Goal: Task Accomplishment & Management: Complete application form

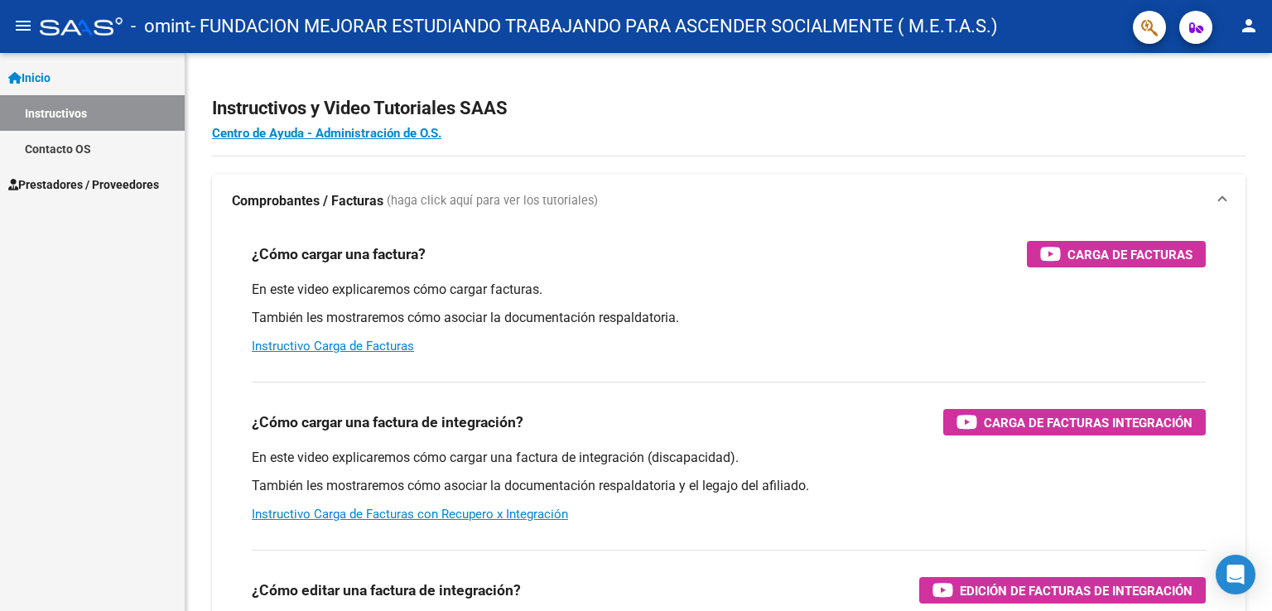
click at [76, 105] on link "Instructivos" at bounding box center [92, 113] width 185 height 36
click at [54, 189] on span "Prestadores / Proveedores" at bounding box center [83, 185] width 151 height 18
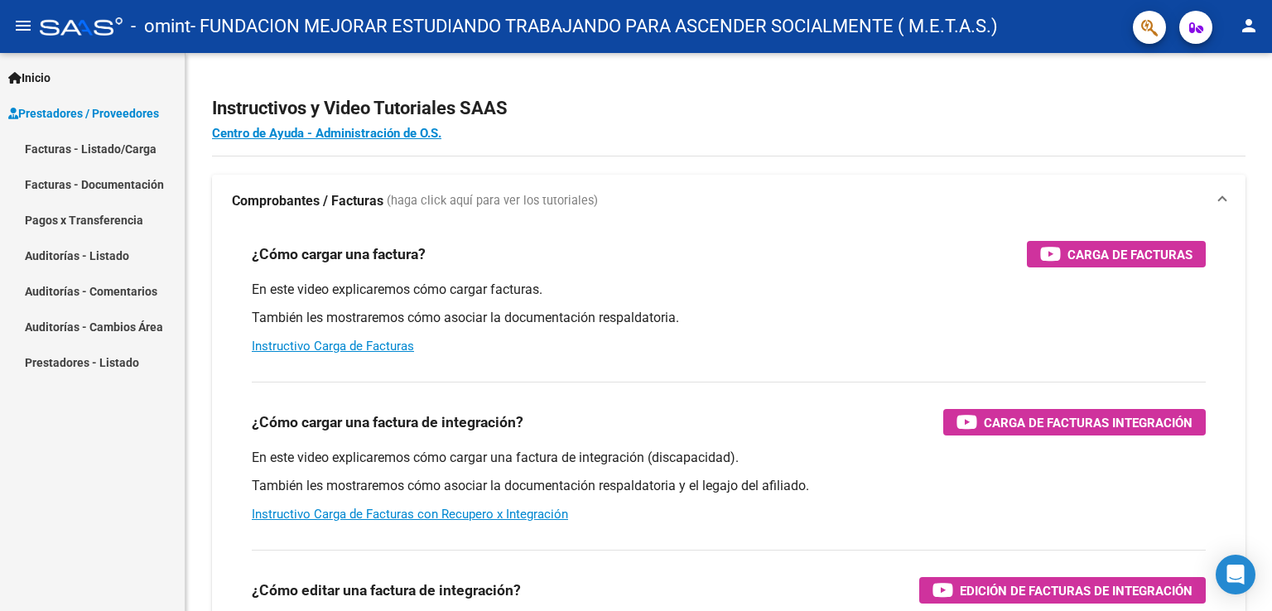
click at [68, 143] on link "Facturas - Listado/Carga" at bounding box center [92, 149] width 185 height 36
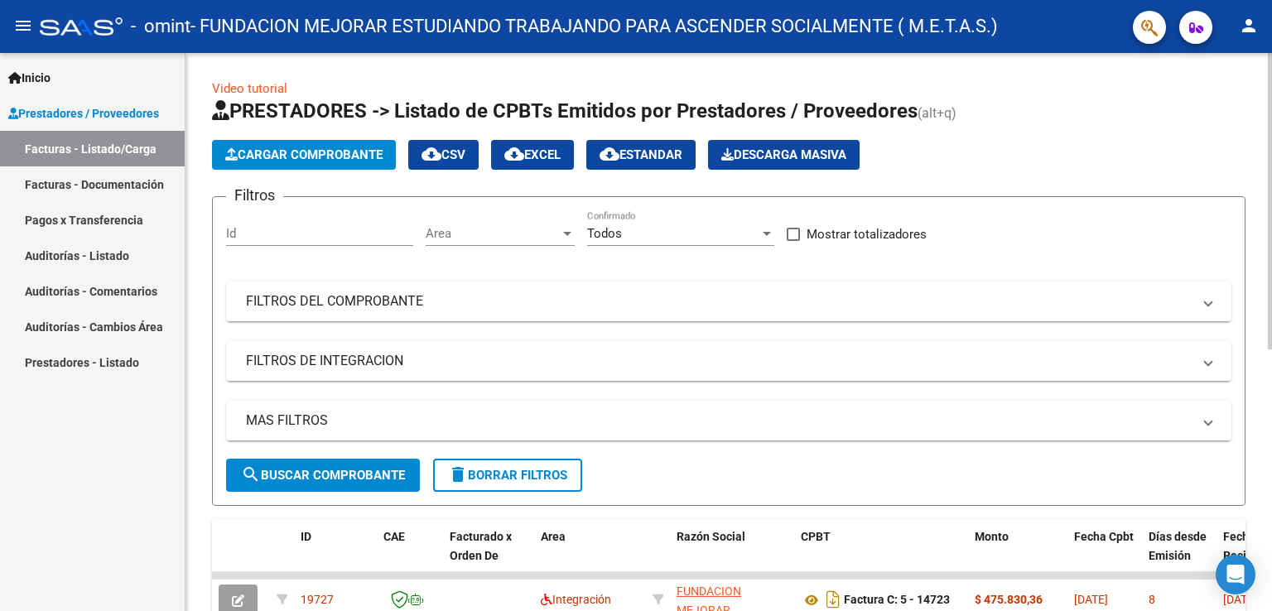
click at [308, 163] on button "Cargar Comprobante" at bounding box center [304, 155] width 184 height 30
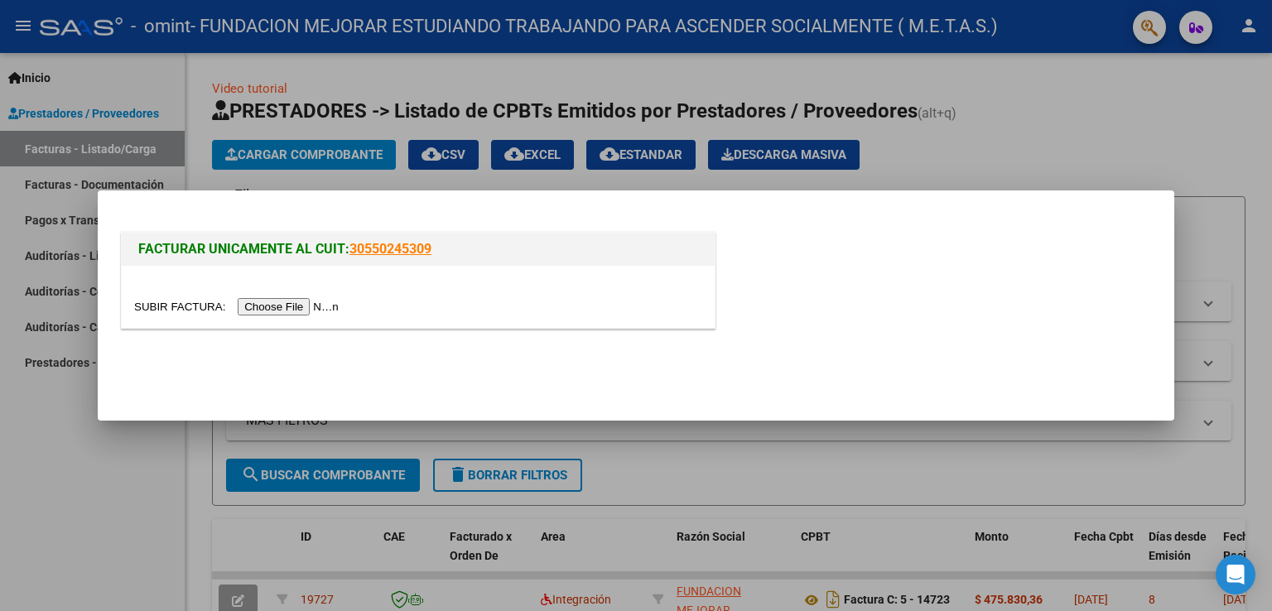
click at [312, 309] on input "file" at bounding box center [239, 306] width 210 height 17
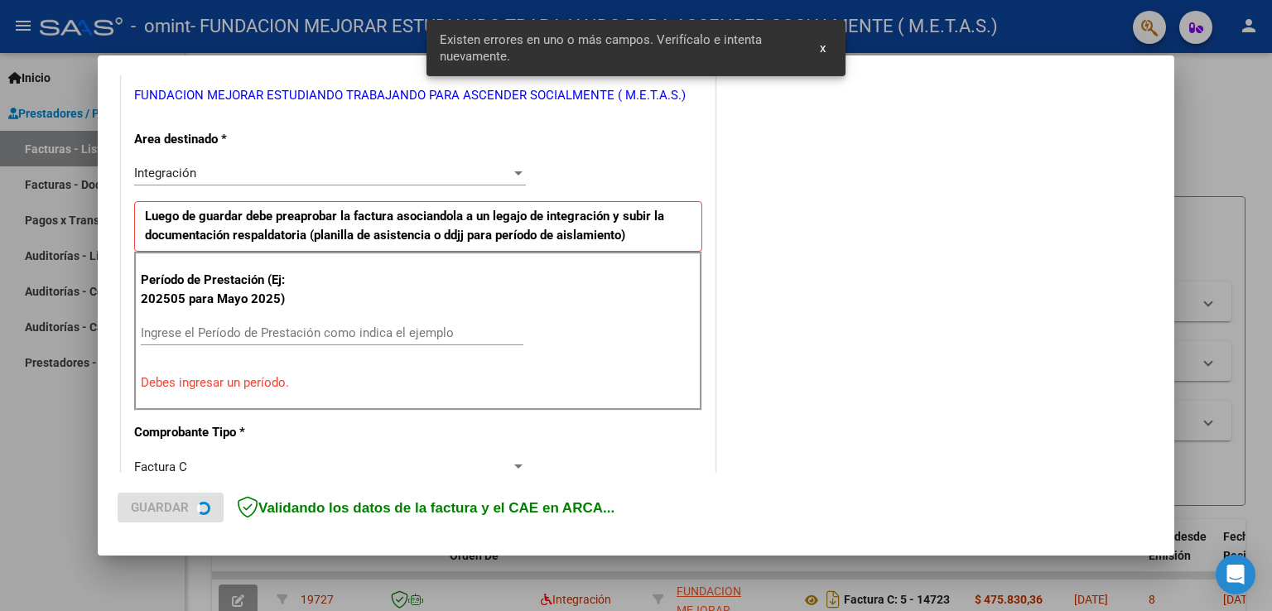
scroll to position [414, 0]
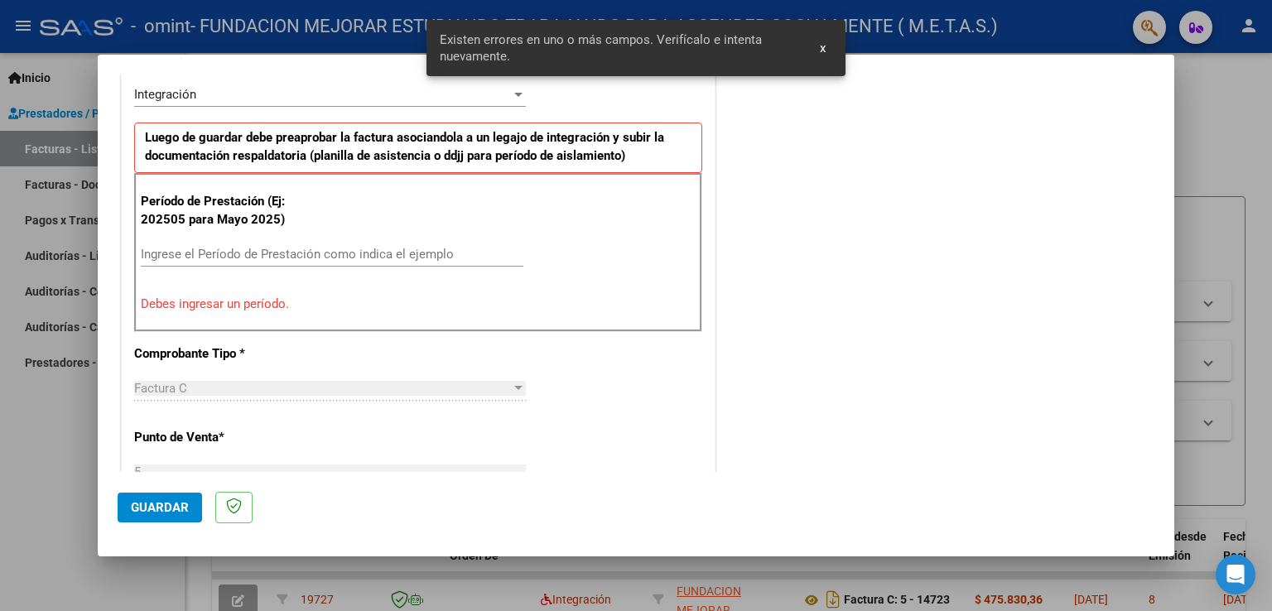
click at [287, 258] on input "Ingrese el Período de Prestación como indica el ejemplo" at bounding box center [332, 254] width 383 height 15
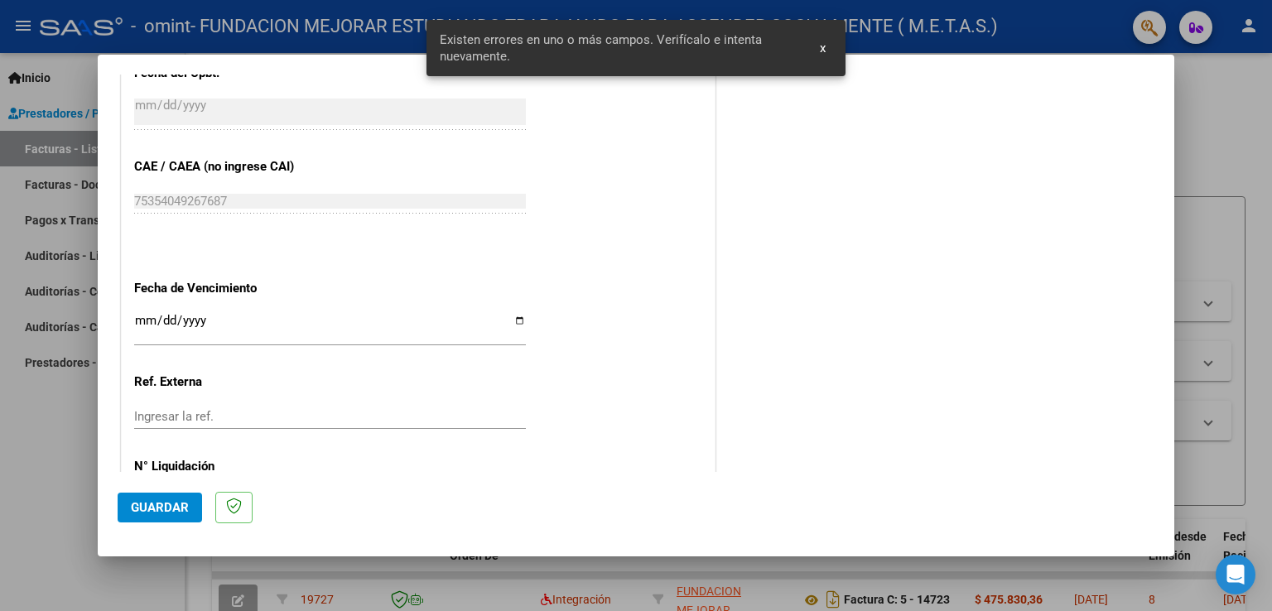
scroll to position [994, 0]
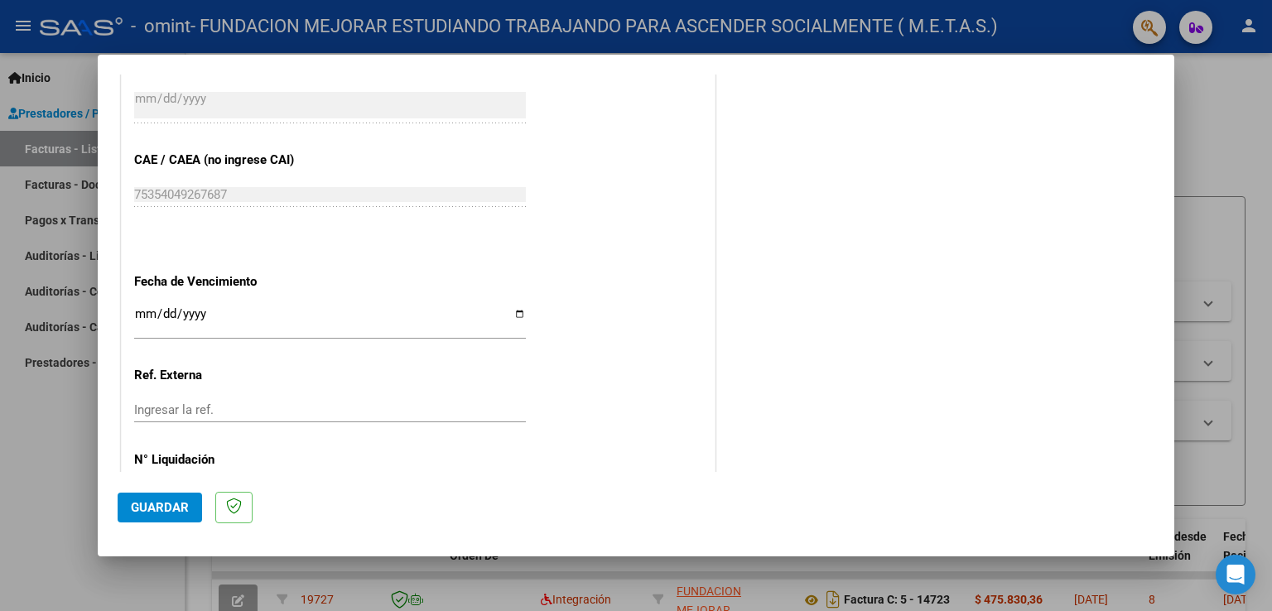
type input "202508"
click at [511, 313] on input "Ingresar la fecha" at bounding box center [330, 320] width 392 height 27
type input "[DATE]"
click at [163, 509] on span "Guardar" at bounding box center [160, 507] width 58 height 15
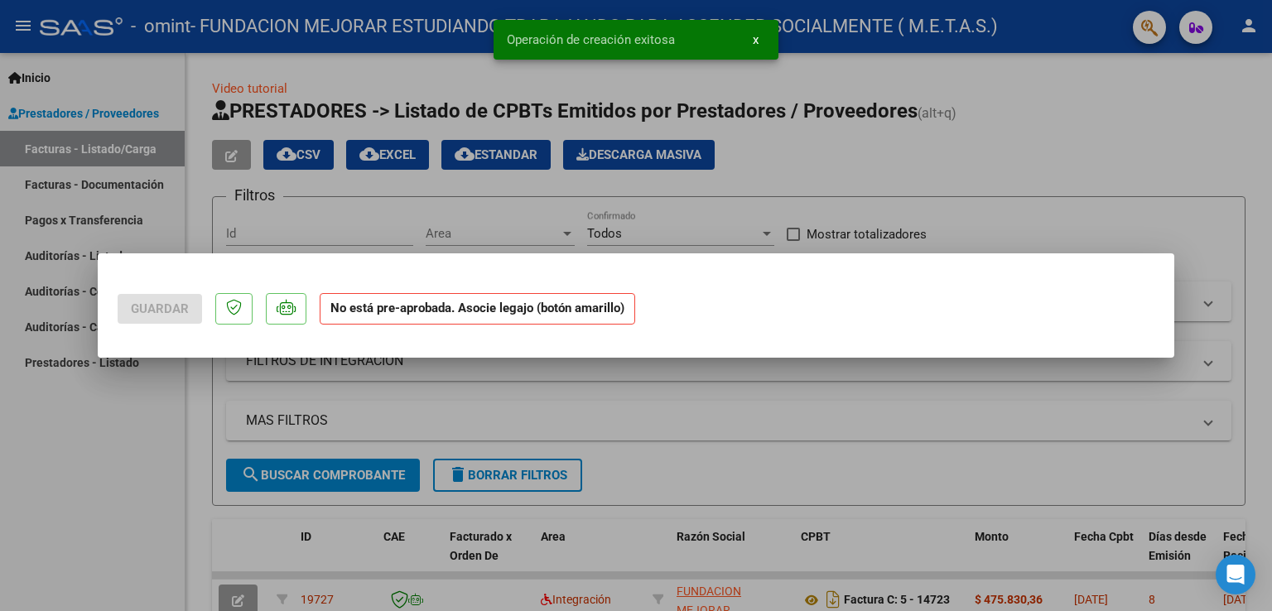
scroll to position [0, 0]
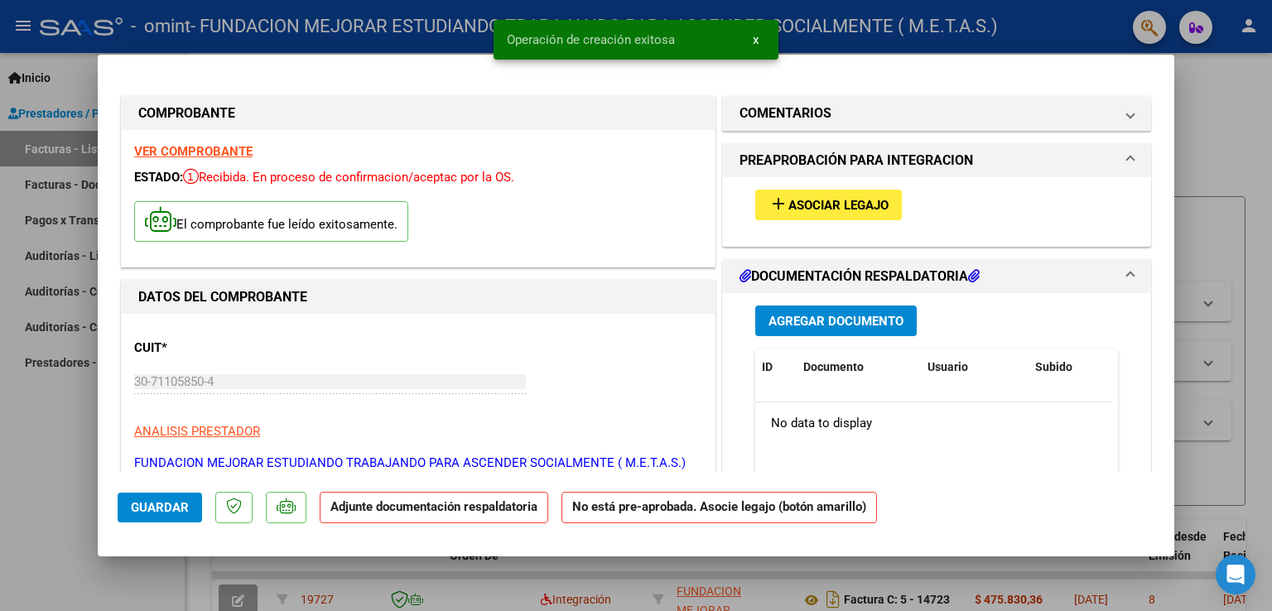
click at [209, 144] on strong "VER COMPROBANTE" at bounding box center [193, 151] width 118 height 15
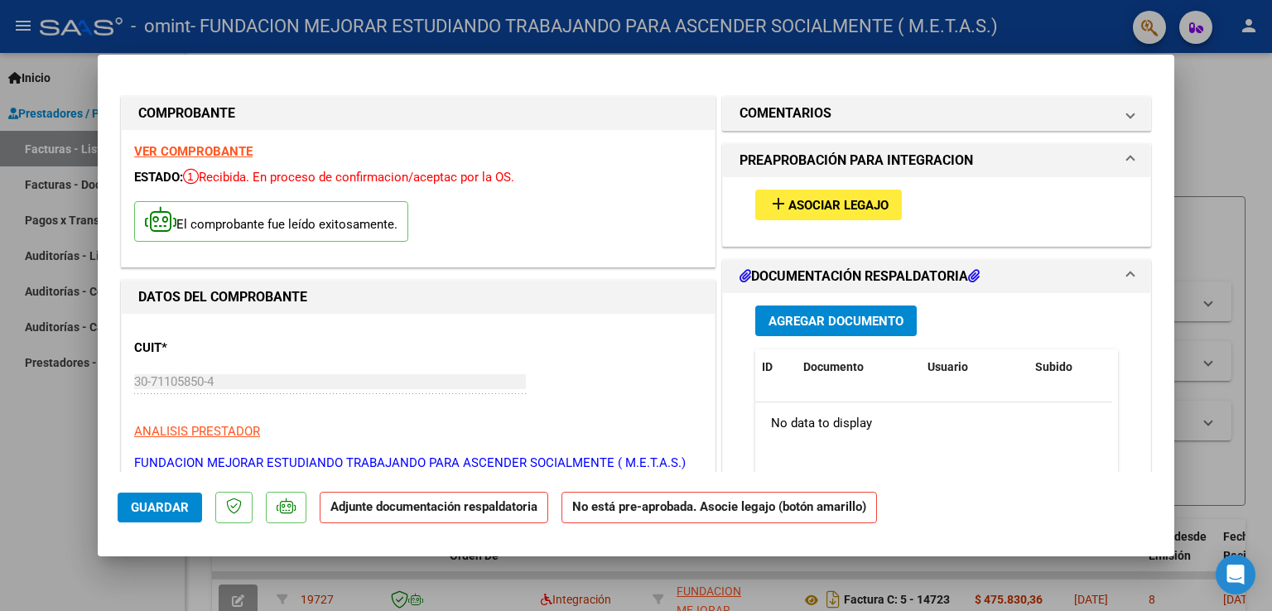
click at [827, 215] on button "add Asociar Legajo" at bounding box center [828, 205] width 147 height 31
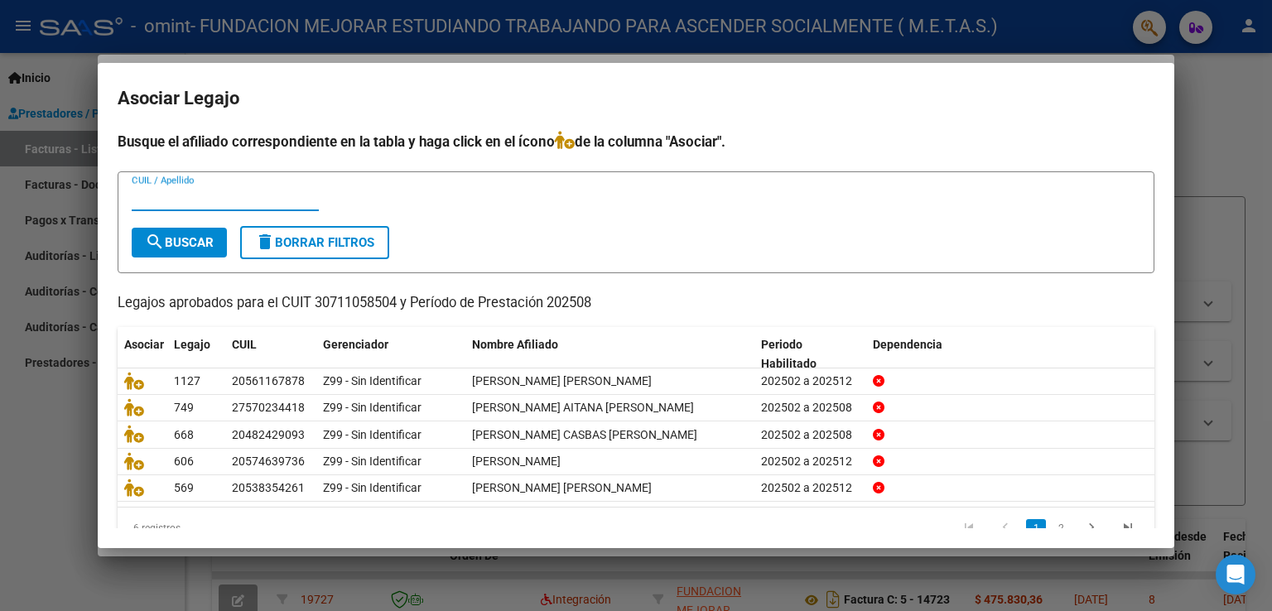
paste input "53835426"
type input "53835426"
click at [204, 239] on span "search Buscar" at bounding box center [179, 242] width 69 height 15
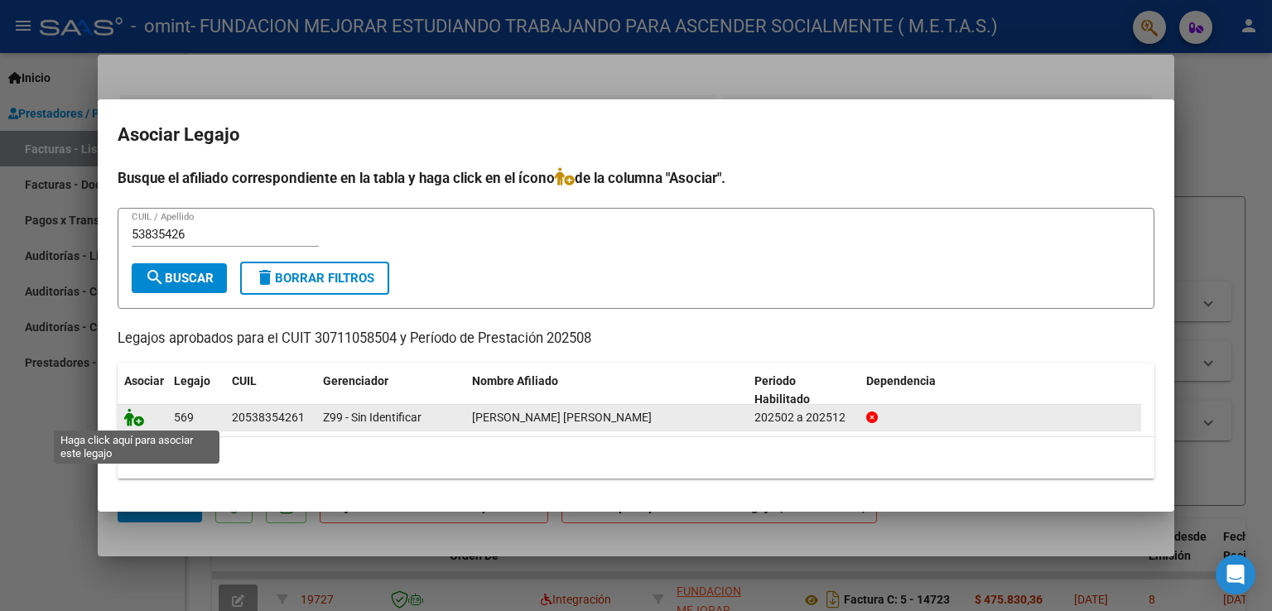
click at [139, 421] on icon at bounding box center [134, 417] width 20 height 18
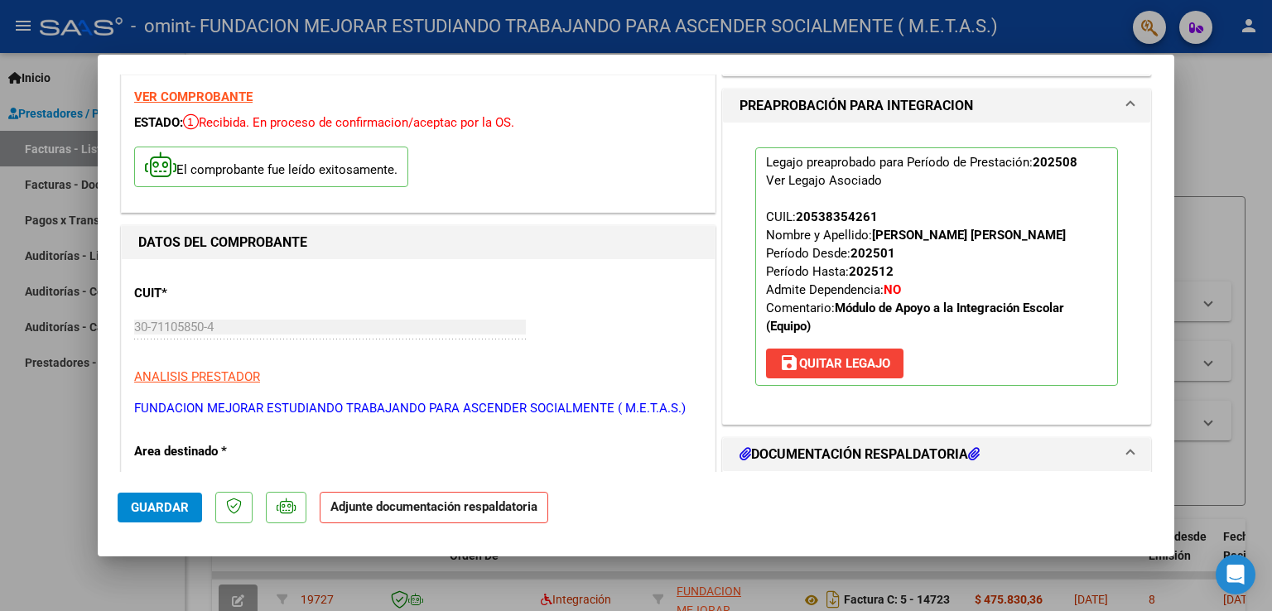
scroll to position [166, 0]
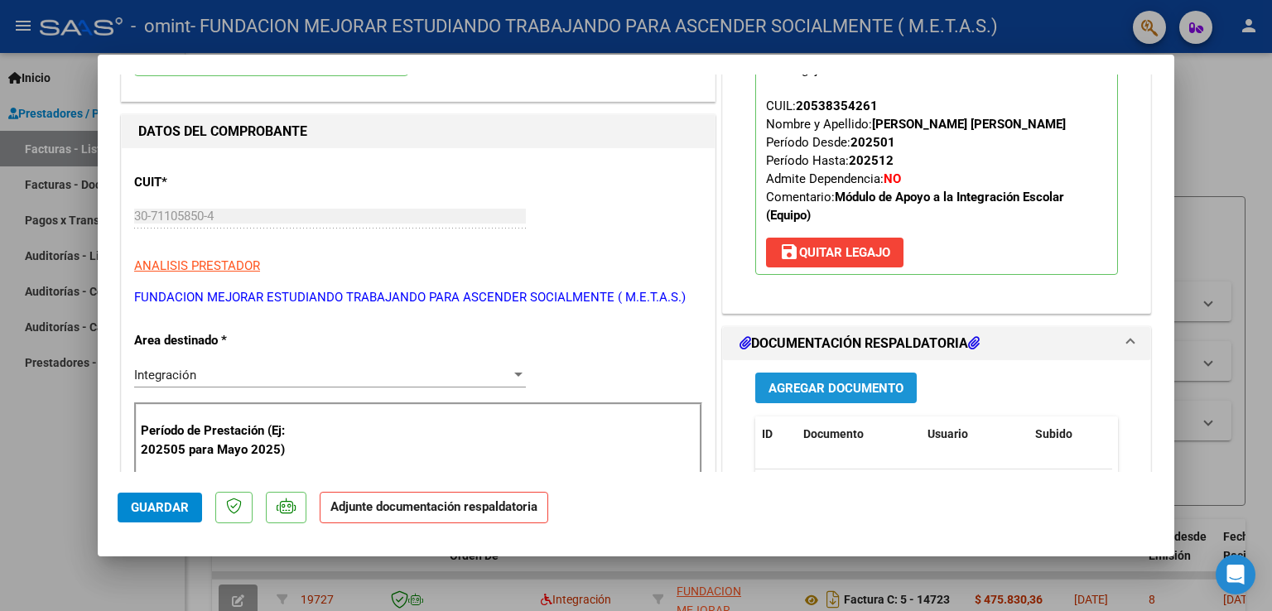
click at [776, 389] on span "Agregar Documento" at bounding box center [836, 388] width 135 height 15
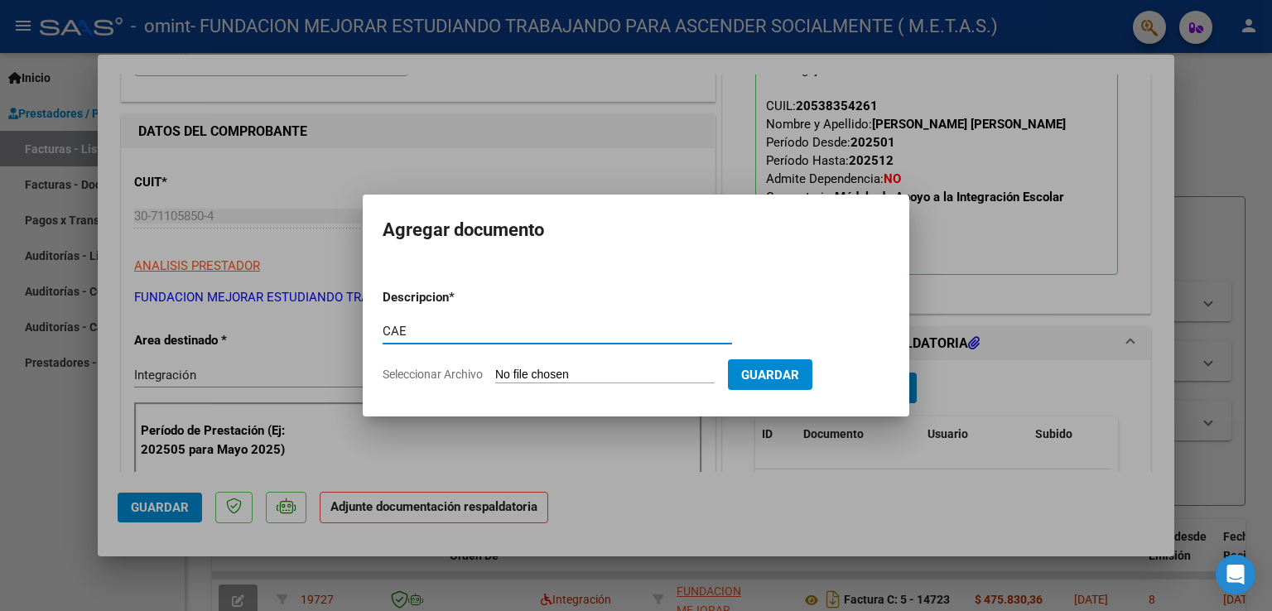
type input "CAE"
click at [517, 364] on form "Descripcion * CAE Escriba aquí una descripcion Seleccionar Archivo Guardar" at bounding box center [636, 336] width 507 height 121
click at [562, 372] on input "Seleccionar Archivo" at bounding box center [604, 376] width 219 height 16
type input "C:\fakepath\CAE FC 15207.pdf"
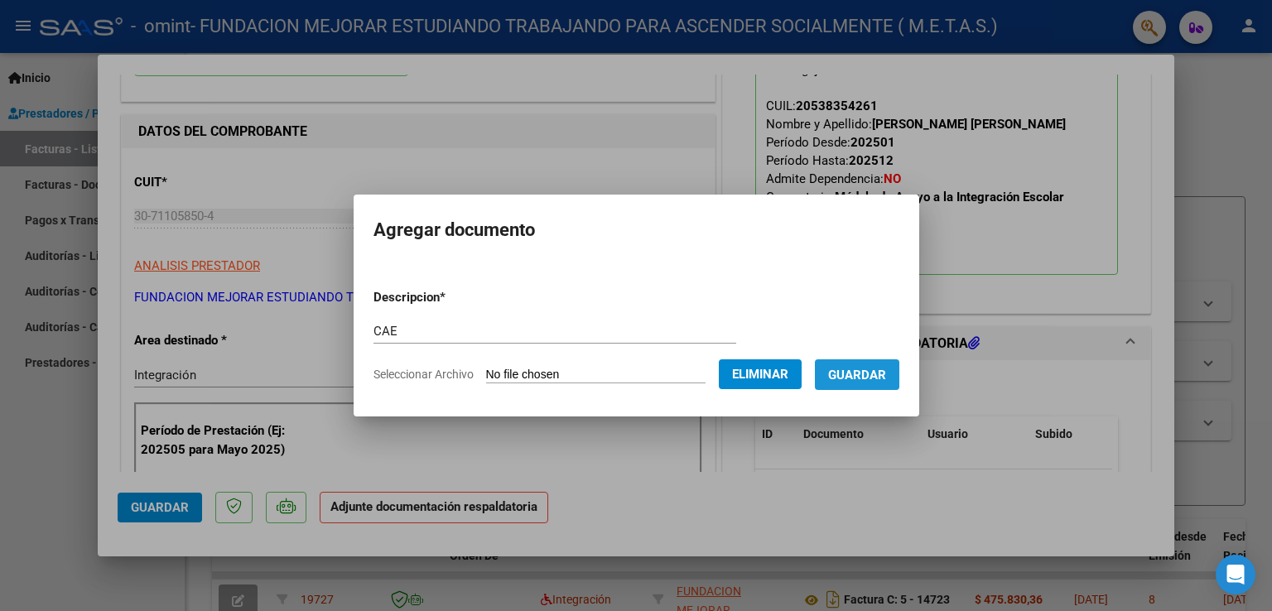
click at [871, 379] on span "Guardar" at bounding box center [857, 375] width 58 height 15
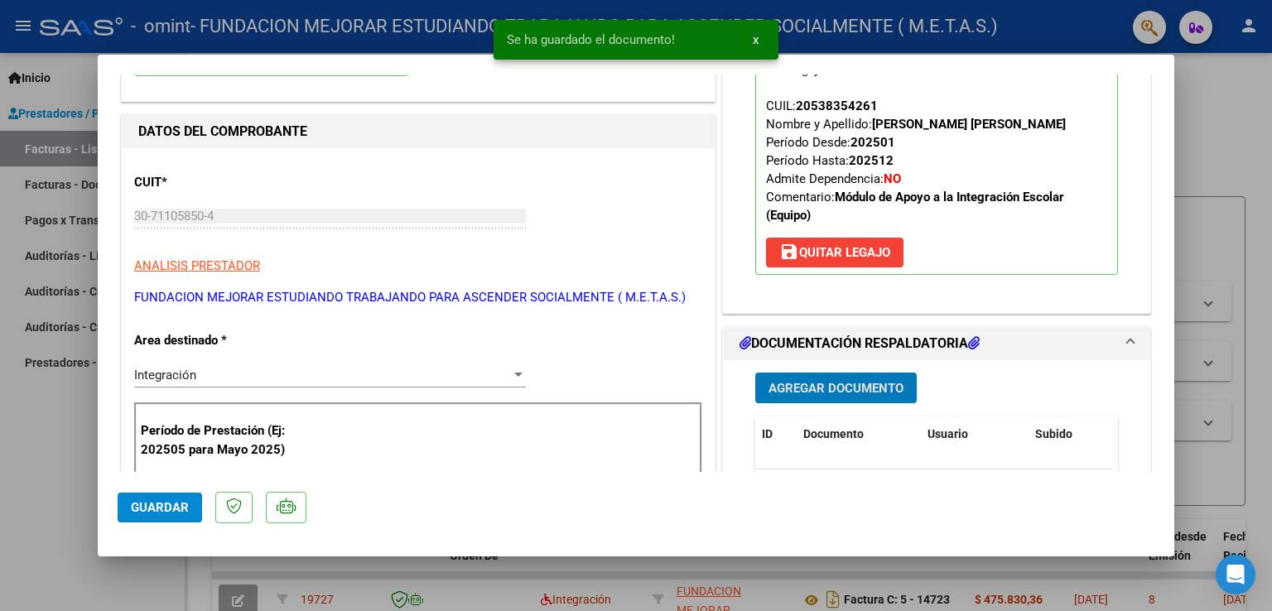
click at [866, 387] on span "Agregar Documento" at bounding box center [836, 388] width 135 height 15
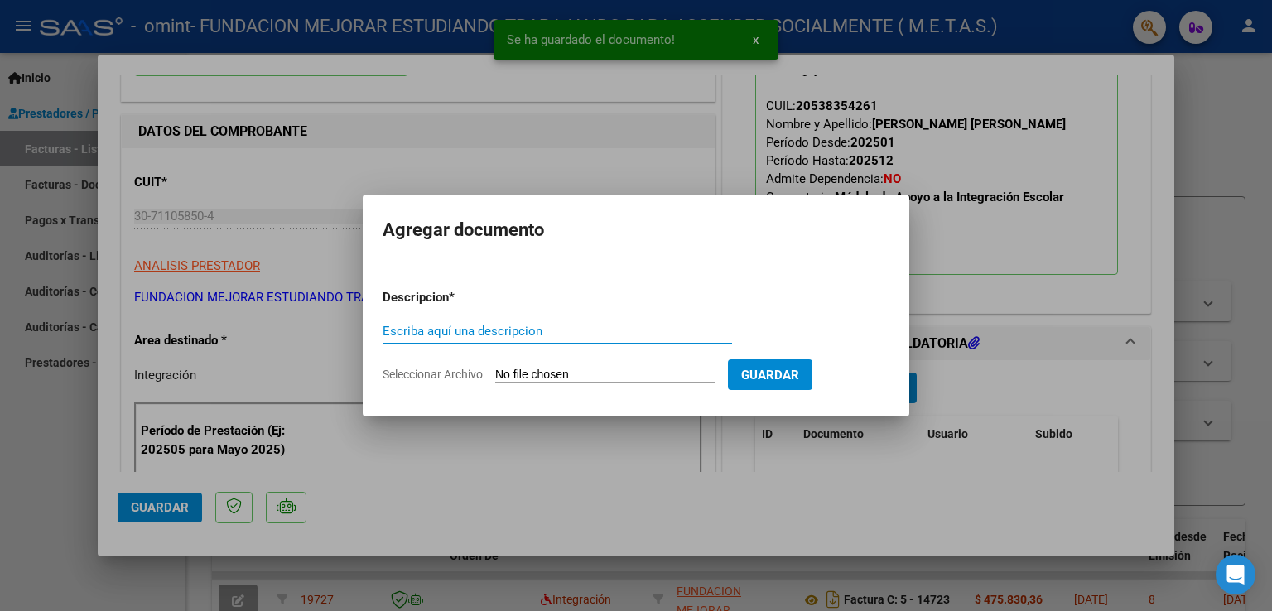
type input "Q"
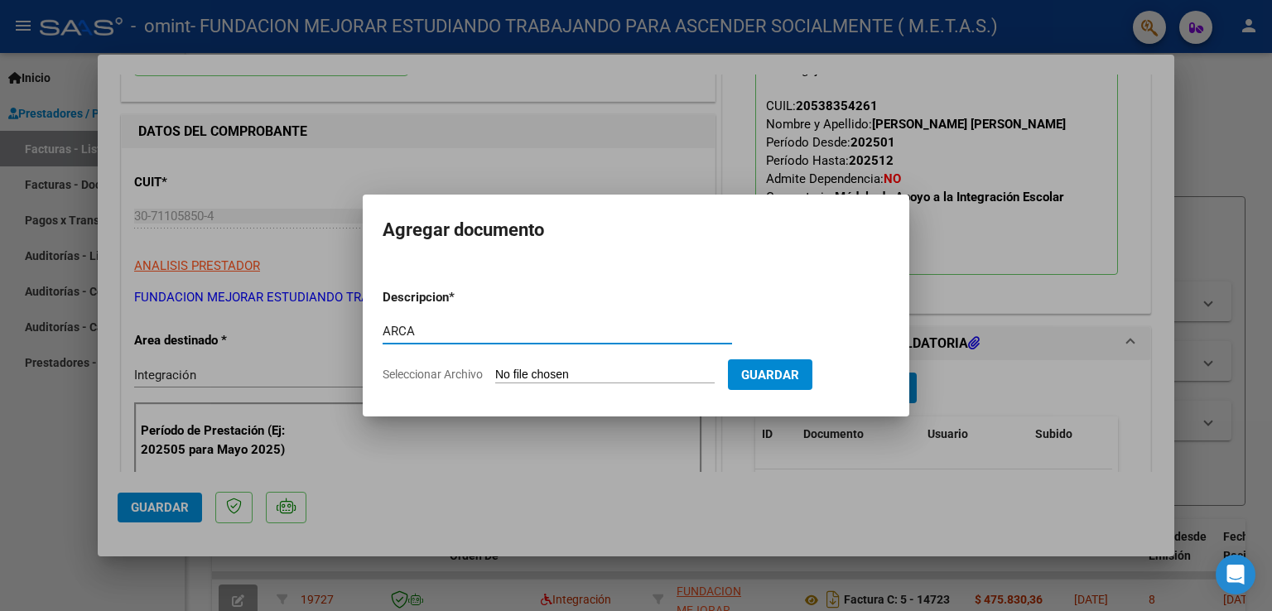
type input "ARCA"
click at [517, 375] on input "Seleccionar Archivo" at bounding box center [604, 376] width 219 height 16
type input "C:\fakepath\ARCA AFIP.pdf"
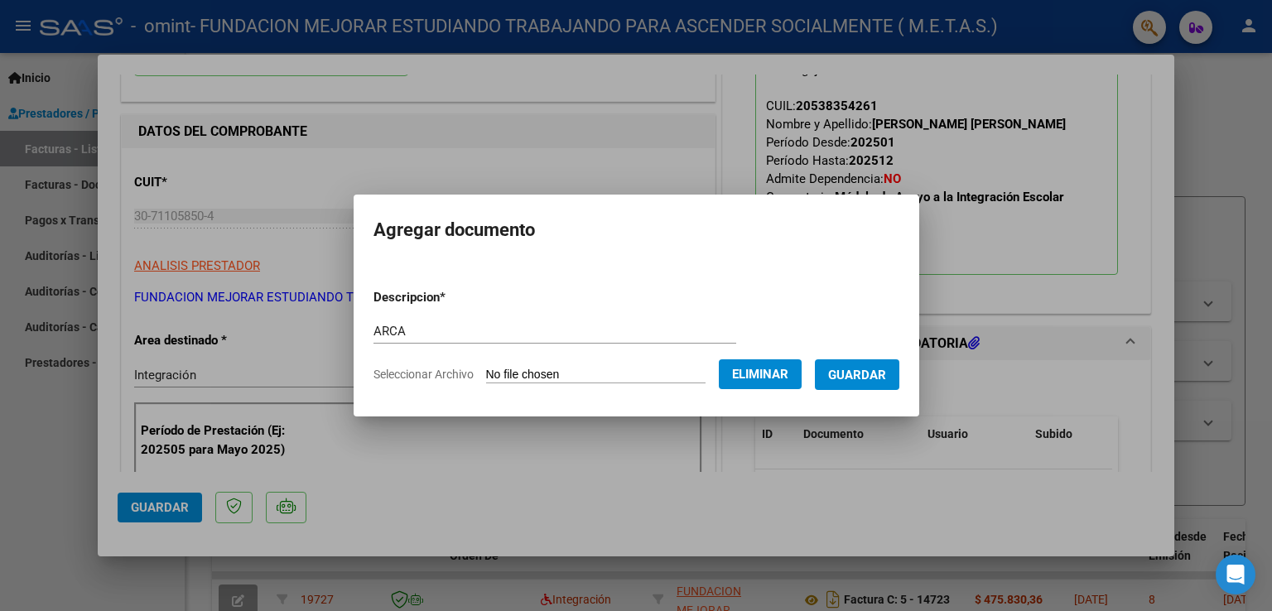
click at [856, 369] on span "Guardar" at bounding box center [857, 375] width 58 height 15
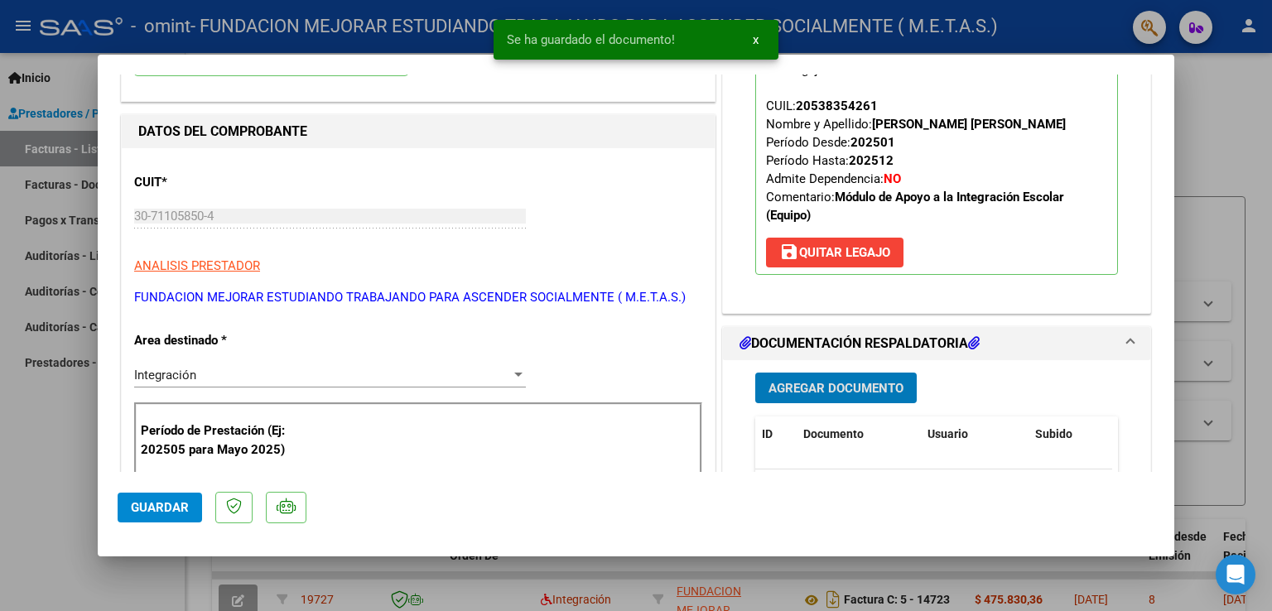
click at [839, 383] on span "Agregar Documento" at bounding box center [836, 388] width 135 height 15
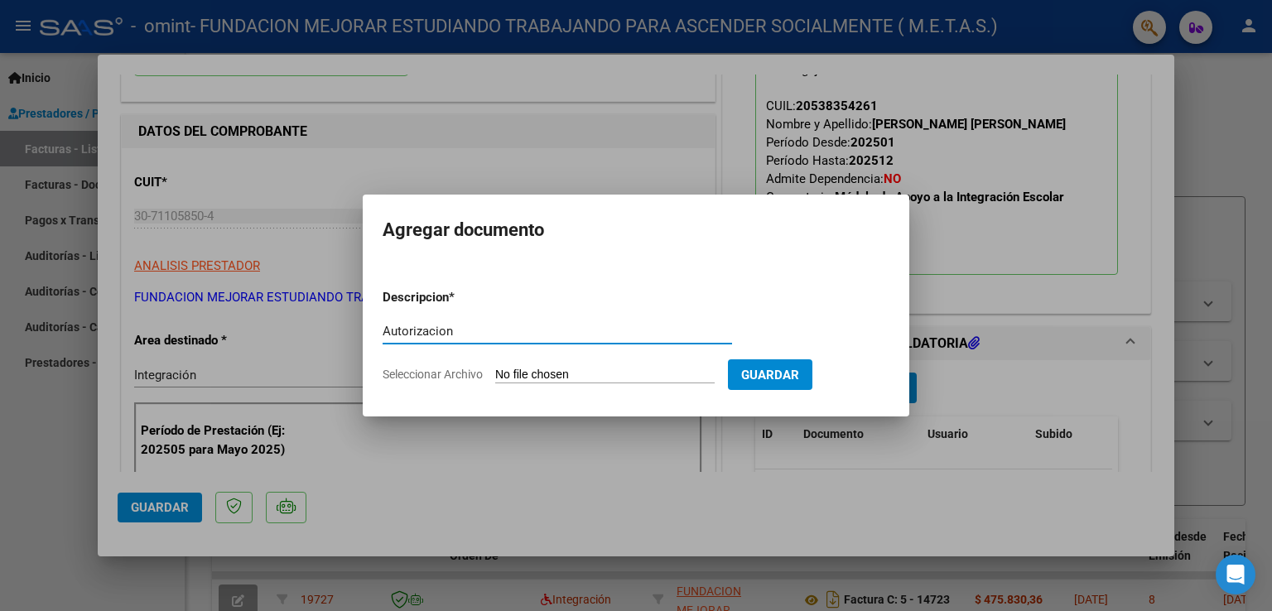
type input "Autorizacion"
click at [545, 379] on input "Seleccionar Archivo" at bounding box center [604, 376] width 219 height 16
type input "C:\fakepath\[PERSON_NAME] (Feb-Dic).PNG"
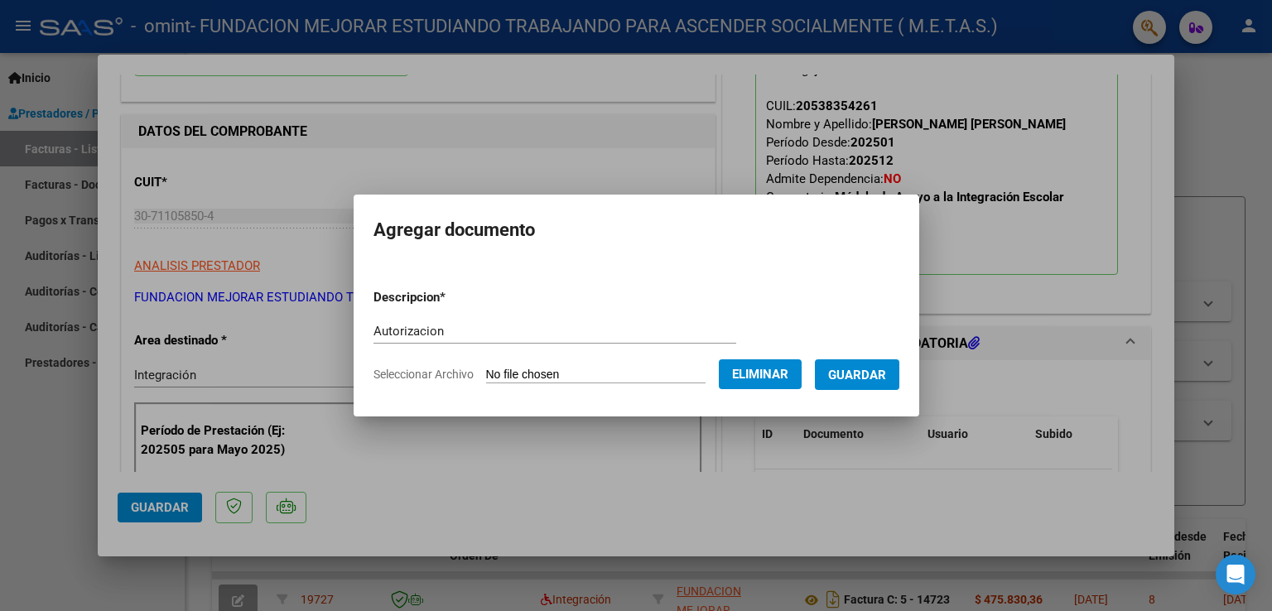
click at [886, 368] on span "Guardar" at bounding box center [857, 375] width 58 height 15
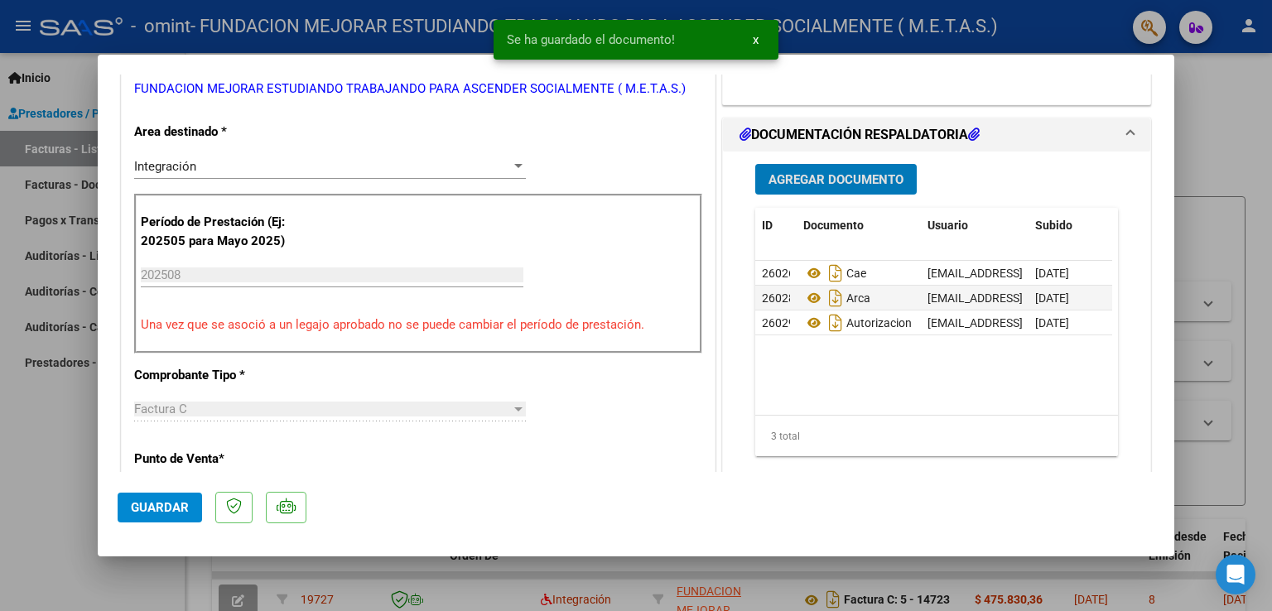
scroll to position [414, 0]
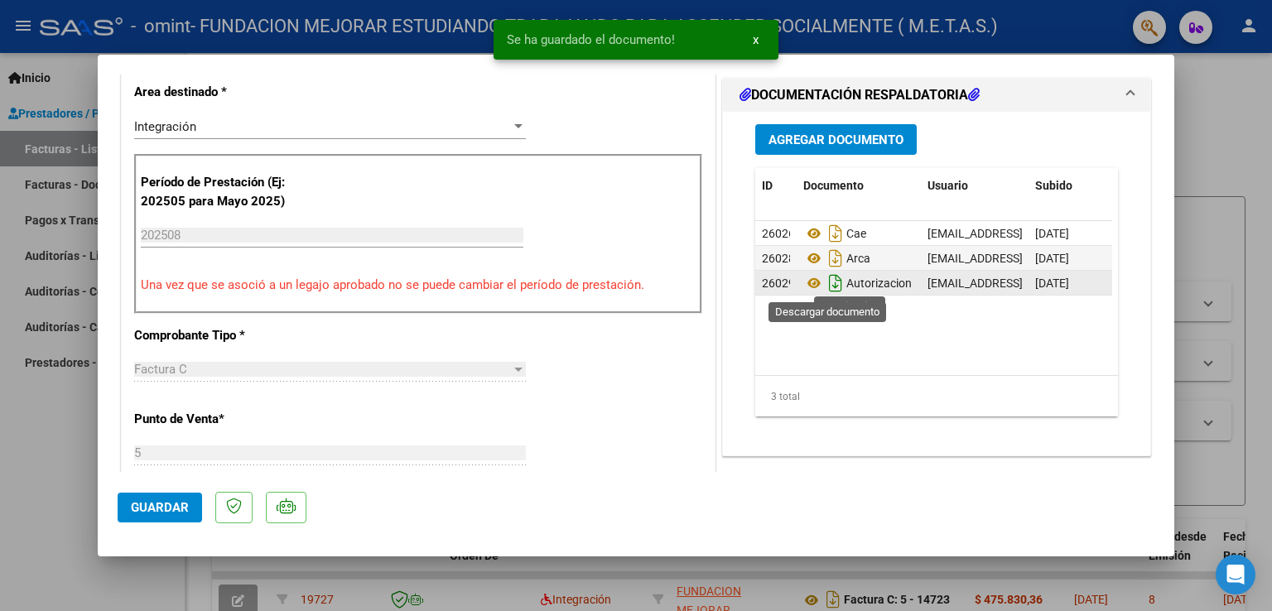
click at [827, 282] on icon "Descargar documento" at bounding box center [836, 283] width 22 height 27
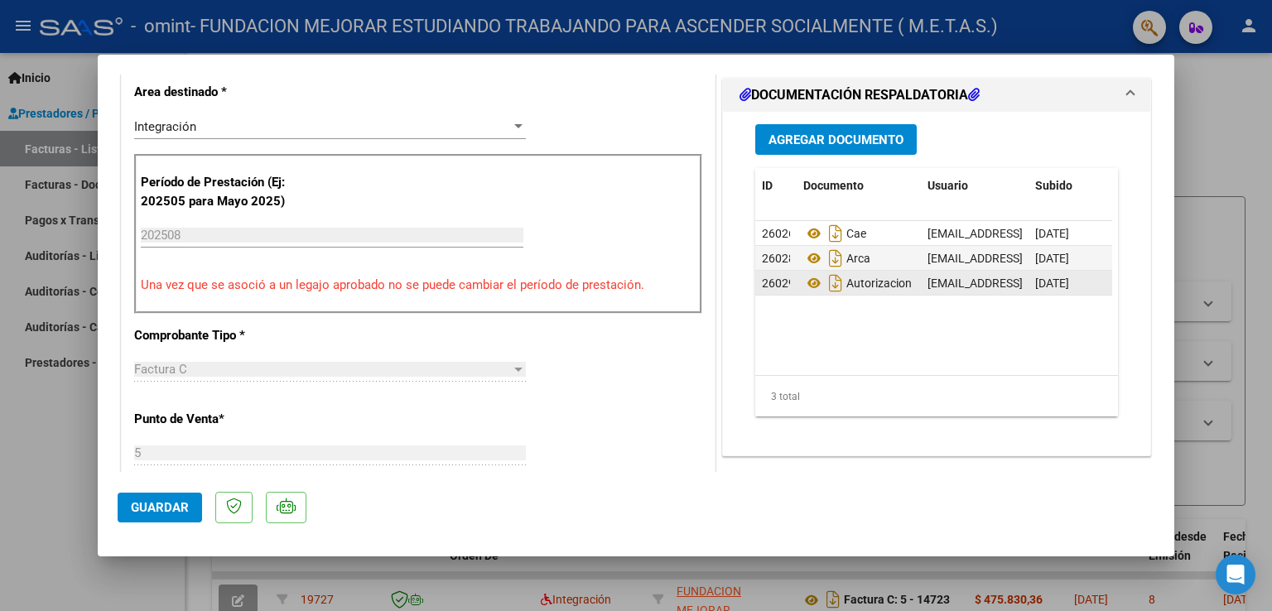
click at [842, 139] on span "Agregar Documento" at bounding box center [836, 140] width 135 height 15
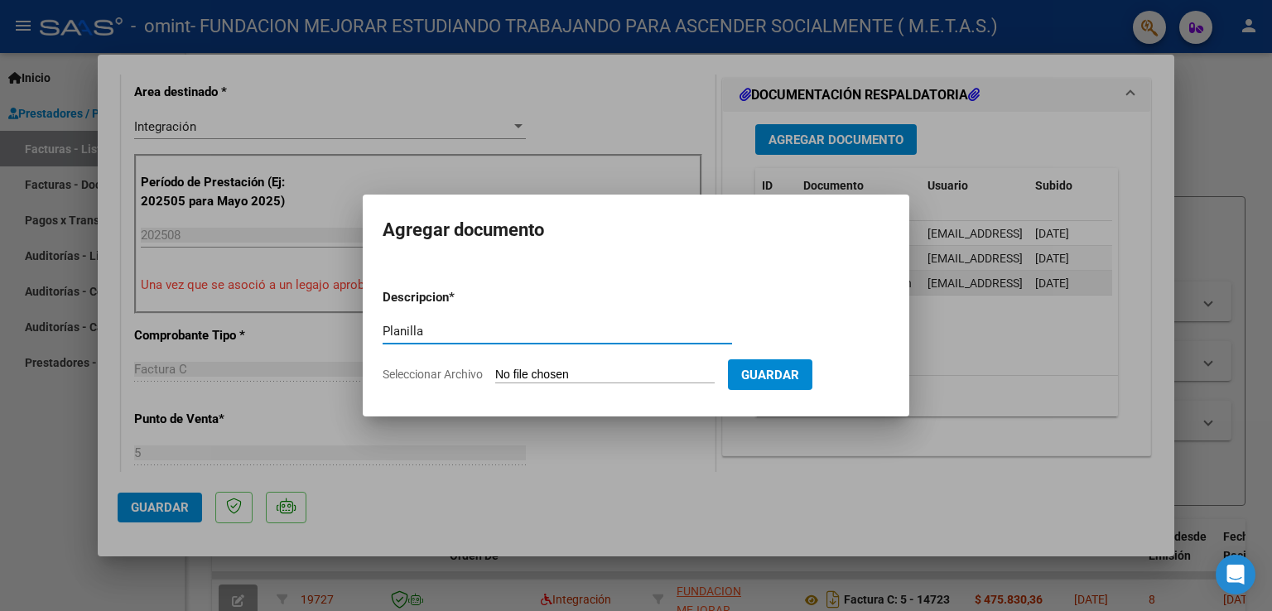
type input "Planilla"
click at [594, 373] on input "Seleccionar Archivo" at bounding box center [604, 376] width 219 height 16
type input "C:\fakepath\[PERSON_NAME]-Planilla de asistencia.pdf"
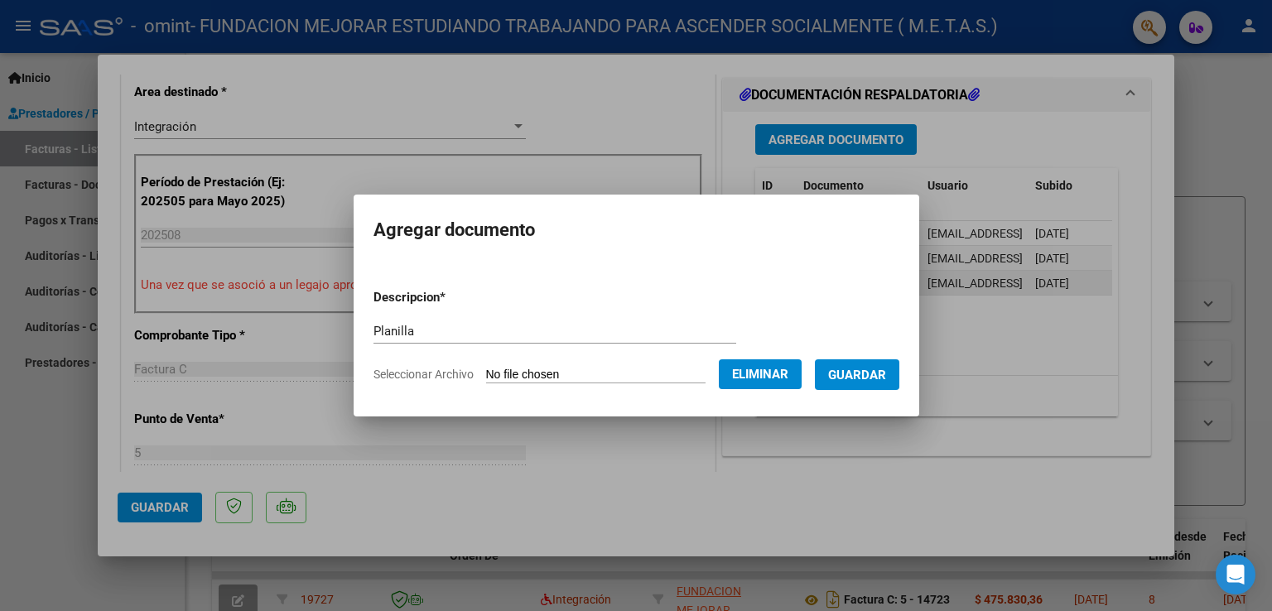
click at [869, 383] on span "Guardar" at bounding box center [857, 375] width 58 height 15
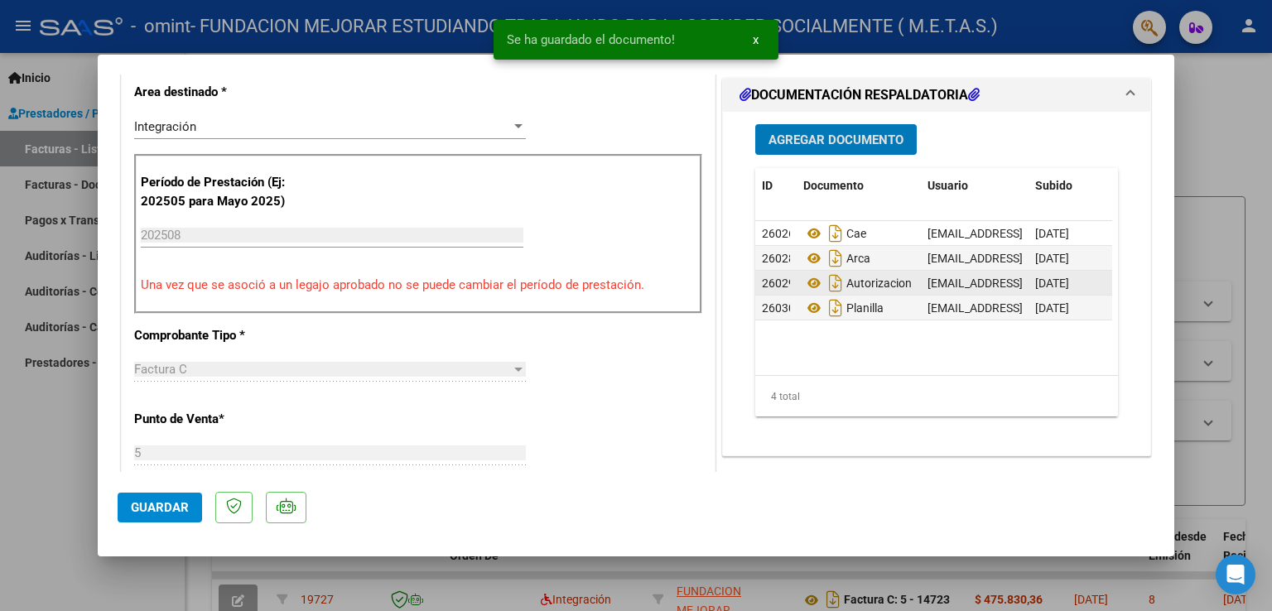
click at [827, 145] on span "Agregar Documento" at bounding box center [836, 140] width 135 height 15
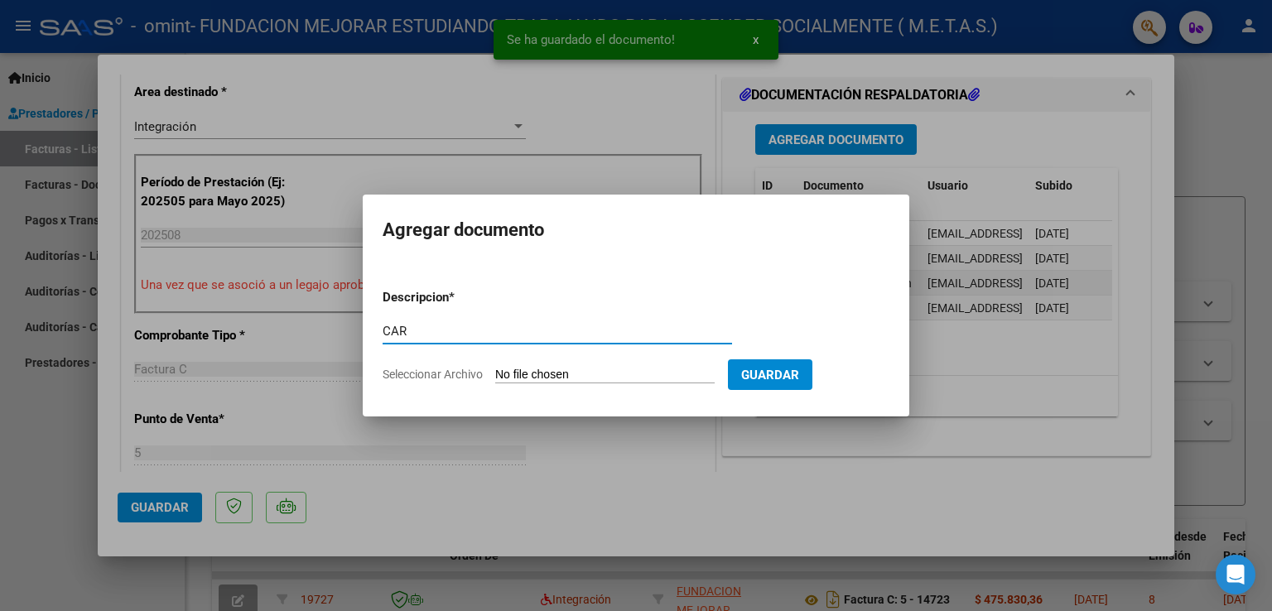
type input "CAR"
click at [559, 369] on input "Seleccionar Archivo" at bounding box center [604, 376] width 219 height 16
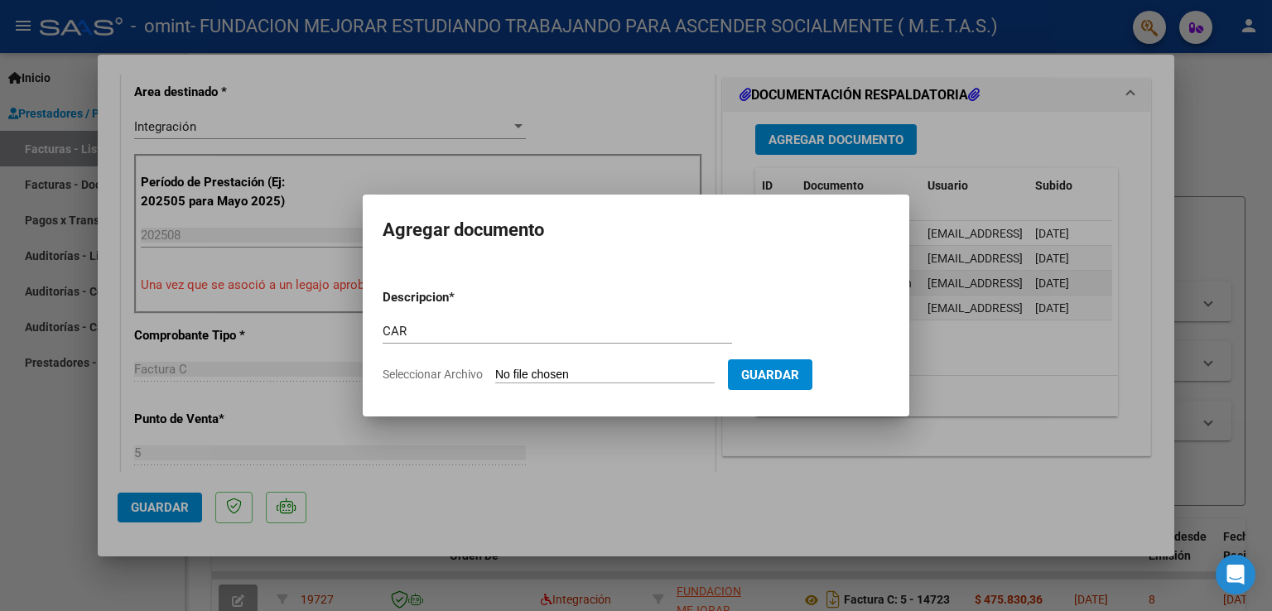
type input "C:\fakepath\[PERSON_NAME]-CAR.pdf"
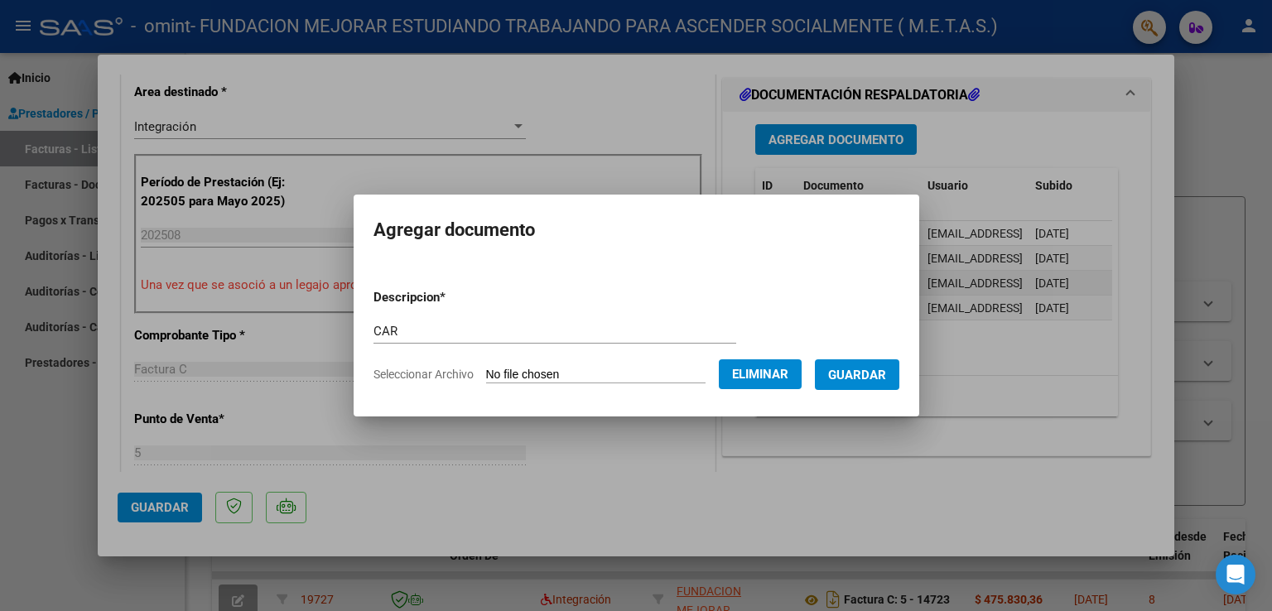
click at [870, 379] on span "Guardar" at bounding box center [857, 375] width 58 height 15
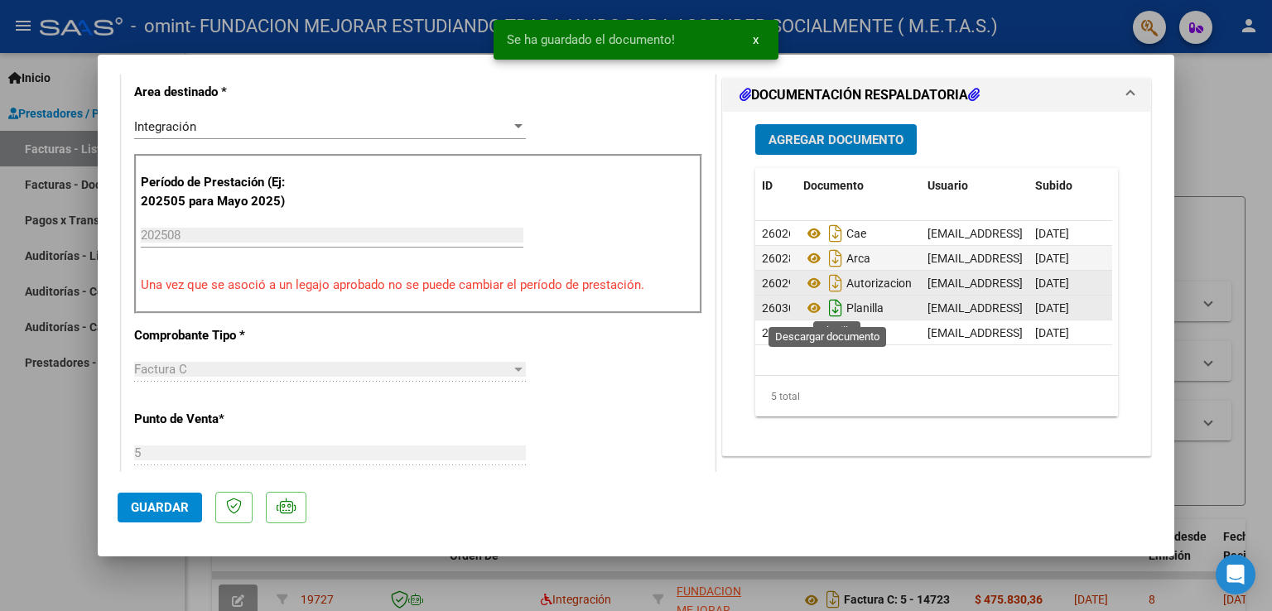
click at [825, 311] on icon "Descargar documento" at bounding box center [836, 308] width 22 height 27
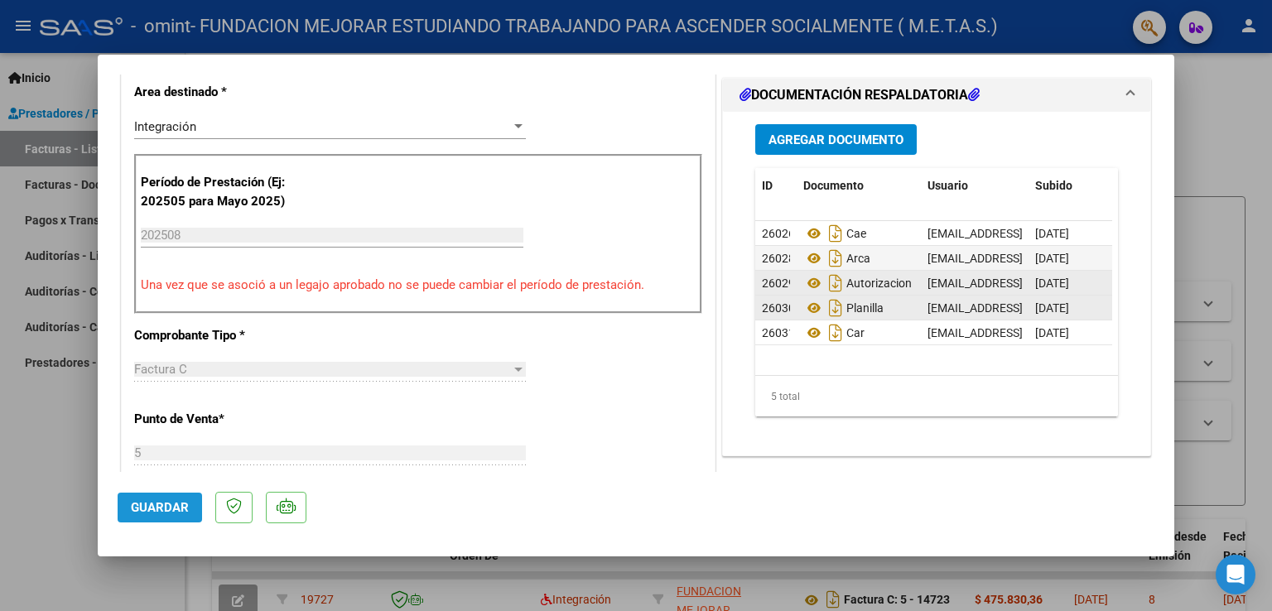
click at [172, 511] on span "Guardar" at bounding box center [160, 507] width 58 height 15
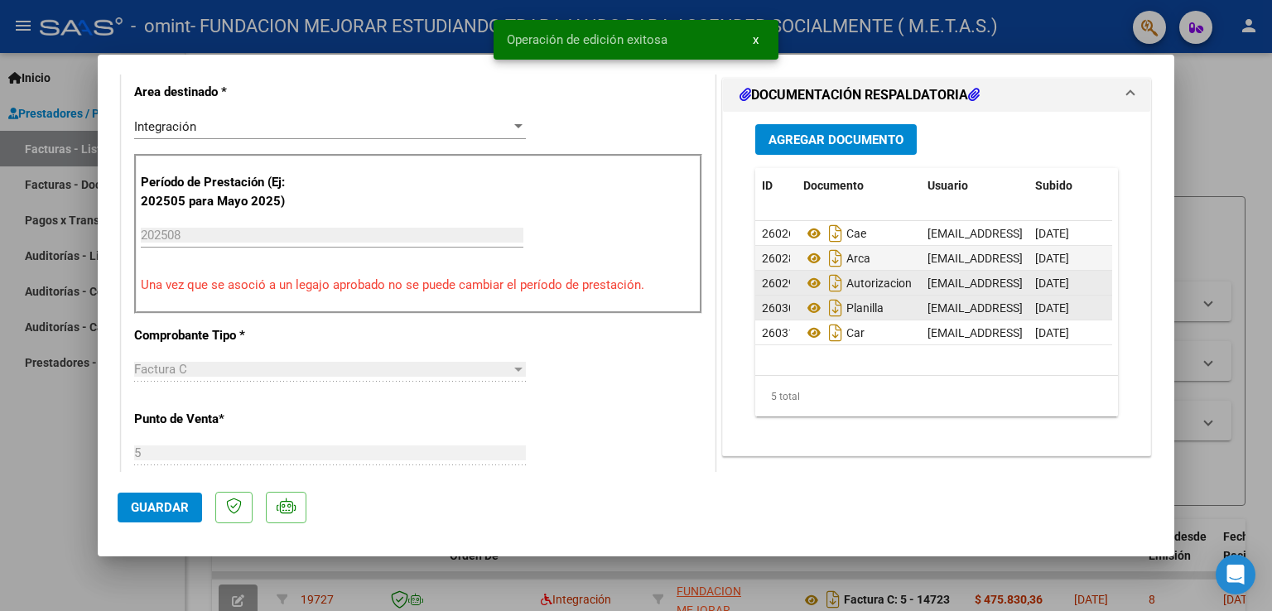
click at [5, 498] on div at bounding box center [636, 305] width 1272 height 611
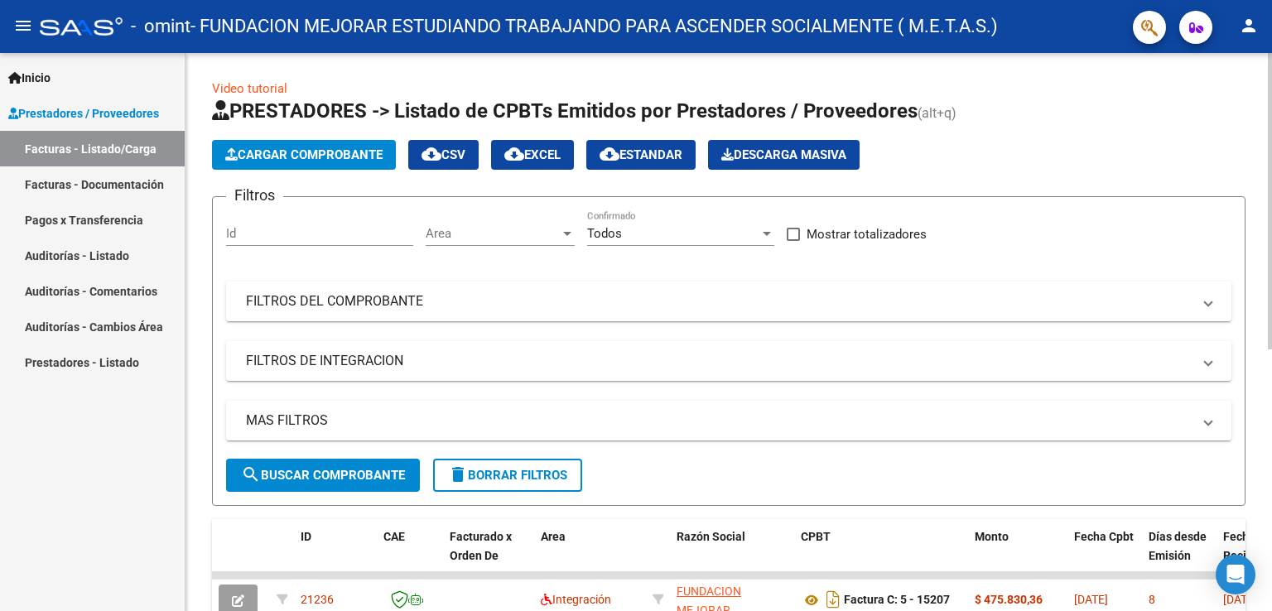
click at [299, 156] on span "Cargar Comprobante" at bounding box center [303, 154] width 157 height 15
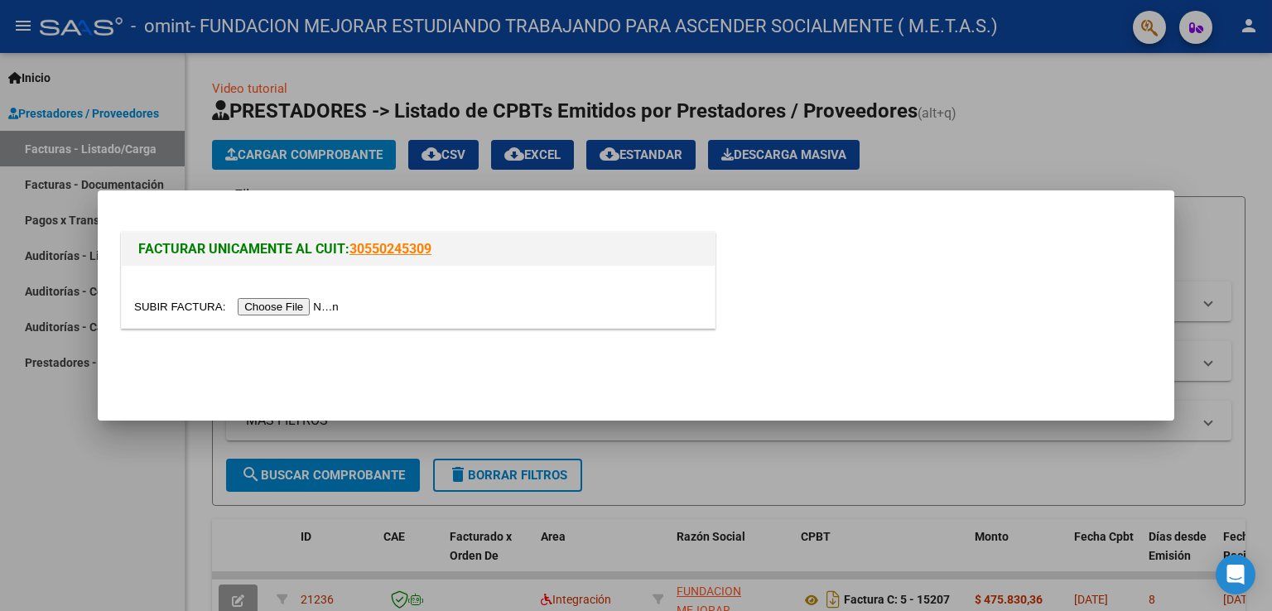
click at [295, 309] on input "file" at bounding box center [239, 306] width 210 height 17
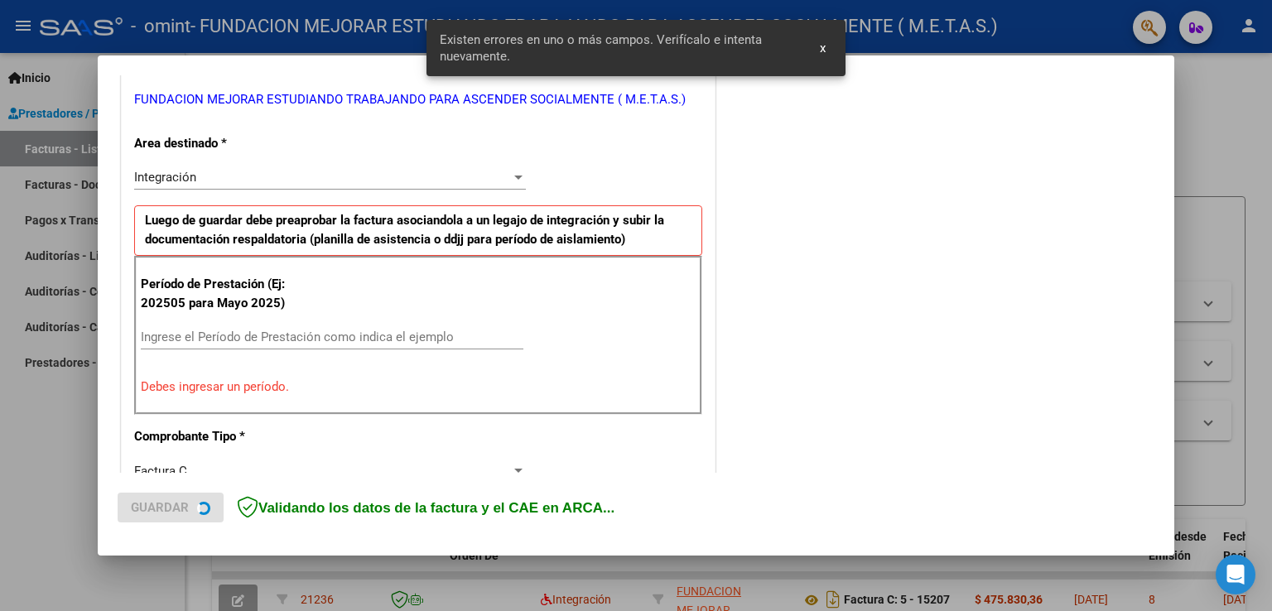
scroll to position [345, 0]
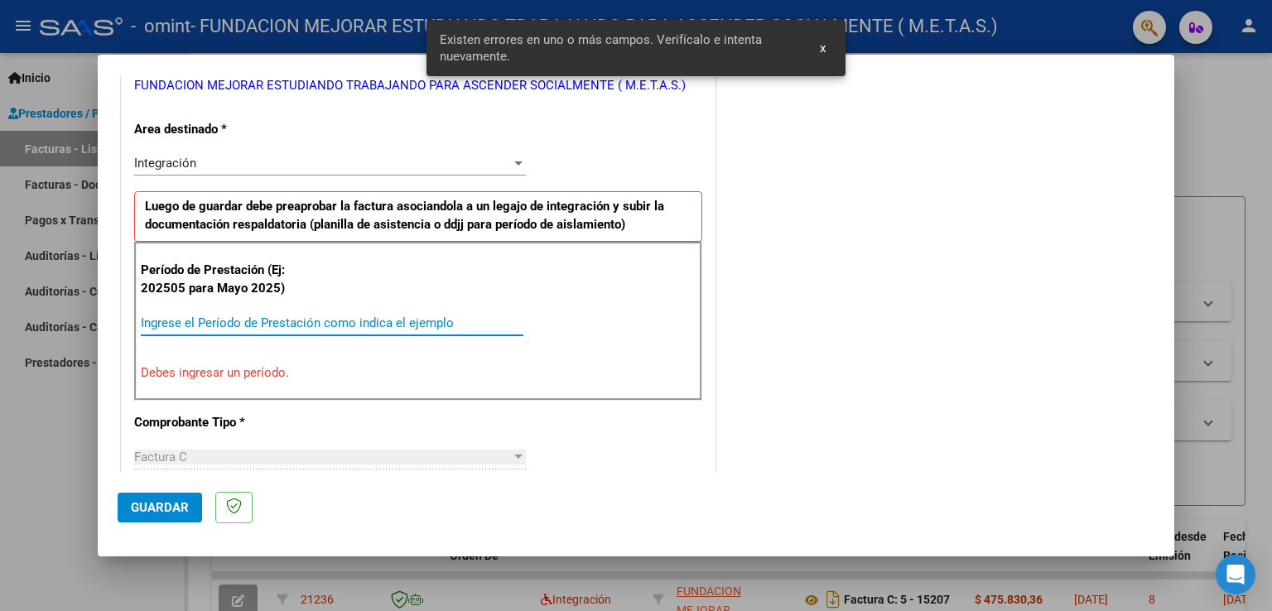
click at [239, 322] on input "Ingrese el Período de Prestación como indica el ejemplo" at bounding box center [332, 323] width 383 height 15
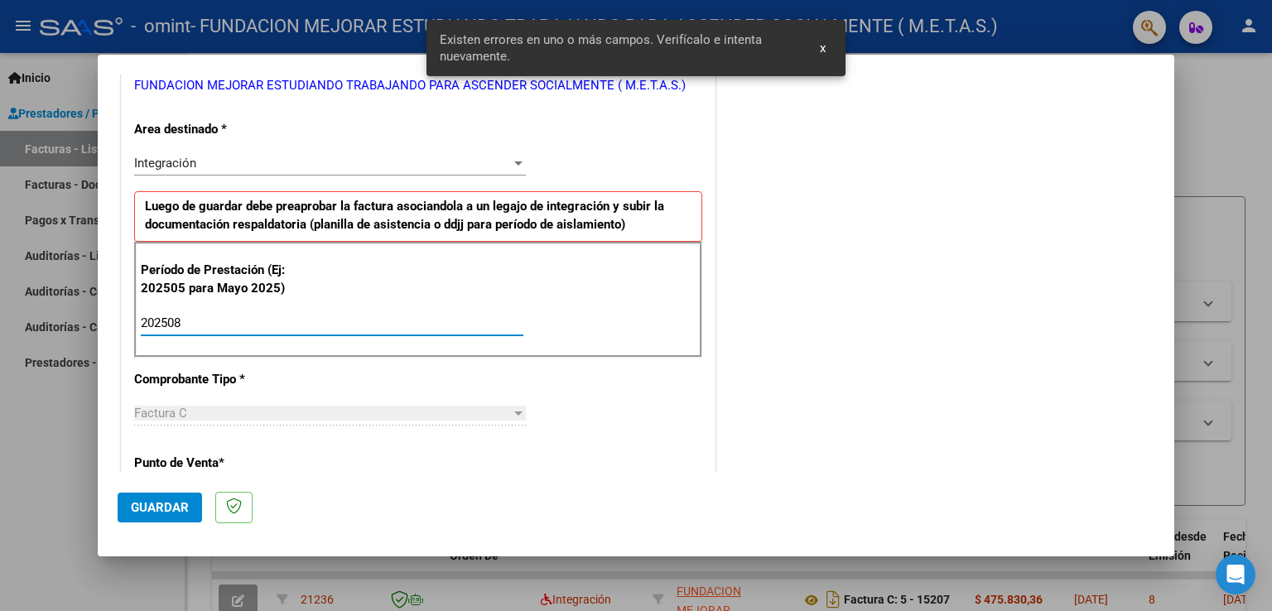
type input "202508"
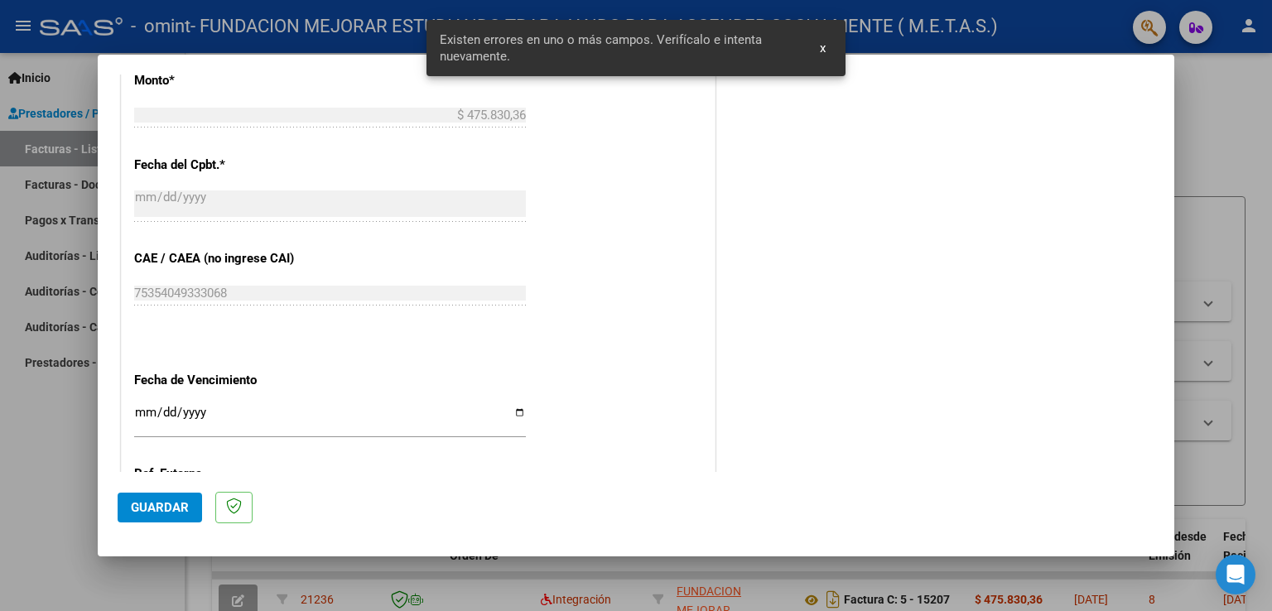
scroll to position [925, 0]
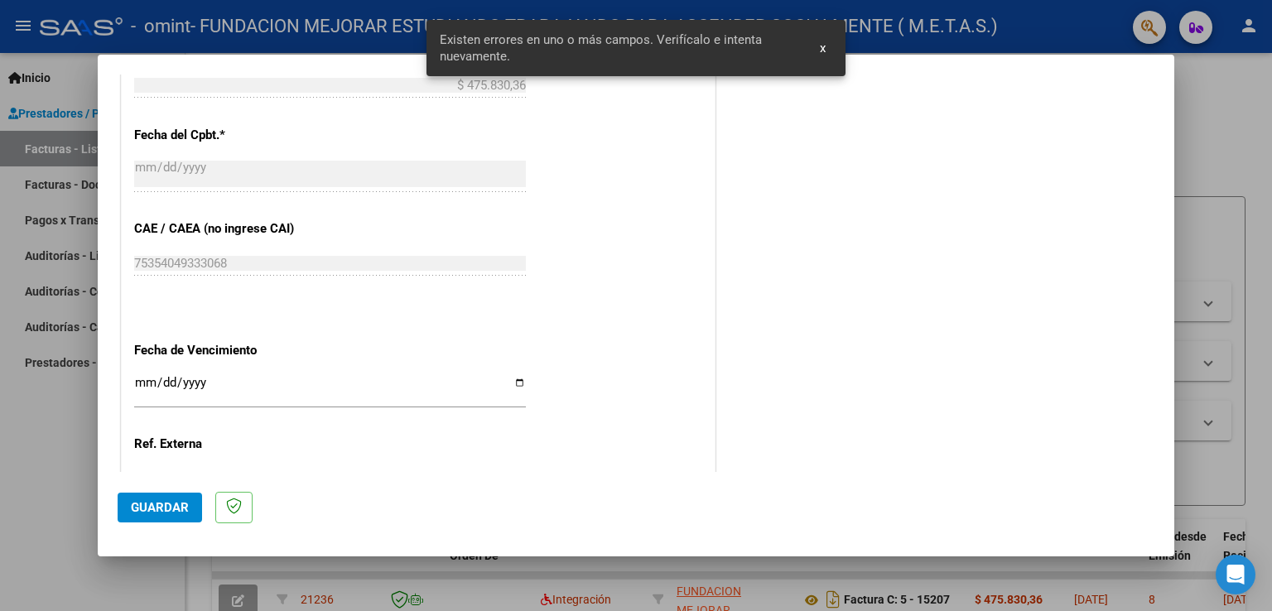
click at [513, 379] on input "Ingresar la fecha" at bounding box center [330, 389] width 392 height 27
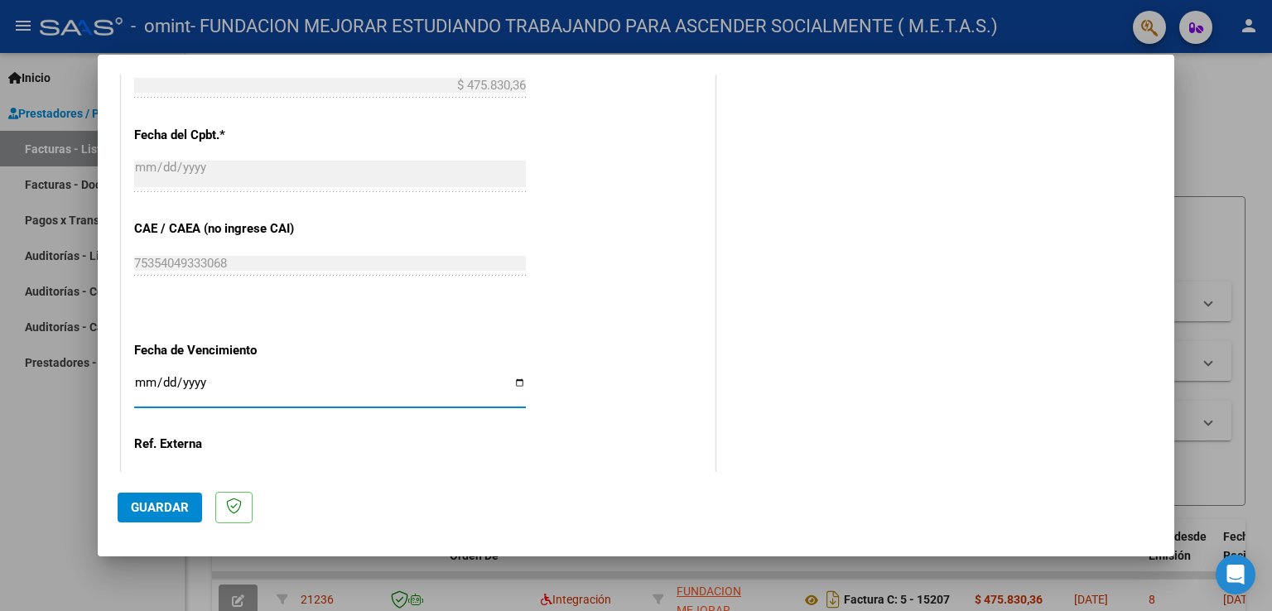
type input "[DATE]"
click at [166, 501] on span "Guardar" at bounding box center [160, 507] width 58 height 15
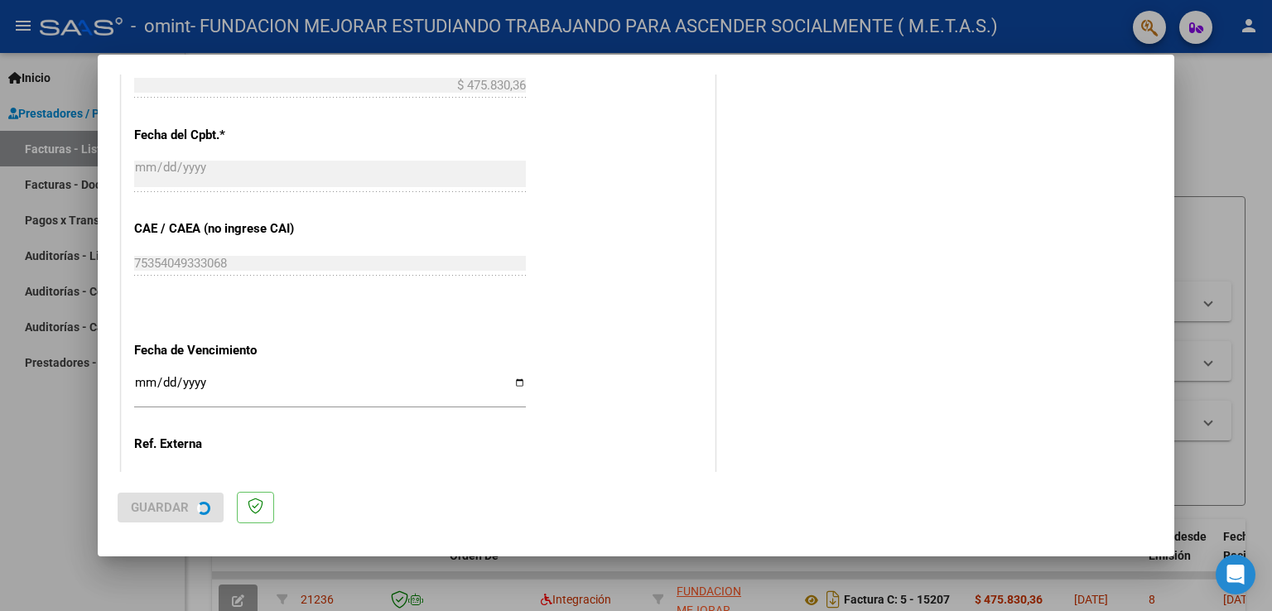
scroll to position [0, 0]
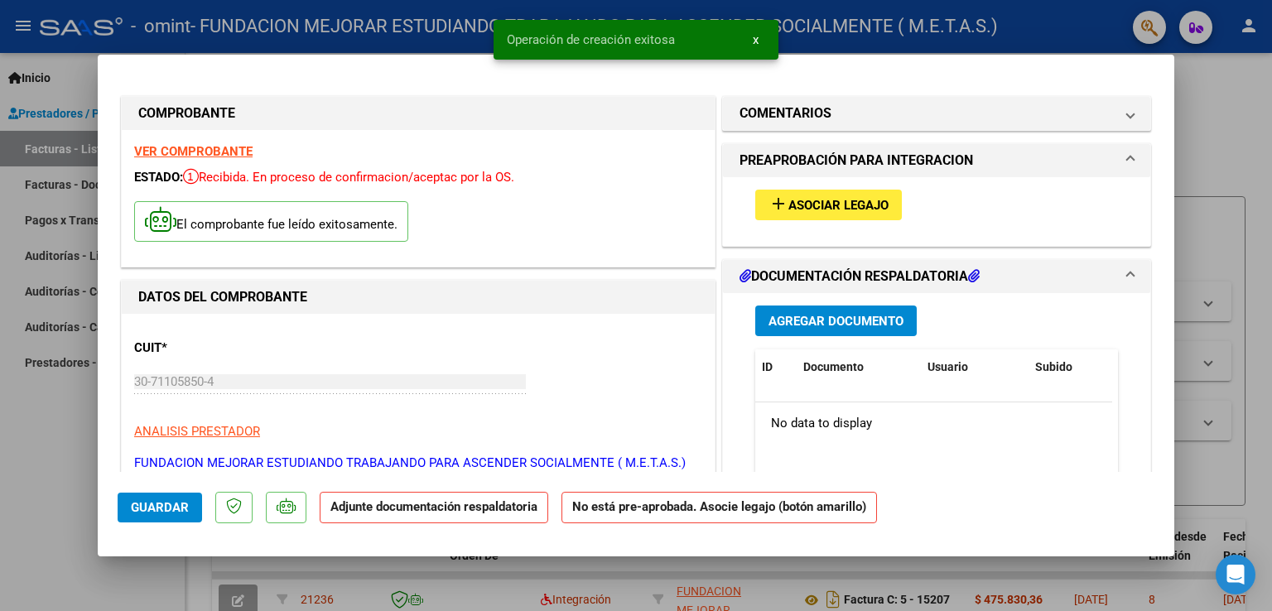
click at [215, 152] on strong "VER COMPROBANTE" at bounding box center [193, 151] width 118 height 15
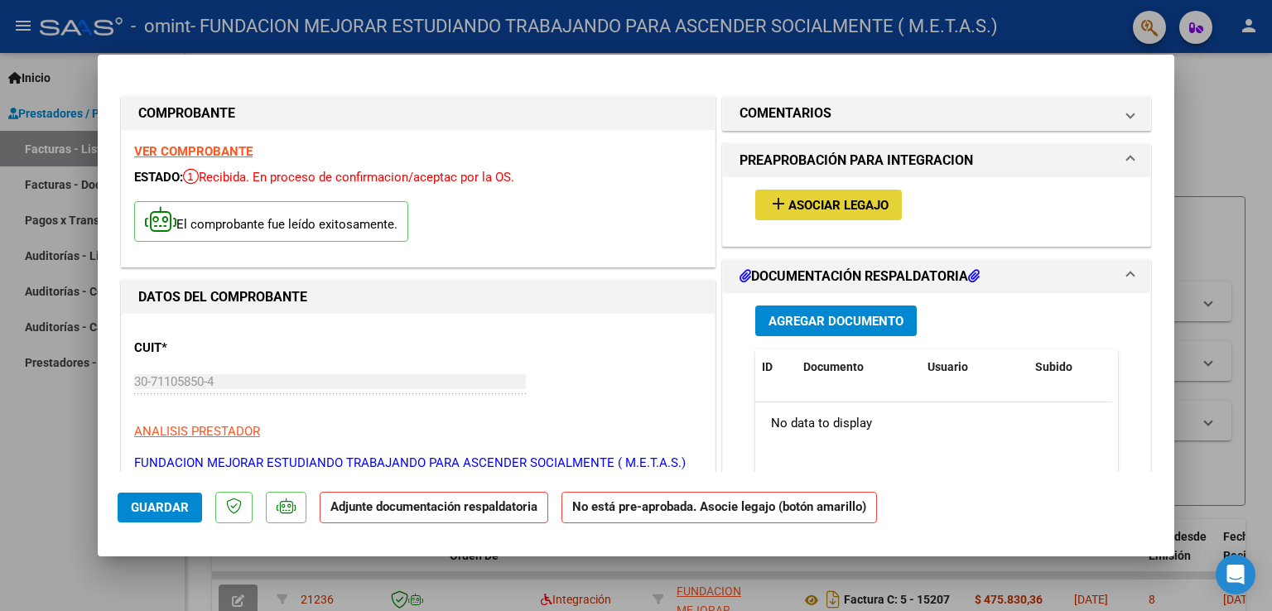
click at [814, 217] on button "add Asociar Legajo" at bounding box center [828, 205] width 147 height 31
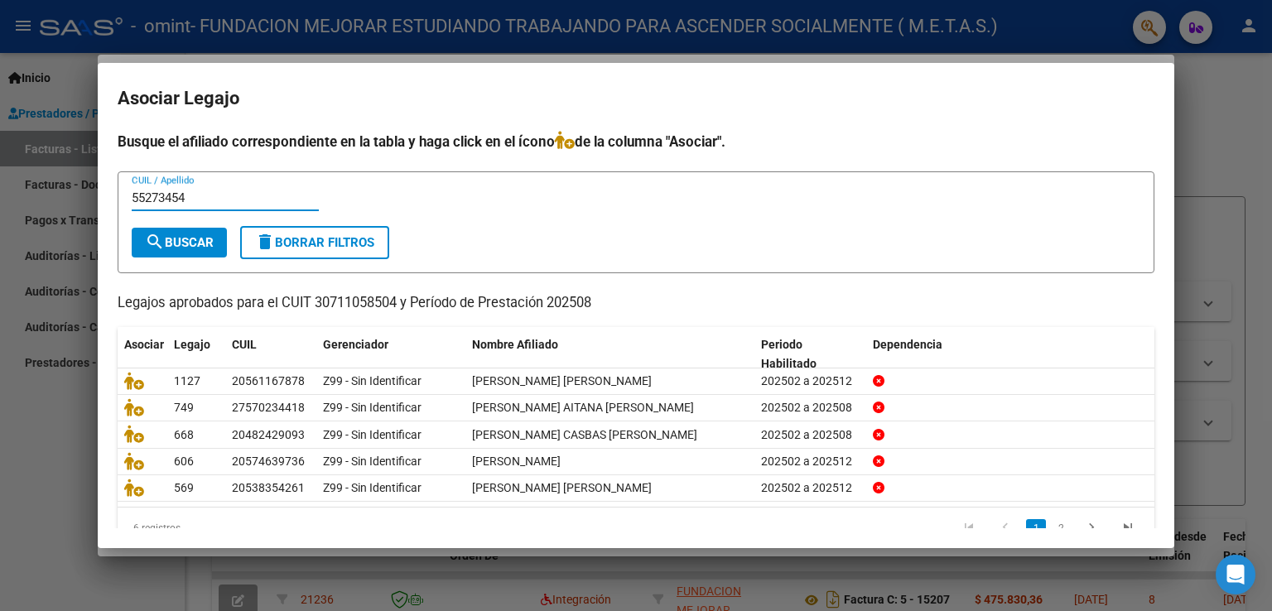
click at [189, 246] on span "search Buscar" at bounding box center [179, 242] width 69 height 15
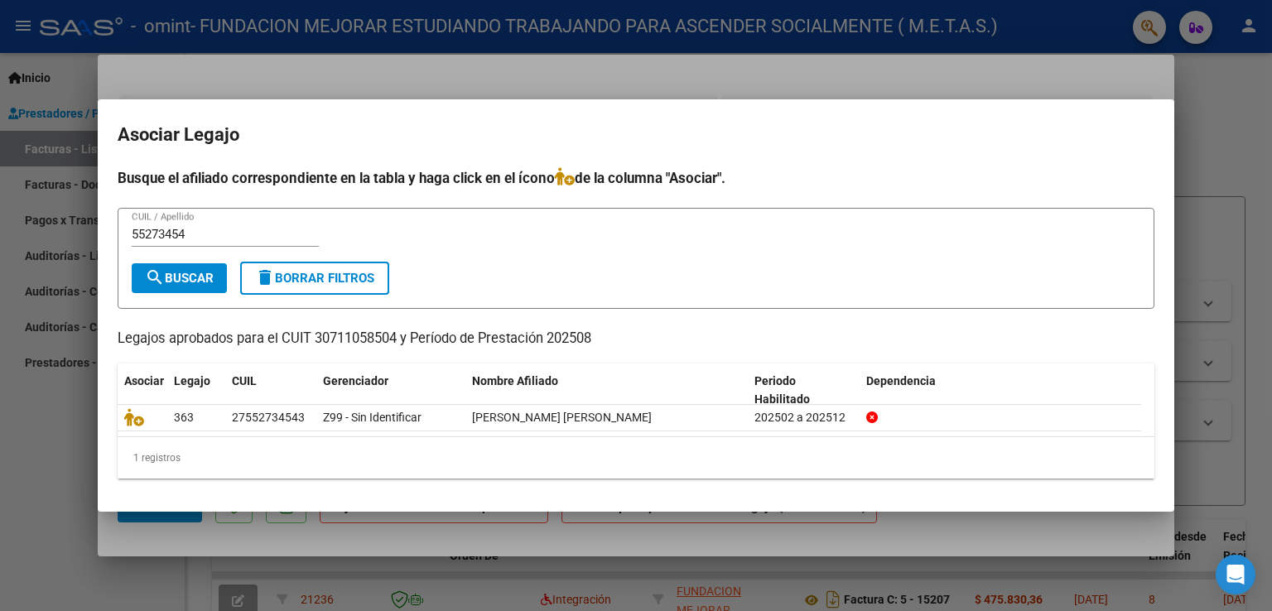
click at [195, 228] on input "55273454" at bounding box center [225, 234] width 187 height 15
type input "5"
click at [1181, 134] on div at bounding box center [636, 305] width 1272 height 611
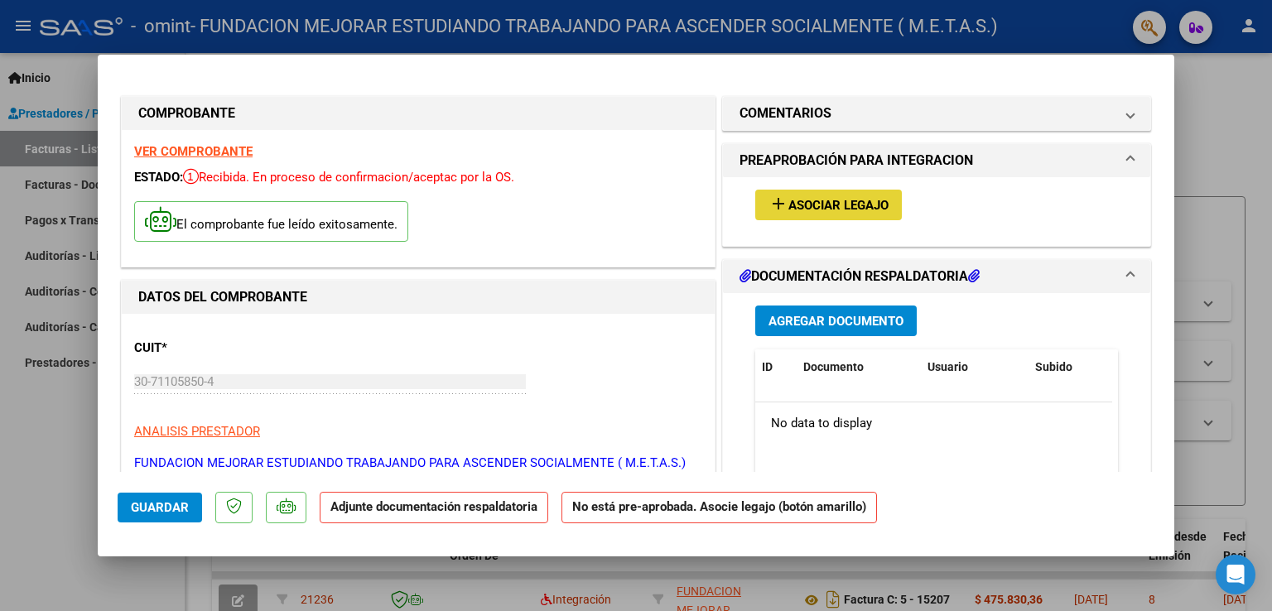
click at [884, 201] on button "add Asociar Legajo" at bounding box center [828, 205] width 147 height 31
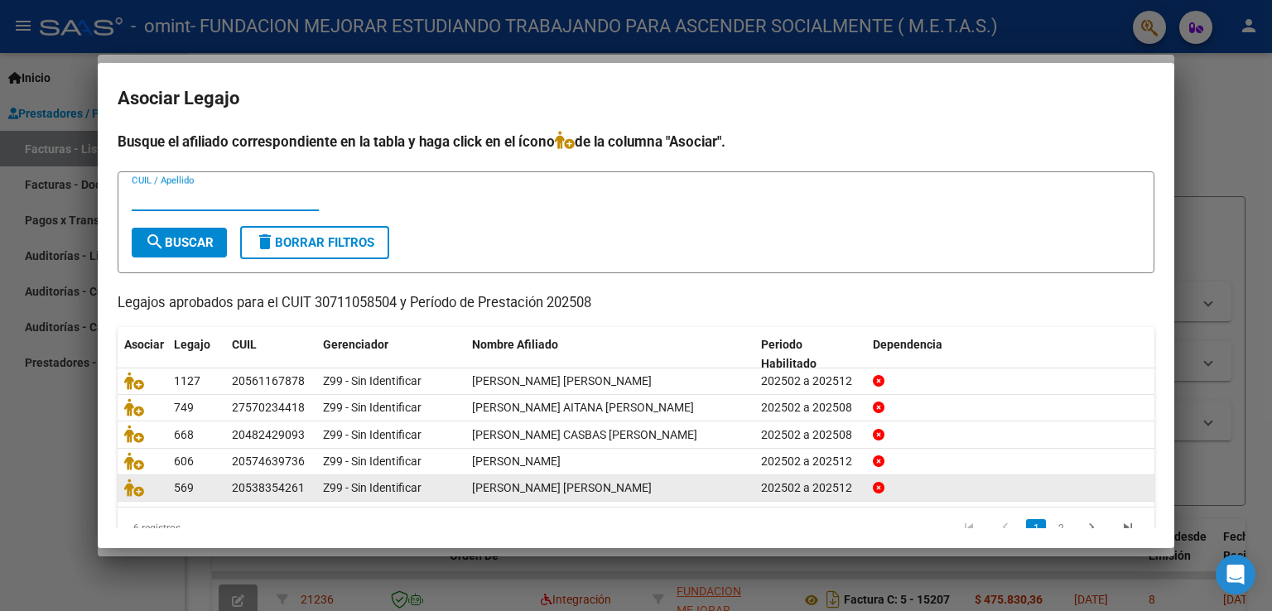
scroll to position [33, 0]
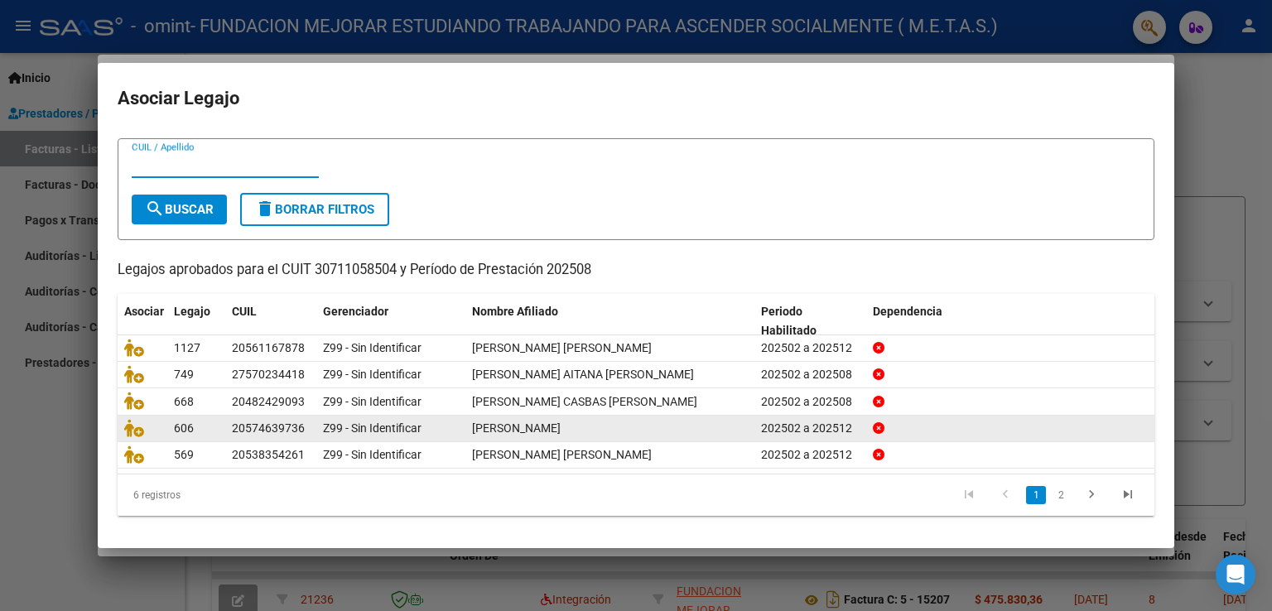
click at [1051, 493] on link "2" at bounding box center [1061, 495] width 20 height 18
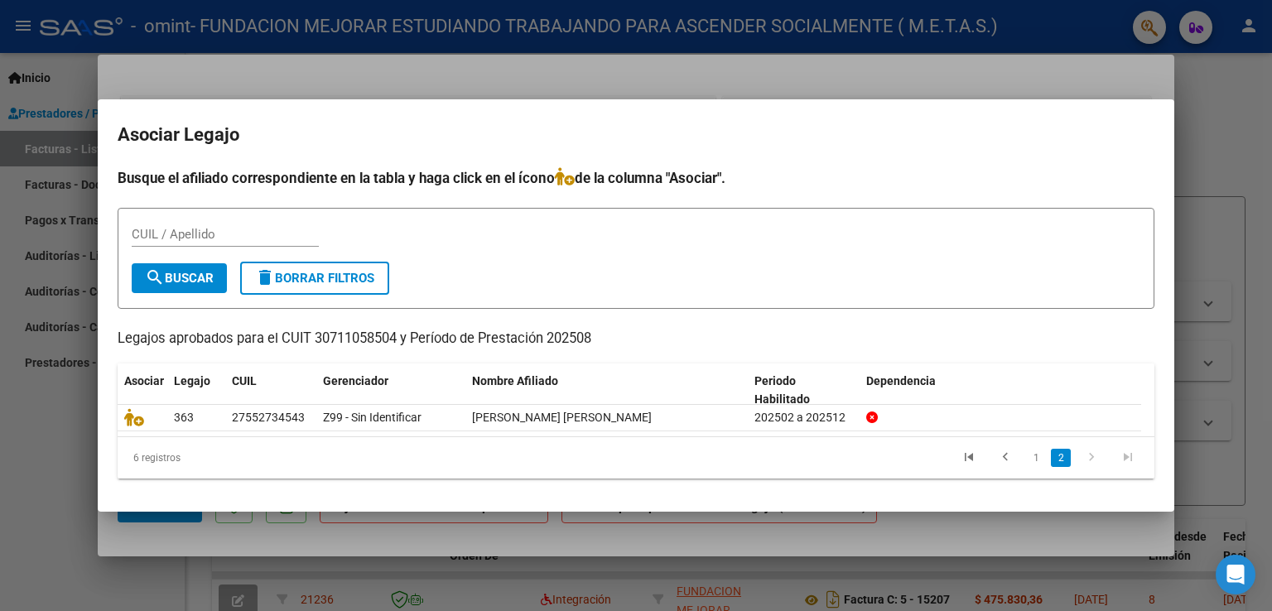
scroll to position [0, 0]
click at [1034, 455] on link "1" at bounding box center [1036, 458] width 20 height 18
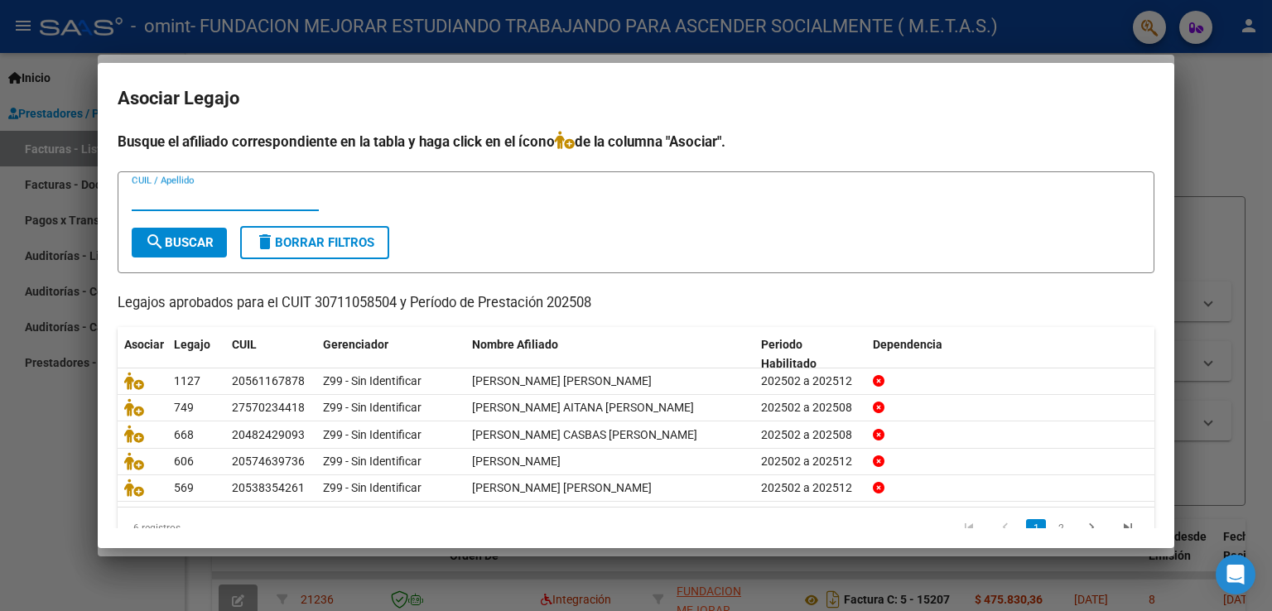
paste input "55273454"
type input "55273454"
click at [196, 247] on span "search Buscar" at bounding box center [179, 242] width 69 height 15
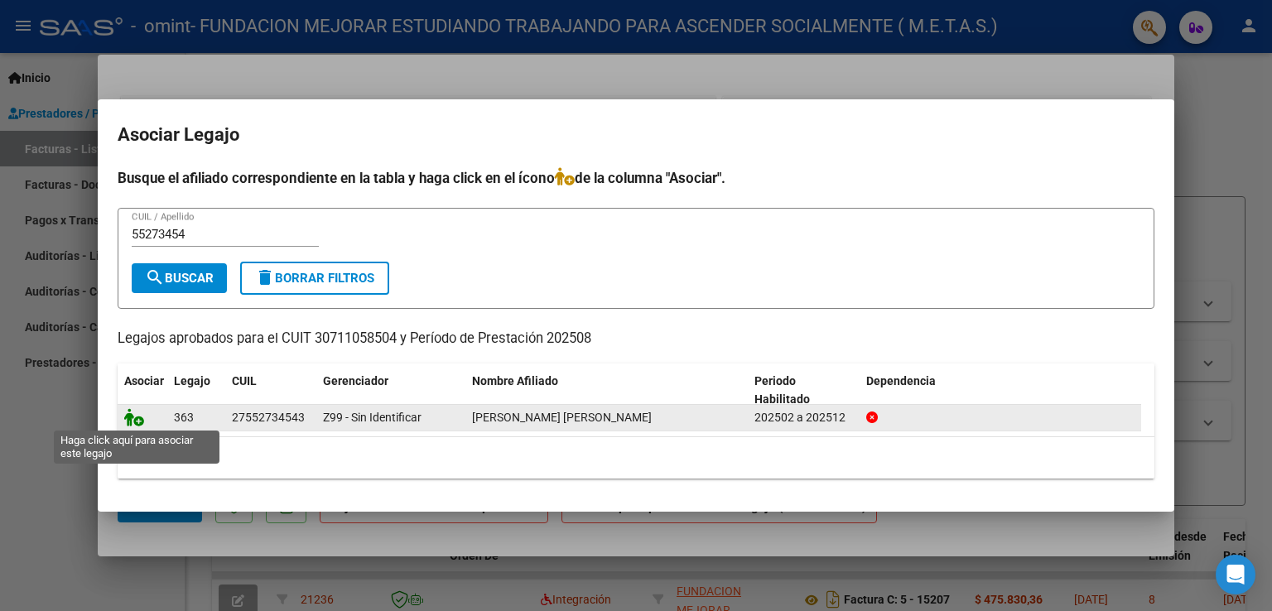
click at [137, 417] on icon at bounding box center [134, 417] width 20 height 18
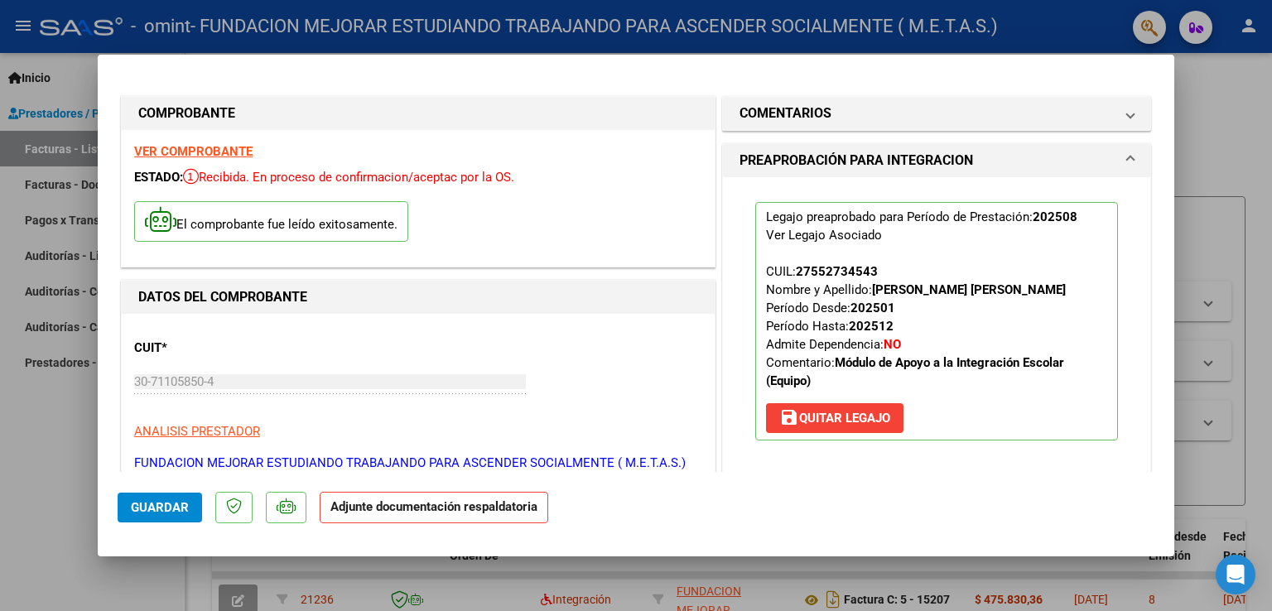
scroll to position [166, 0]
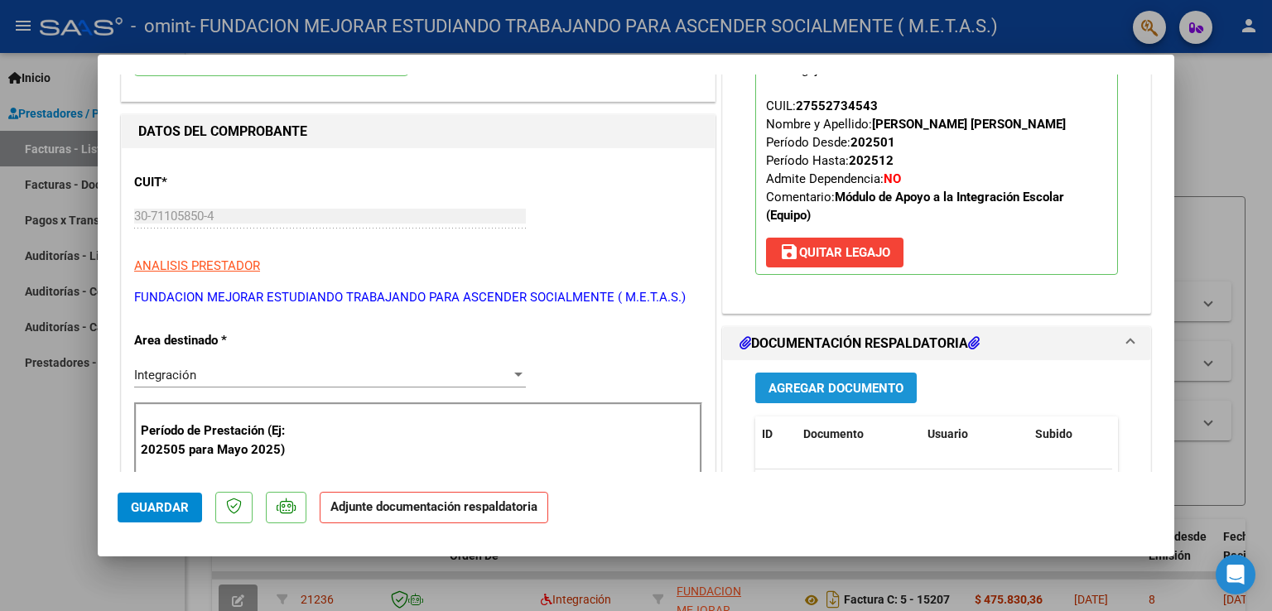
click at [886, 383] on span "Agregar Documento" at bounding box center [836, 388] width 135 height 15
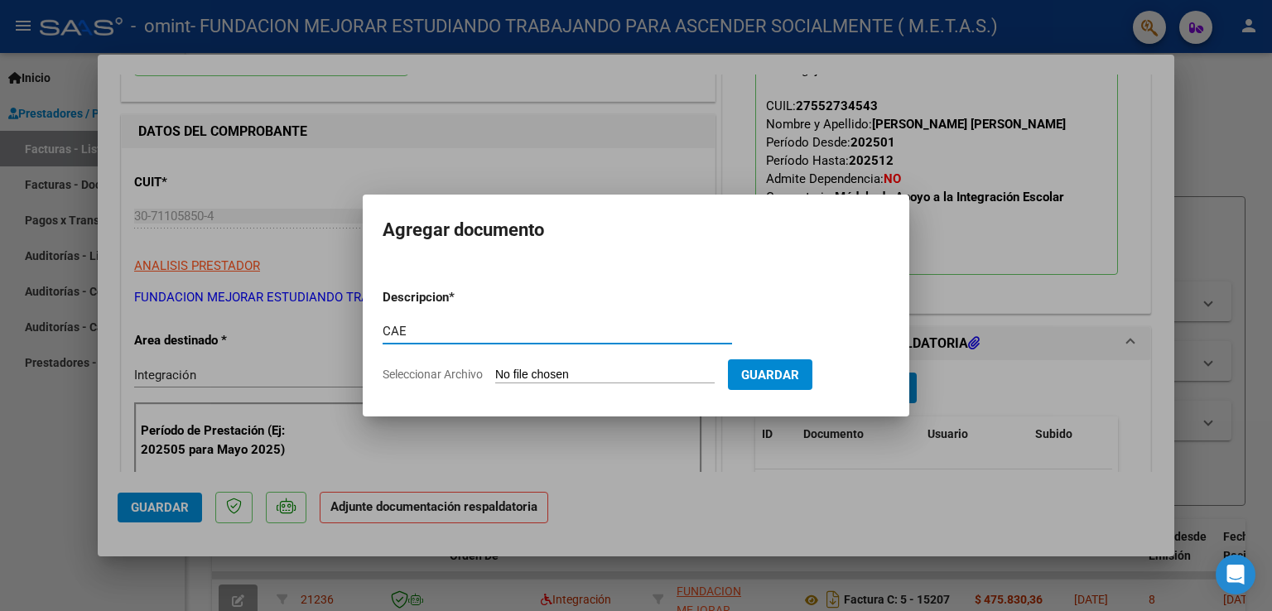
type input "CAE"
click at [517, 375] on input "Seleccionar Archivo" at bounding box center [604, 376] width 219 height 16
type input "C:\fakepath\CAE FC 15208.pdf"
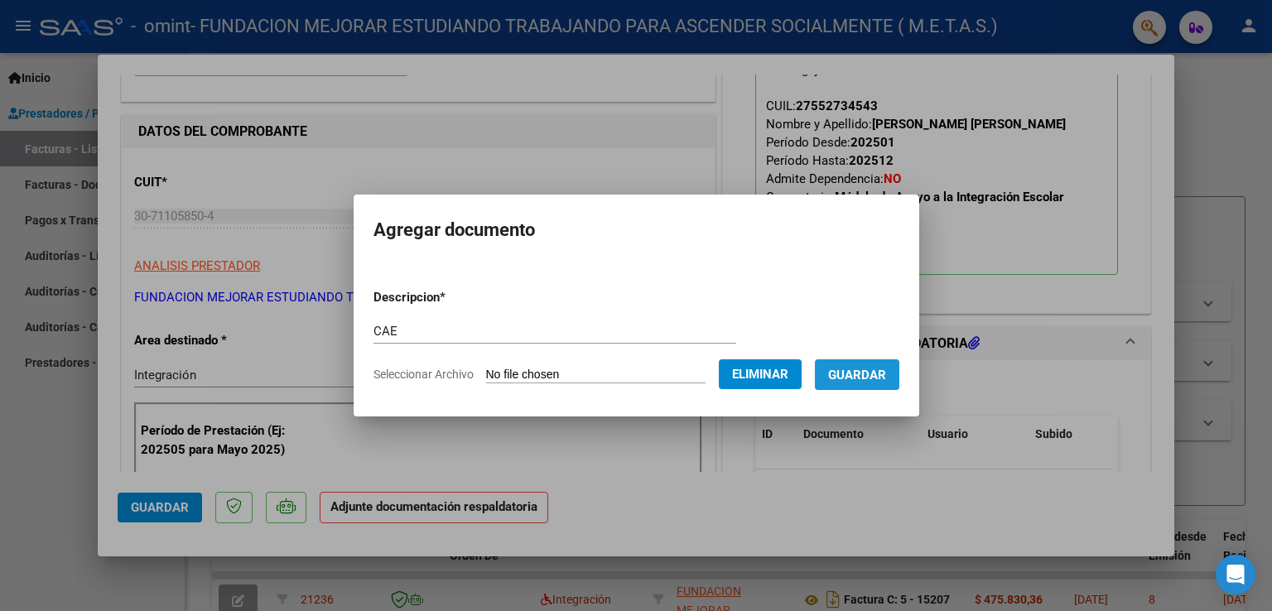
click at [861, 381] on span "Guardar" at bounding box center [857, 375] width 58 height 15
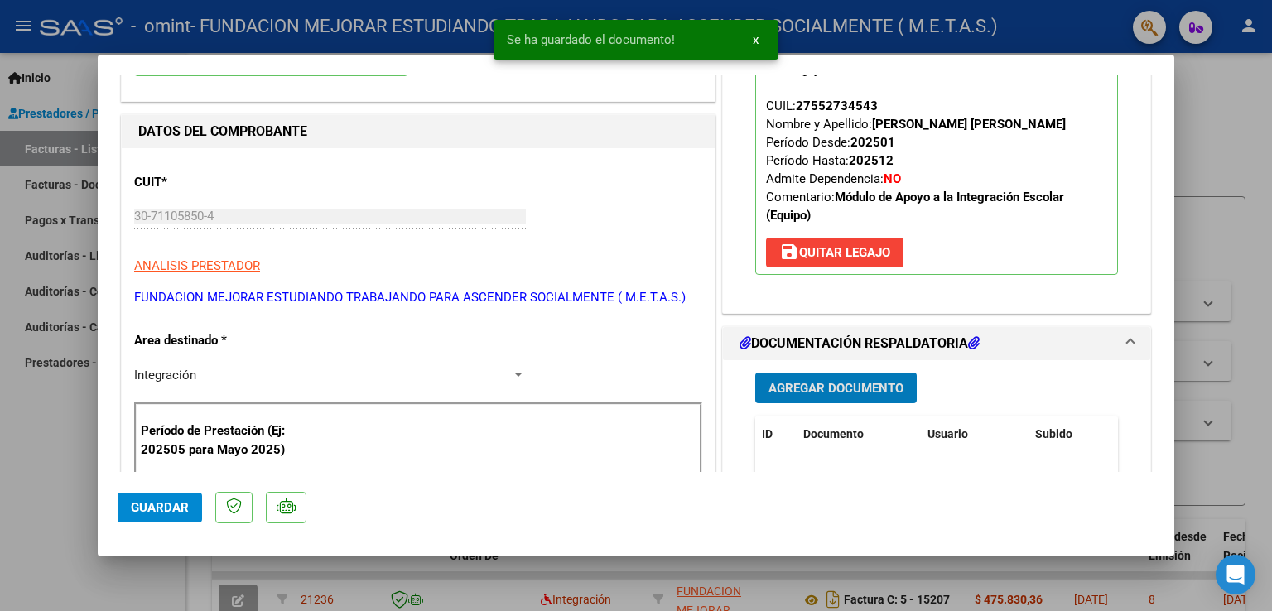
click at [850, 375] on button "Agregar Documento" at bounding box center [836, 388] width 162 height 31
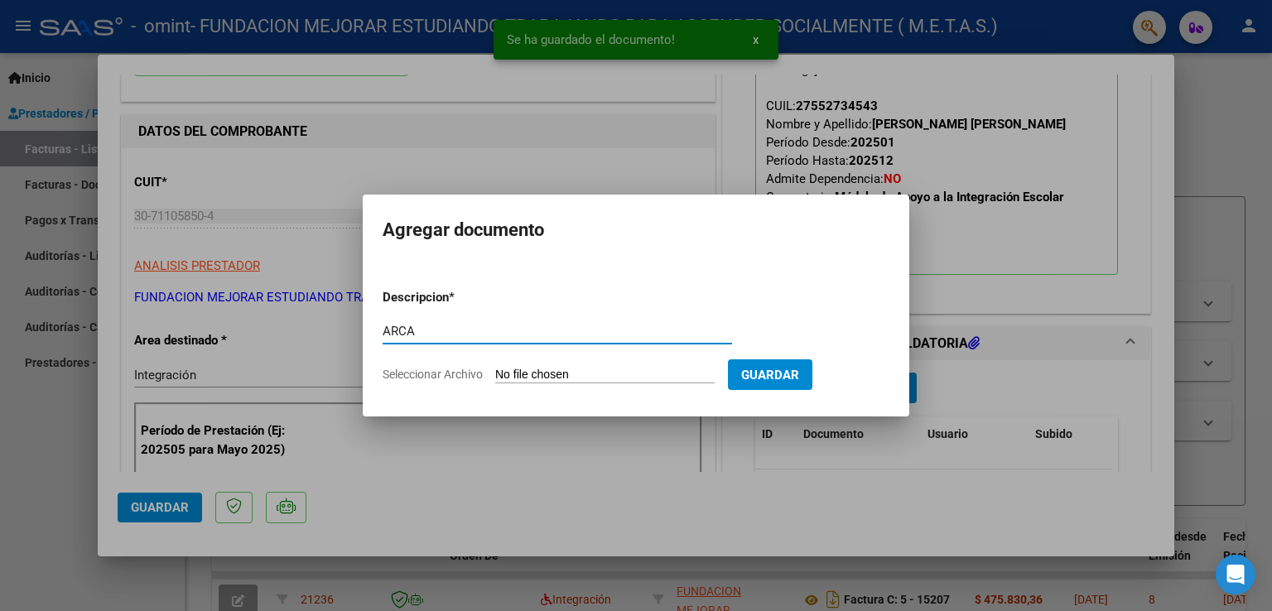
type input "ARCA"
click at [581, 379] on input "Seleccionar Archivo" at bounding box center [604, 376] width 219 height 16
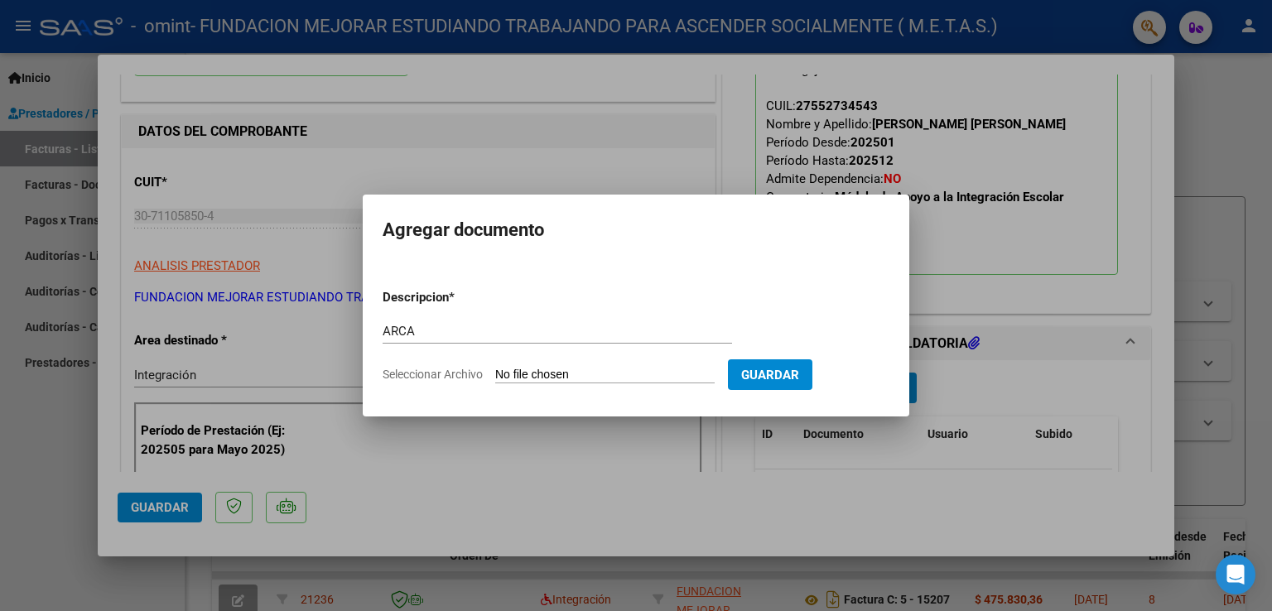
type input "C:\fakepath\ARCA AFIP.pdf"
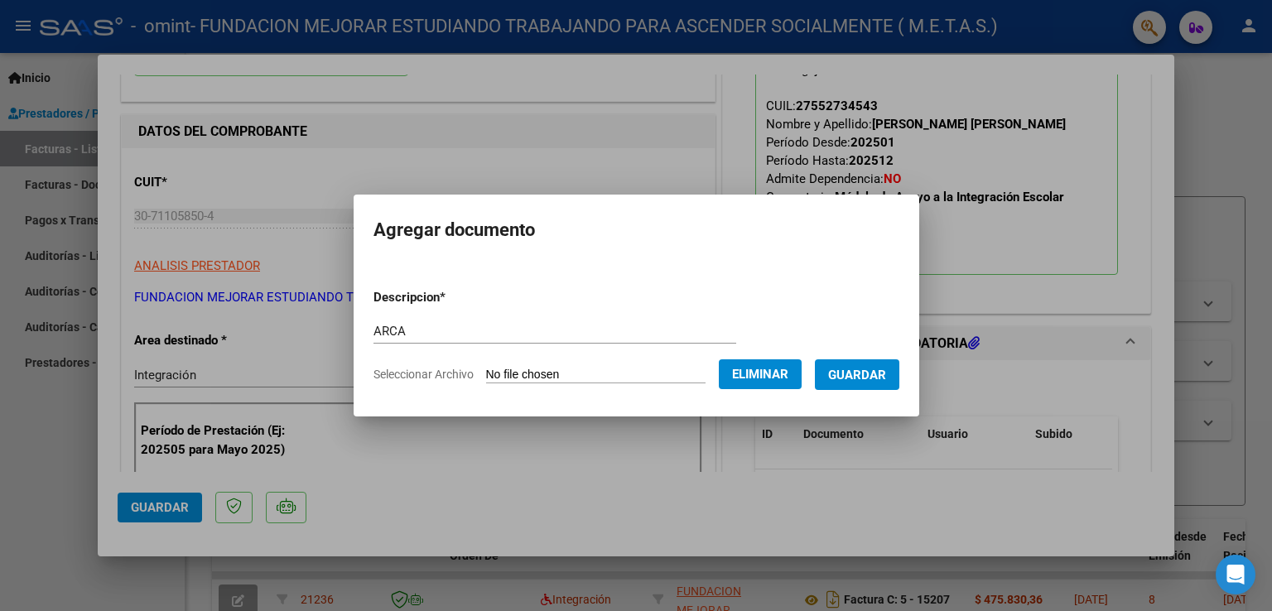
click at [883, 384] on button "Guardar" at bounding box center [857, 374] width 84 height 31
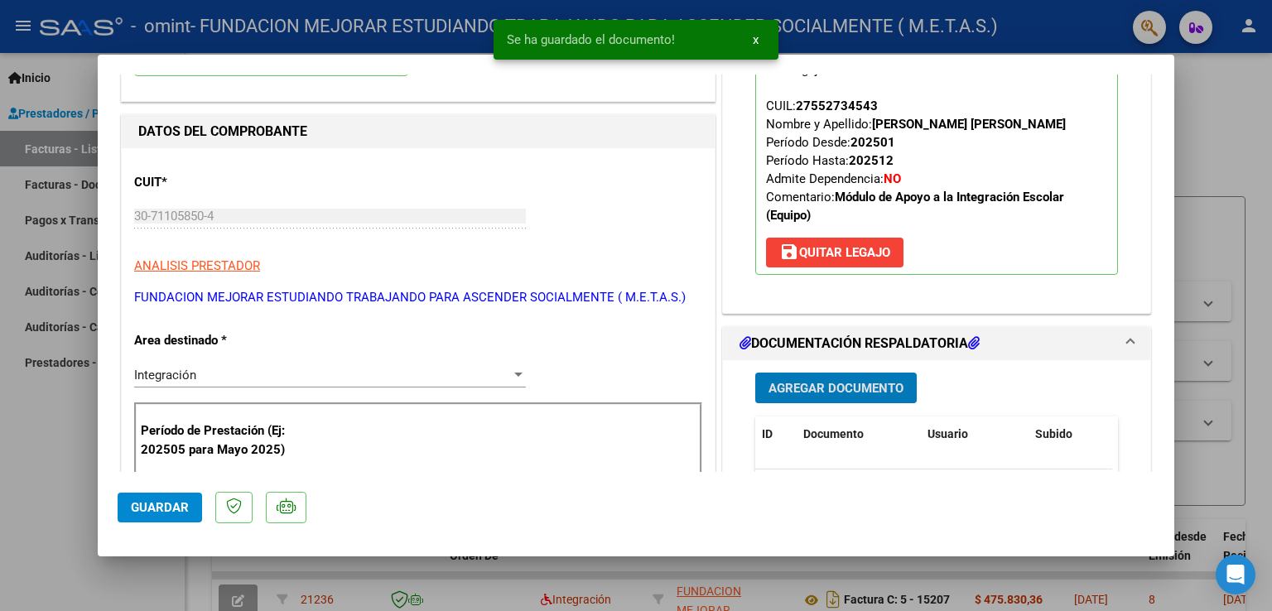
click at [857, 381] on span "Agregar Documento" at bounding box center [836, 388] width 135 height 15
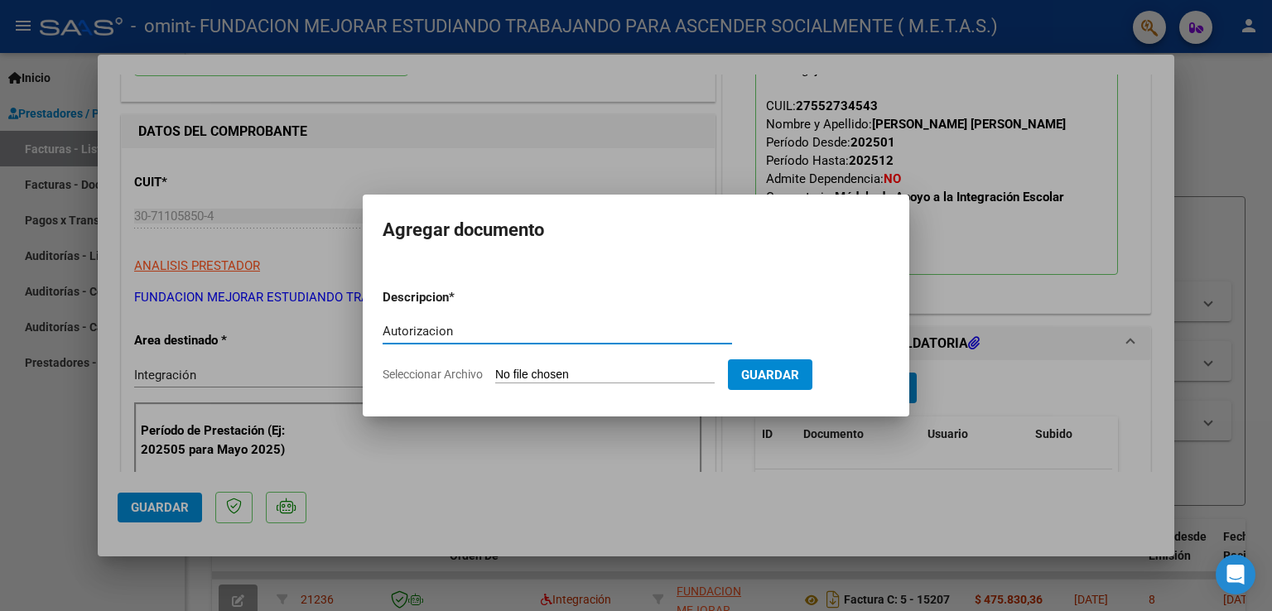
type input "Autorizacion"
click at [560, 375] on input "Seleccionar Archivo" at bounding box center [604, 376] width 219 height 16
type input "C:\fakepath\[PERSON_NAME] (Feb-Dic).PNG"
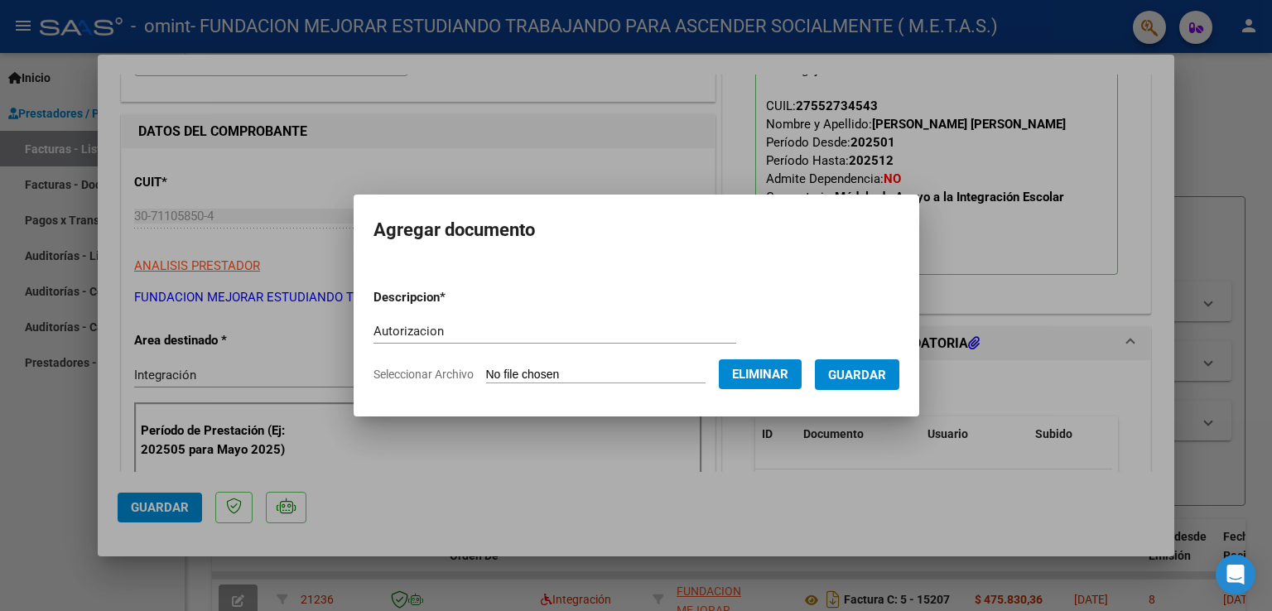
click at [853, 382] on span "Guardar" at bounding box center [857, 375] width 58 height 15
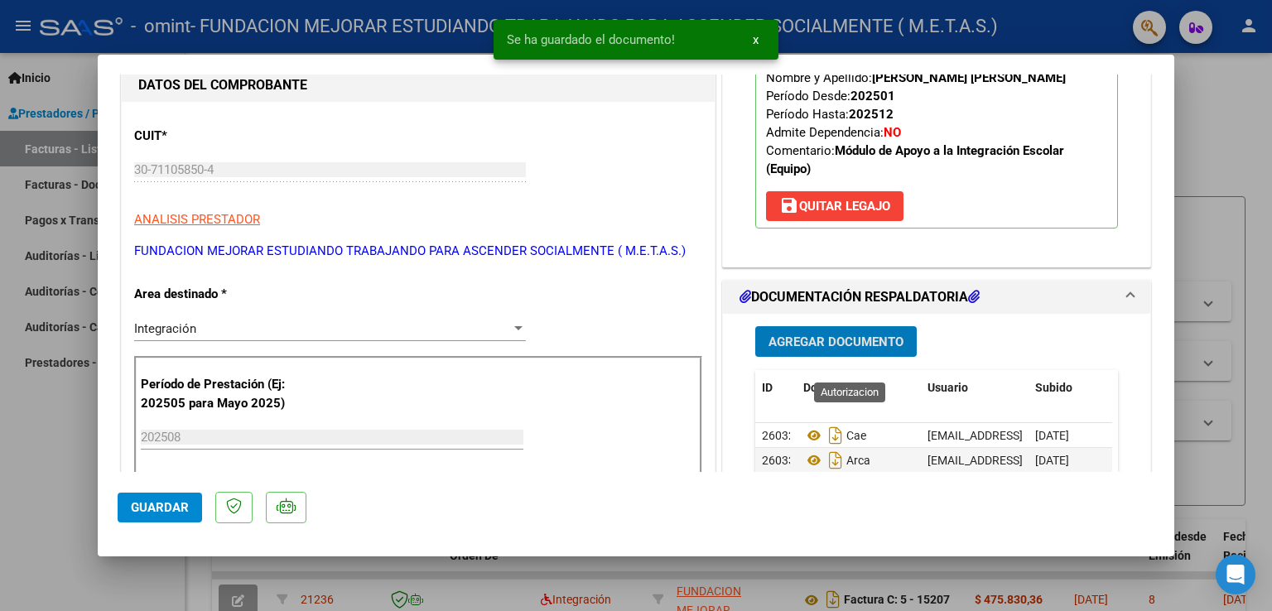
scroll to position [331, 0]
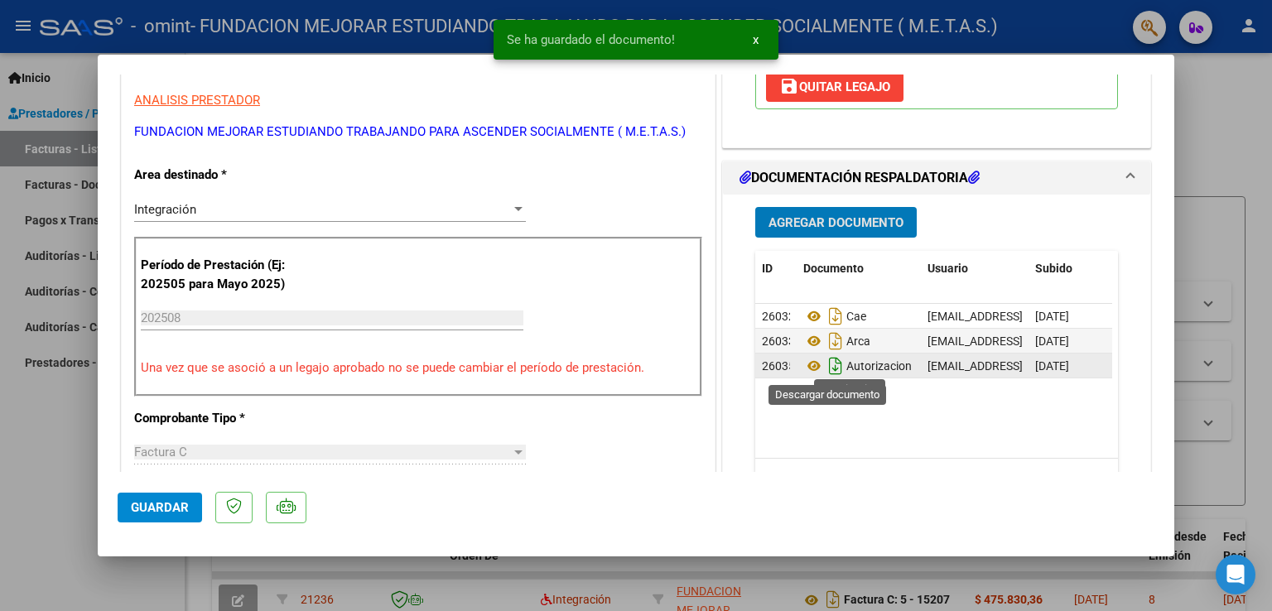
click at [828, 361] on icon "Descargar documento" at bounding box center [836, 366] width 22 height 27
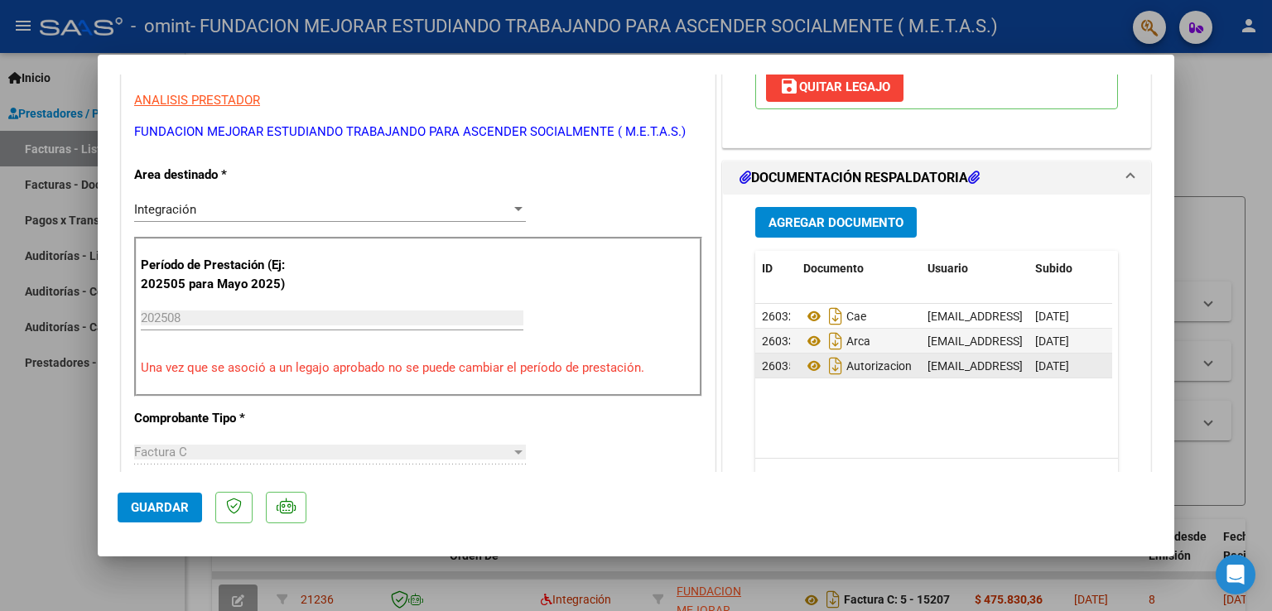
click at [838, 222] on span "Agregar Documento" at bounding box center [836, 222] width 135 height 15
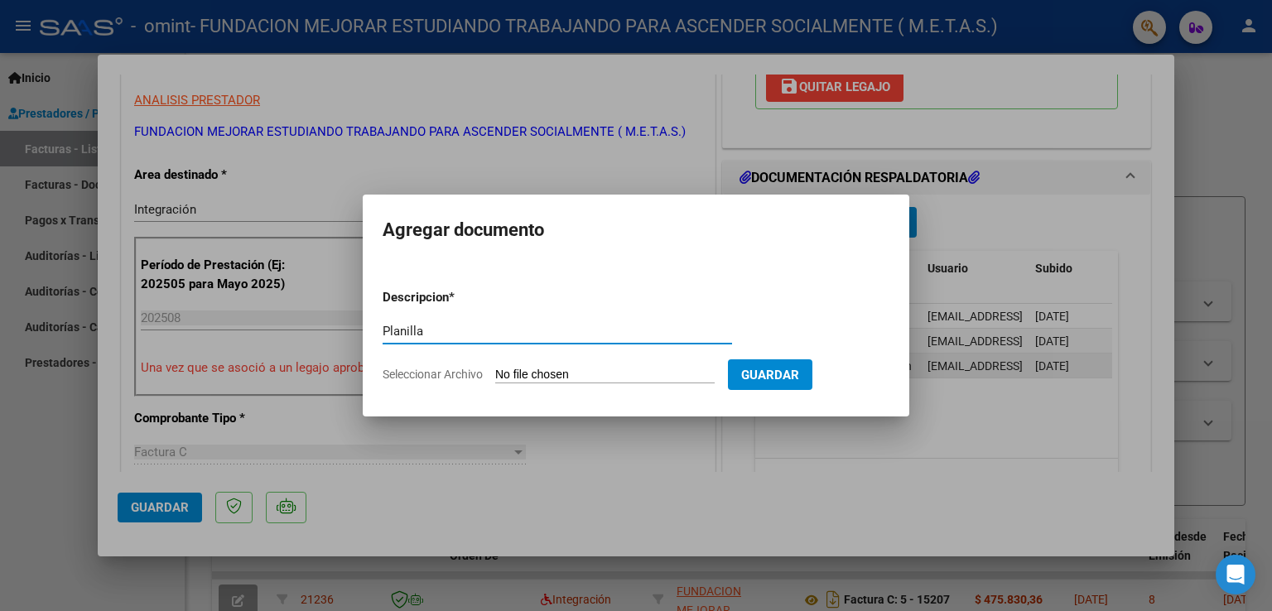
type input "Planilla"
click at [552, 374] on input "Seleccionar Archivo" at bounding box center [604, 376] width 219 height 16
type input "C:\fakepath\[PERSON_NAME] [PERSON_NAME].pdf"
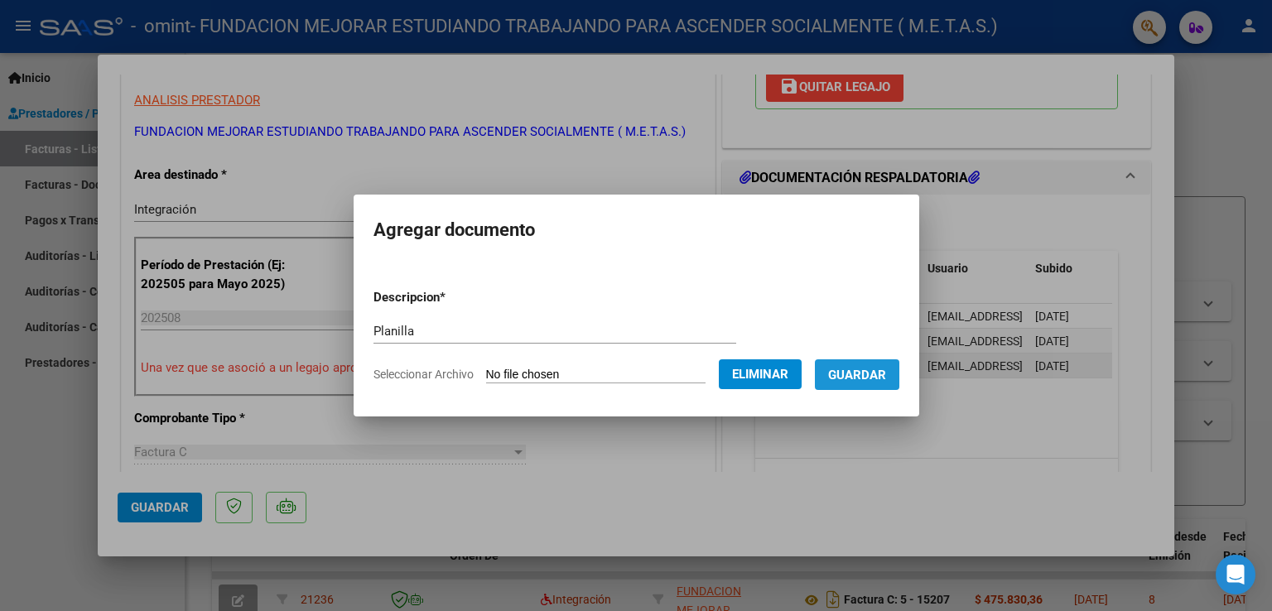
click at [885, 378] on span "Guardar" at bounding box center [857, 375] width 58 height 15
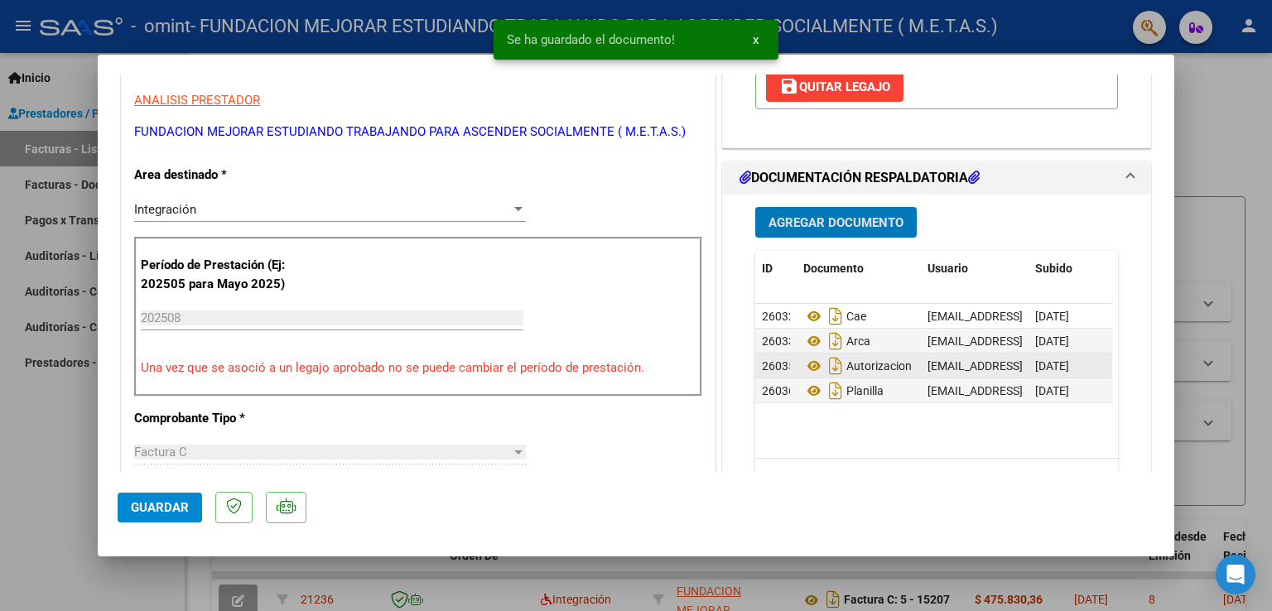
click at [840, 232] on button "Agregar Documento" at bounding box center [836, 222] width 162 height 31
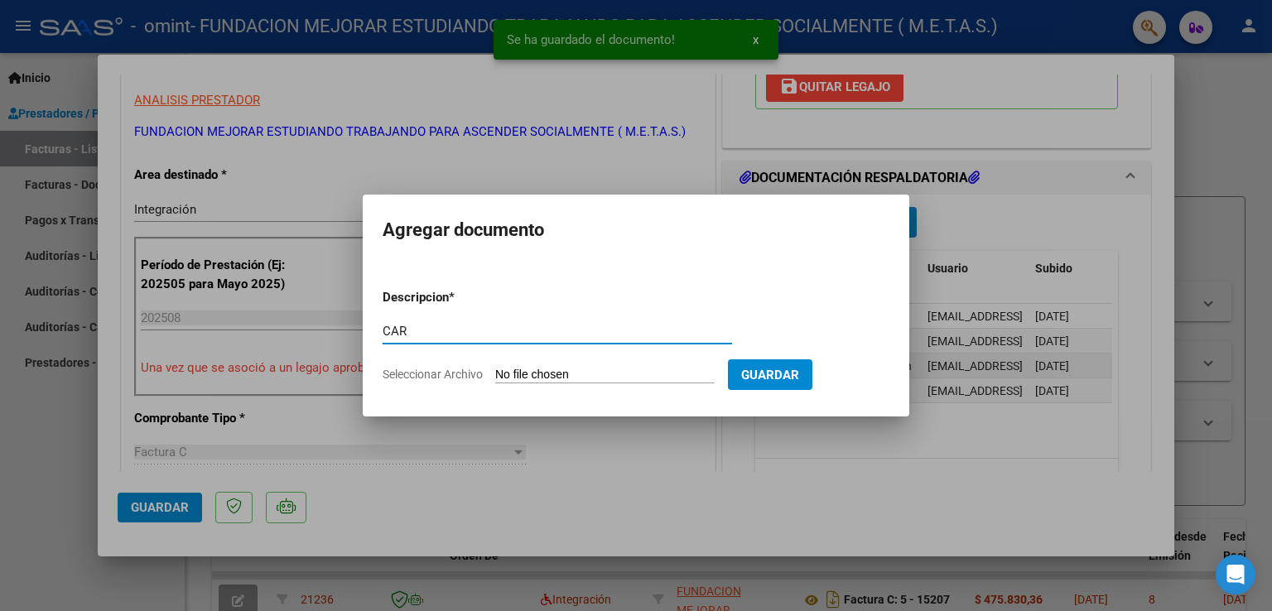
type input "CAR"
click at [529, 382] on input "Seleccionar Archivo" at bounding box center [604, 376] width 219 height 16
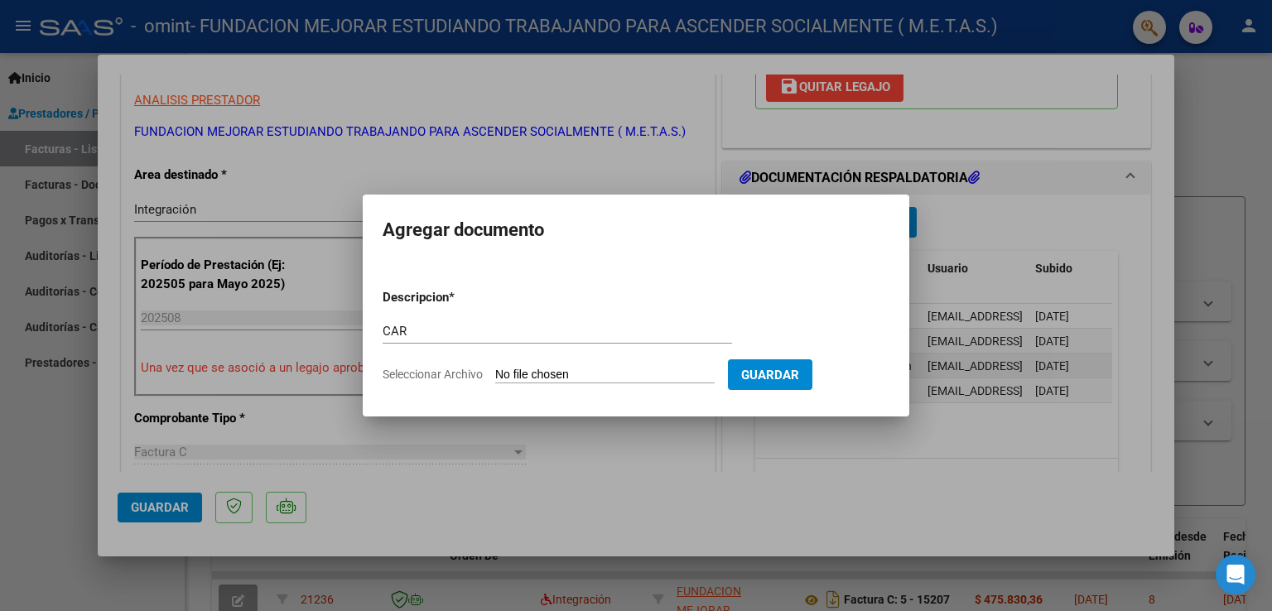
type input "C:\fakepath\[PERSON_NAME].pdf"
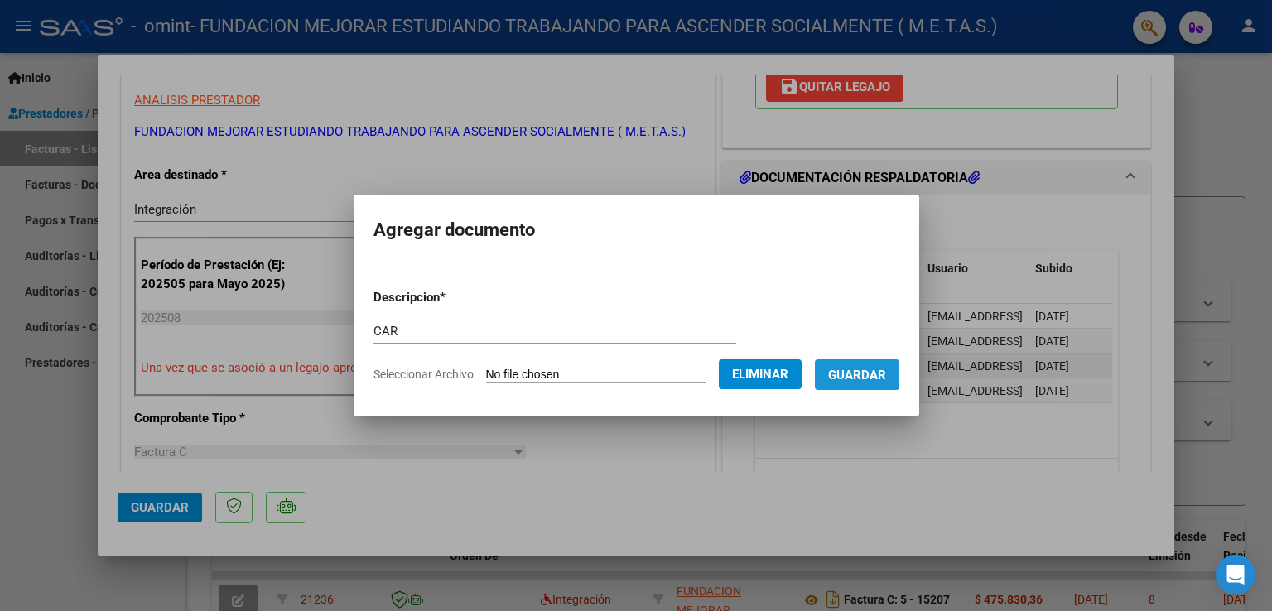
click at [870, 382] on span "Guardar" at bounding box center [857, 375] width 58 height 15
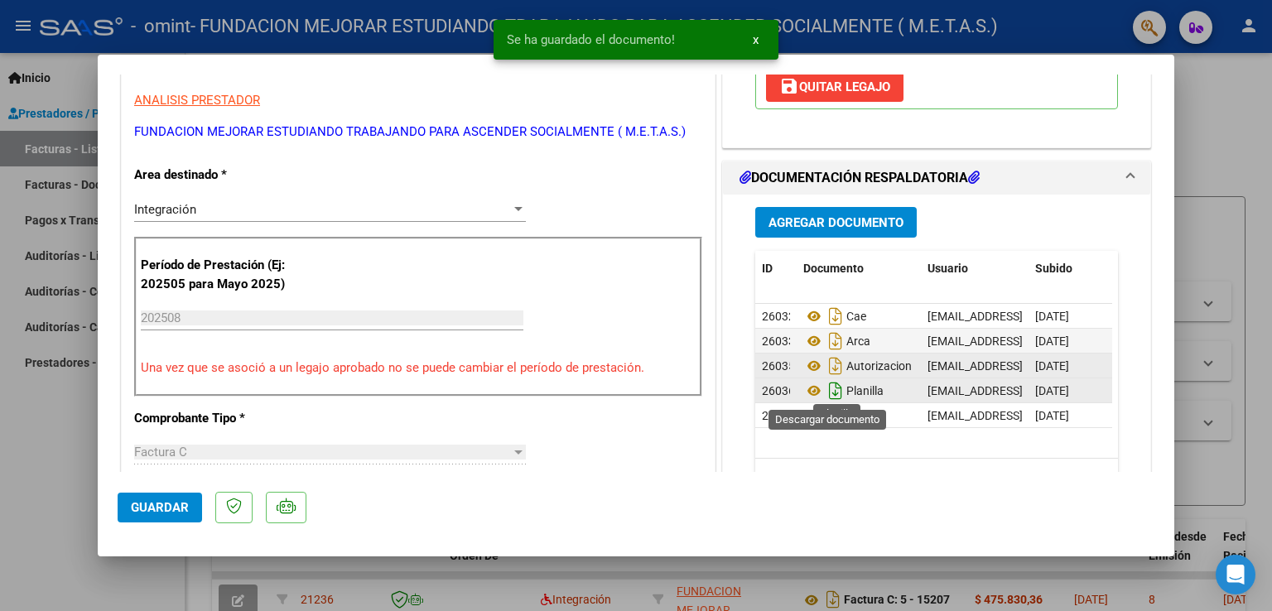
click at [832, 393] on icon "Descargar documento" at bounding box center [836, 391] width 22 height 27
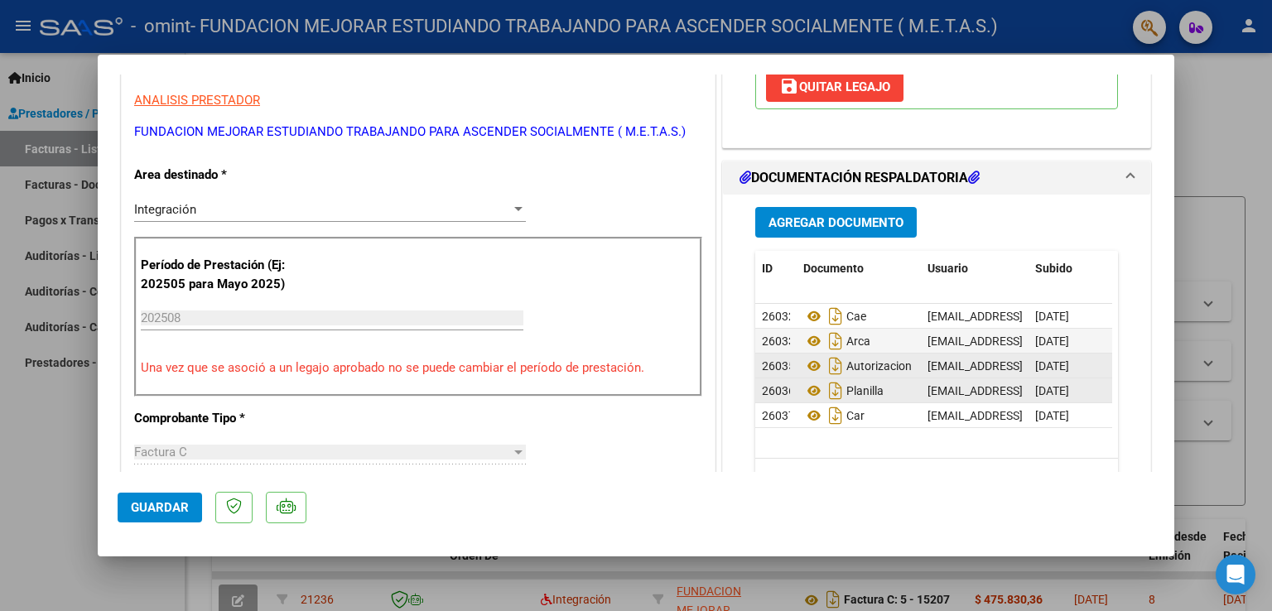
click at [148, 505] on span "Guardar" at bounding box center [160, 507] width 58 height 15
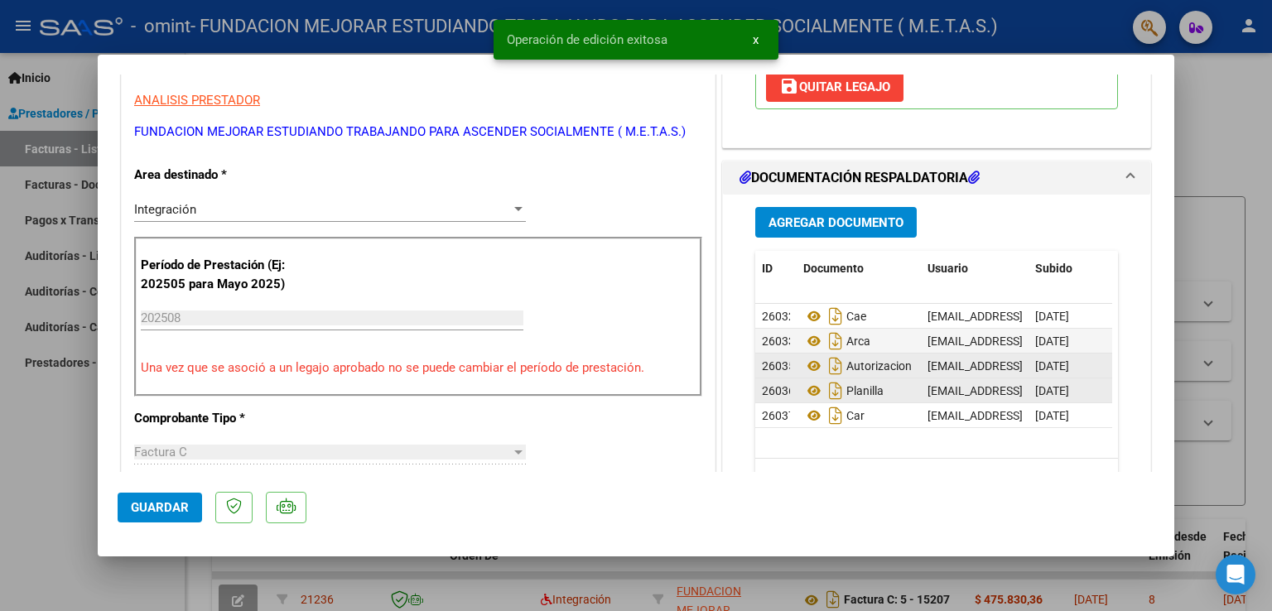
click at [47, 482] on div at bounding box center [636, 305] width 1272 height 611
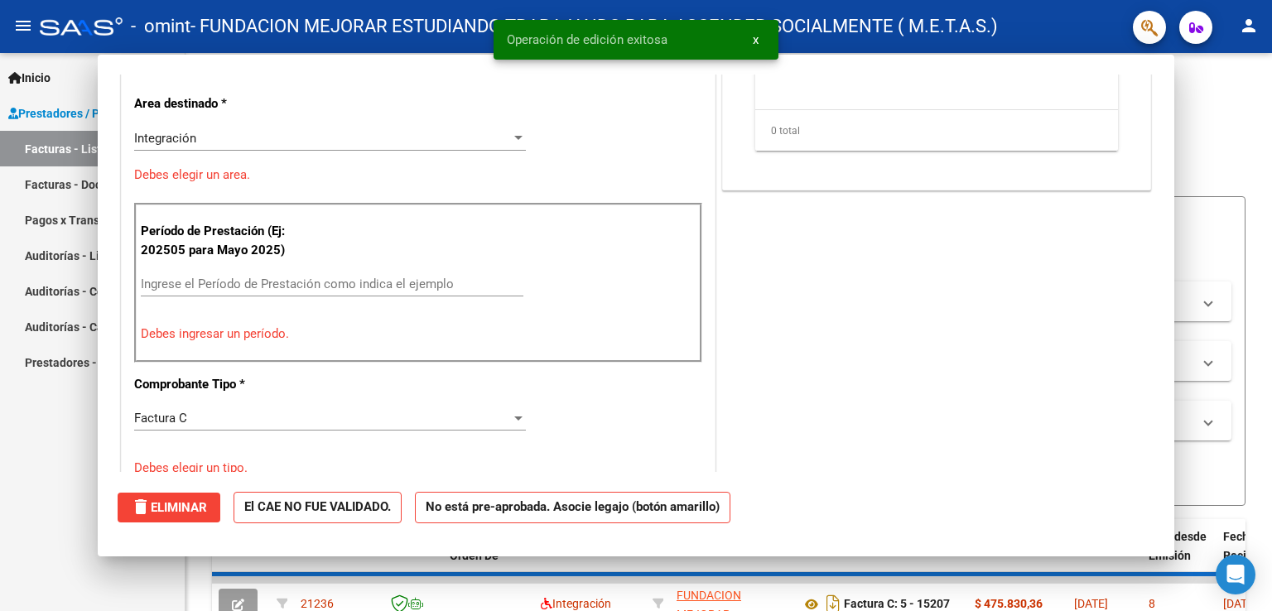
scroll to position [0, 0]
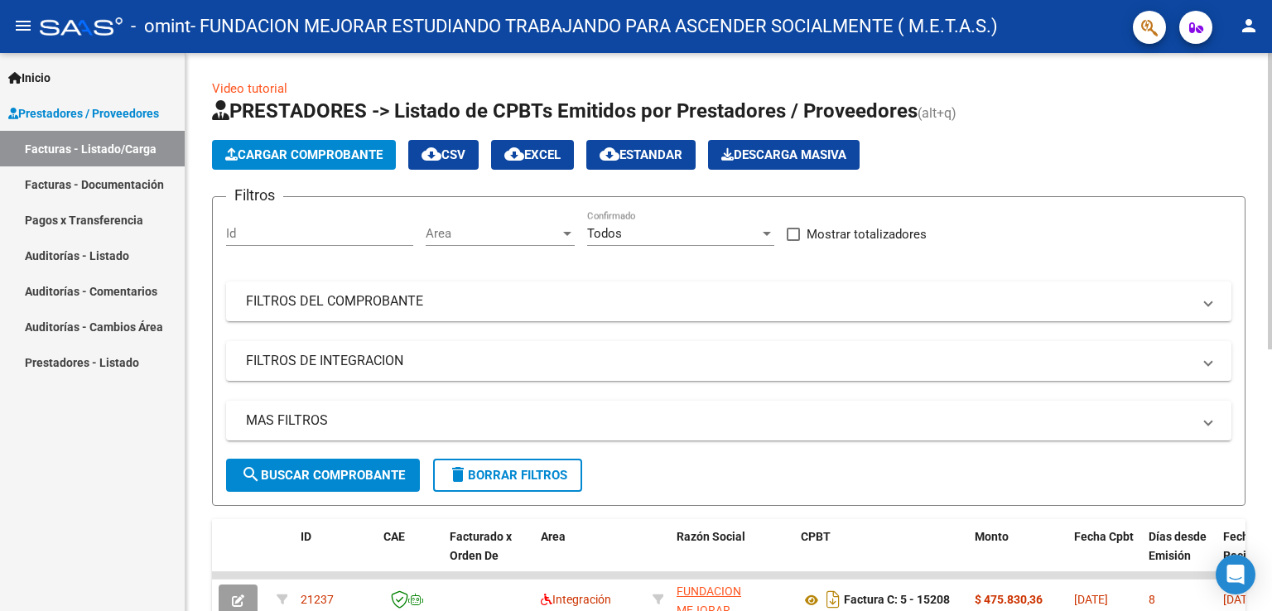
click at [337, 155] on span "Cargar Comprobante" at bounding box center [303, 154] width 157 height 15
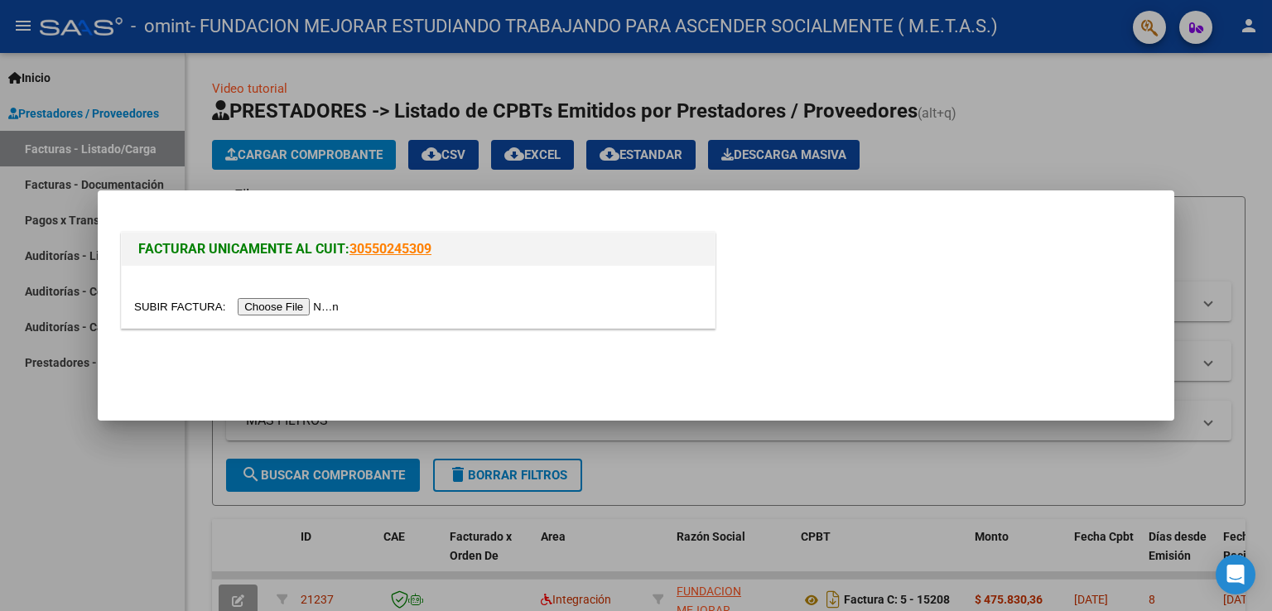
click at [317, 303] on input "file" at bounding box center [239, 306] width 210 height 17
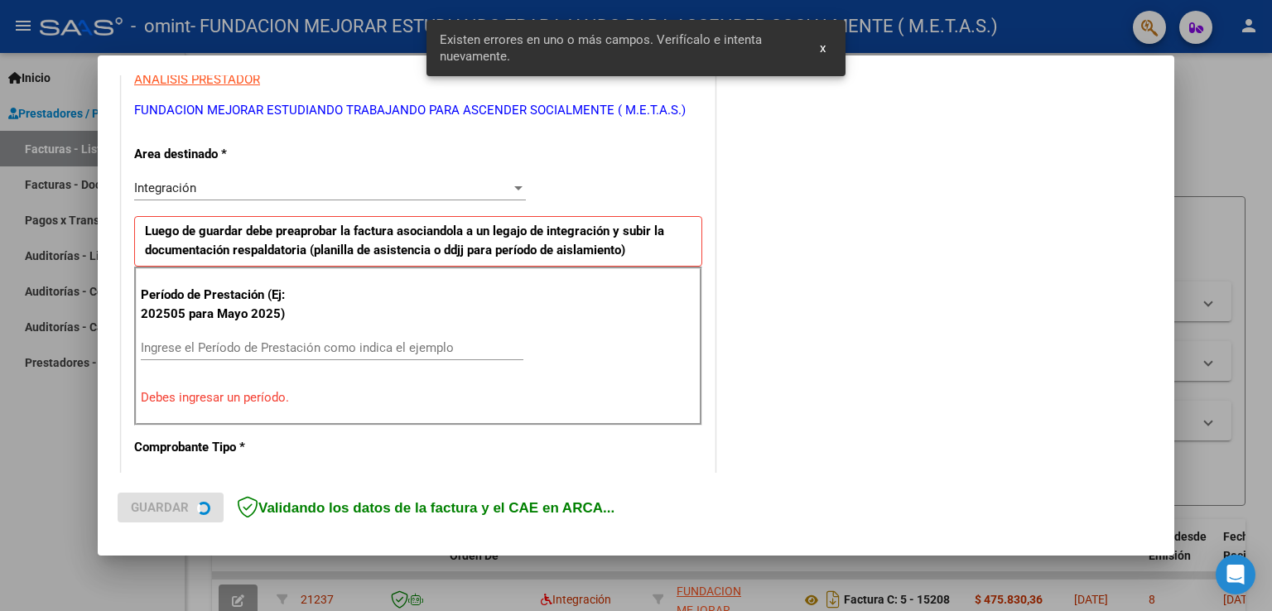
scroll to position [331, 0]
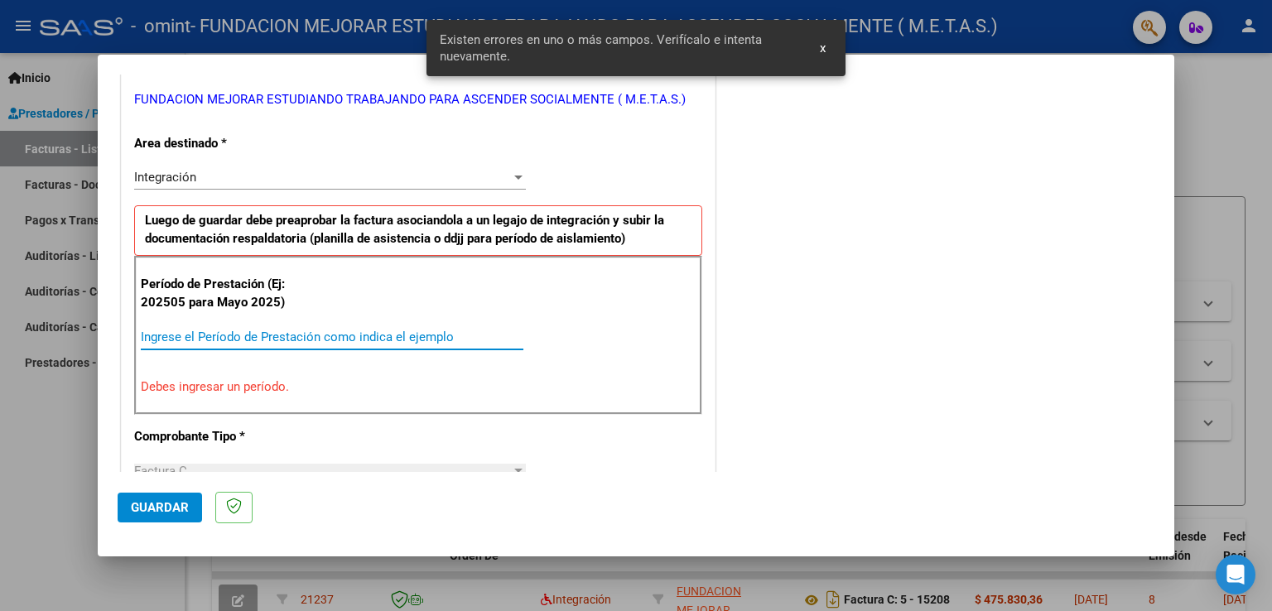
click at [278, 335] on input "Ingrese el Período de Prestación como indica el ejemplo" at bounding box center [332, 337] width 383 height 15
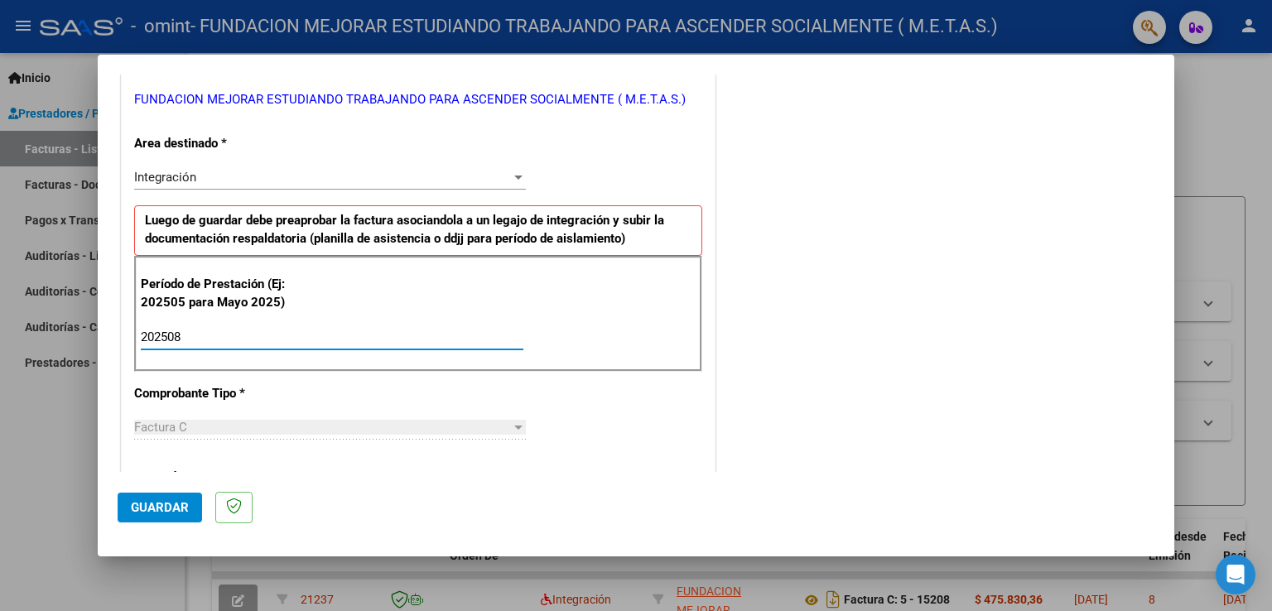
type input "202508"
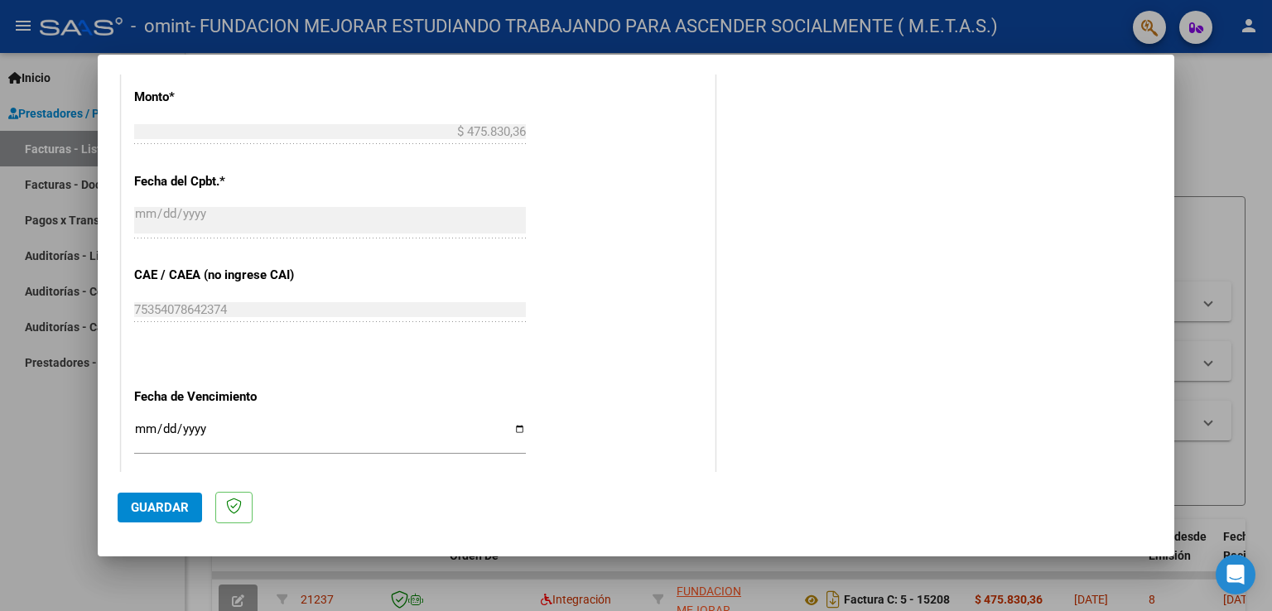
scroll to position [911, 0]
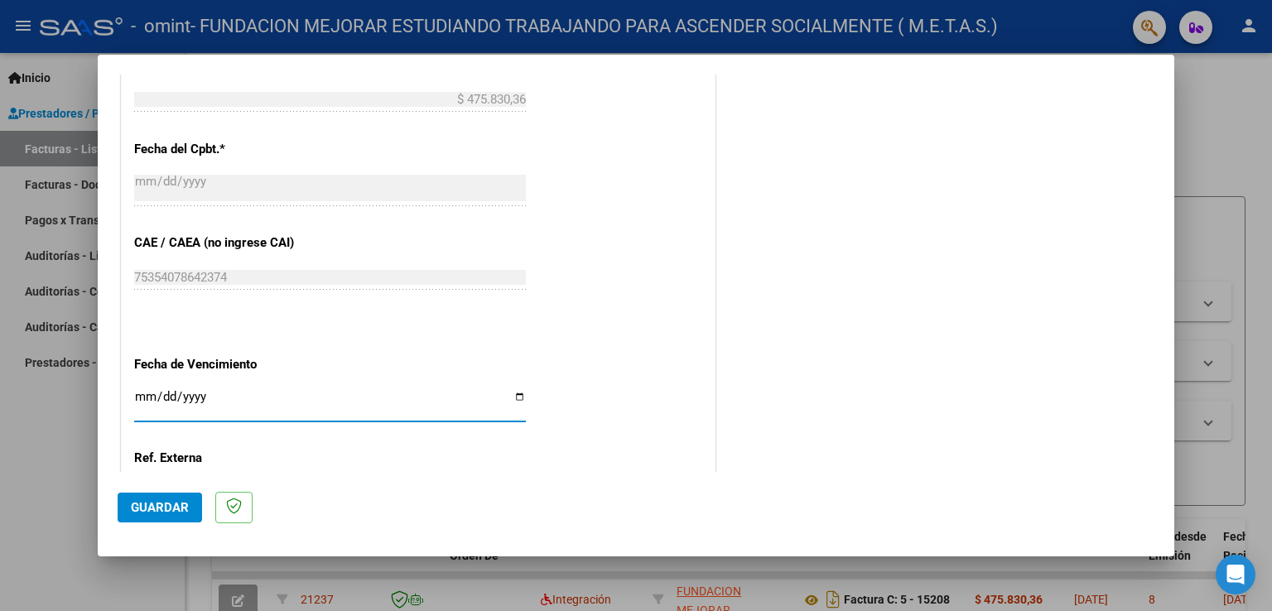
click at [514, 397] on input "Ingresar la fecha" at bounding box center [330, 403] width 392 height 27
type input "[DATE]"
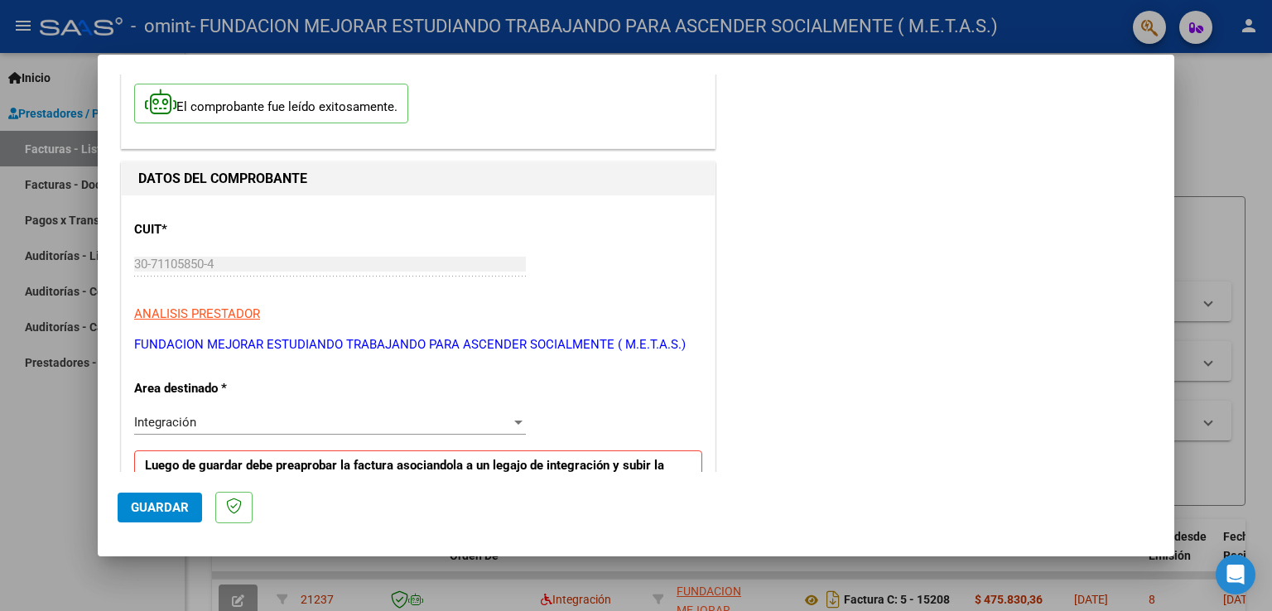
scroll to position [0, 0]
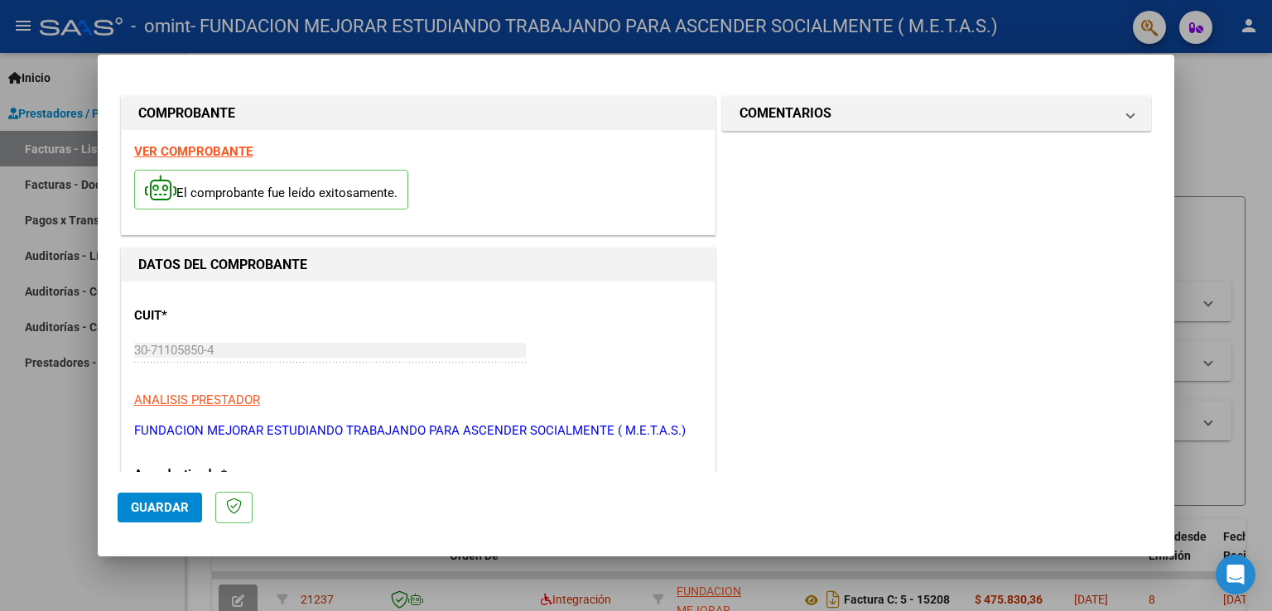
click at [242, 152] on strong "VER COMPROBANTE" at bounding box center [193, 151] width 118 height 15
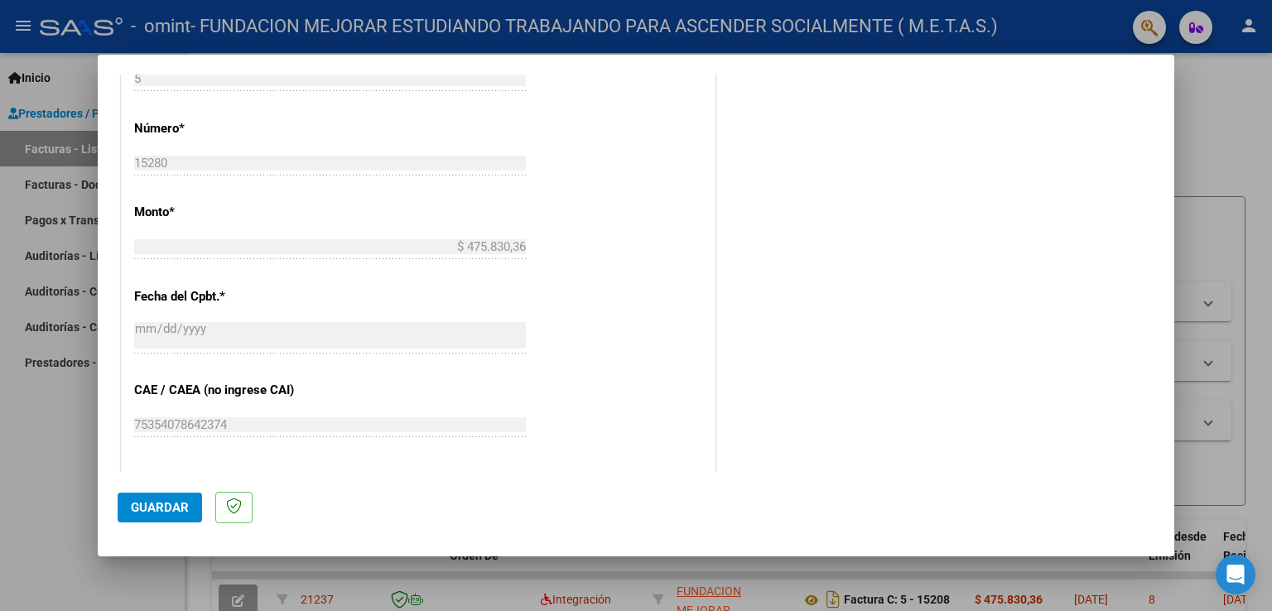
scroll to position [911, 0]
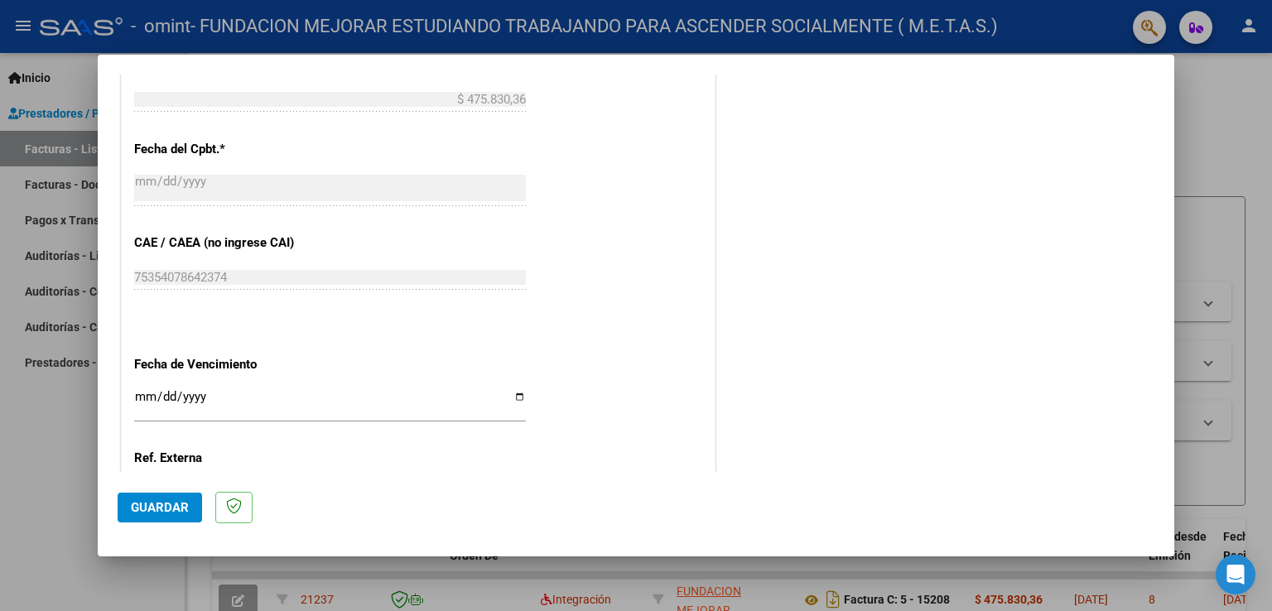
click at [167, 498] on button "Guardar" at bounding box center [160, 508] width 84 height 30
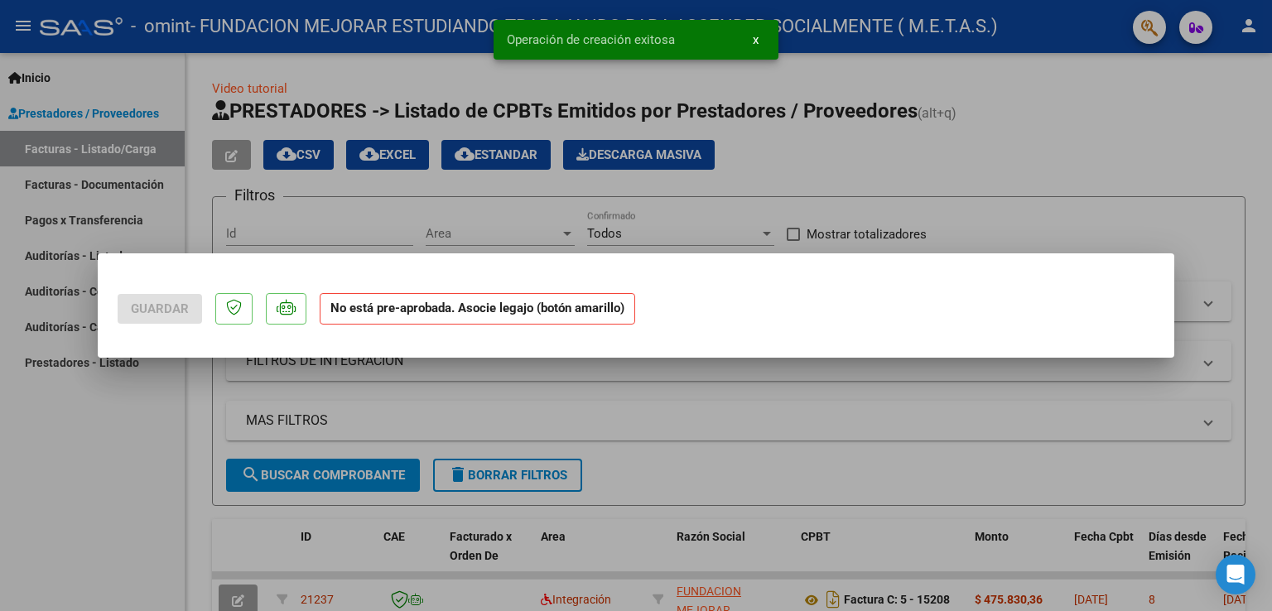
scroll to position [0, 0]
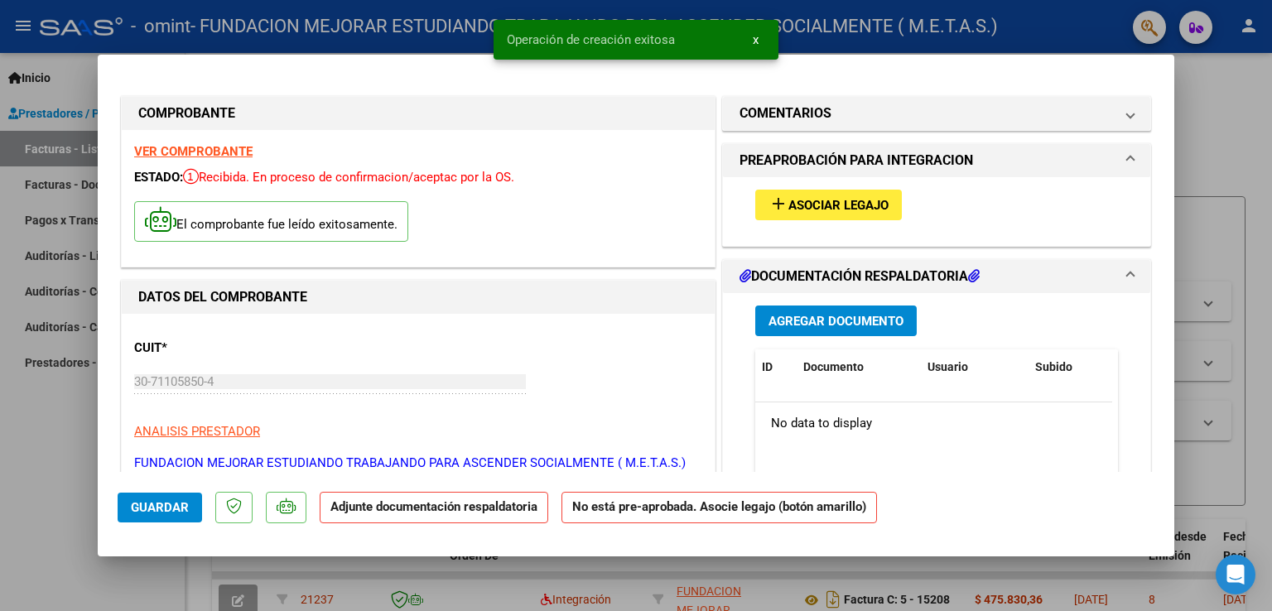
click at [779, 208] on mat-icon "add" at bounding box center [779, 204] width 20 height 20
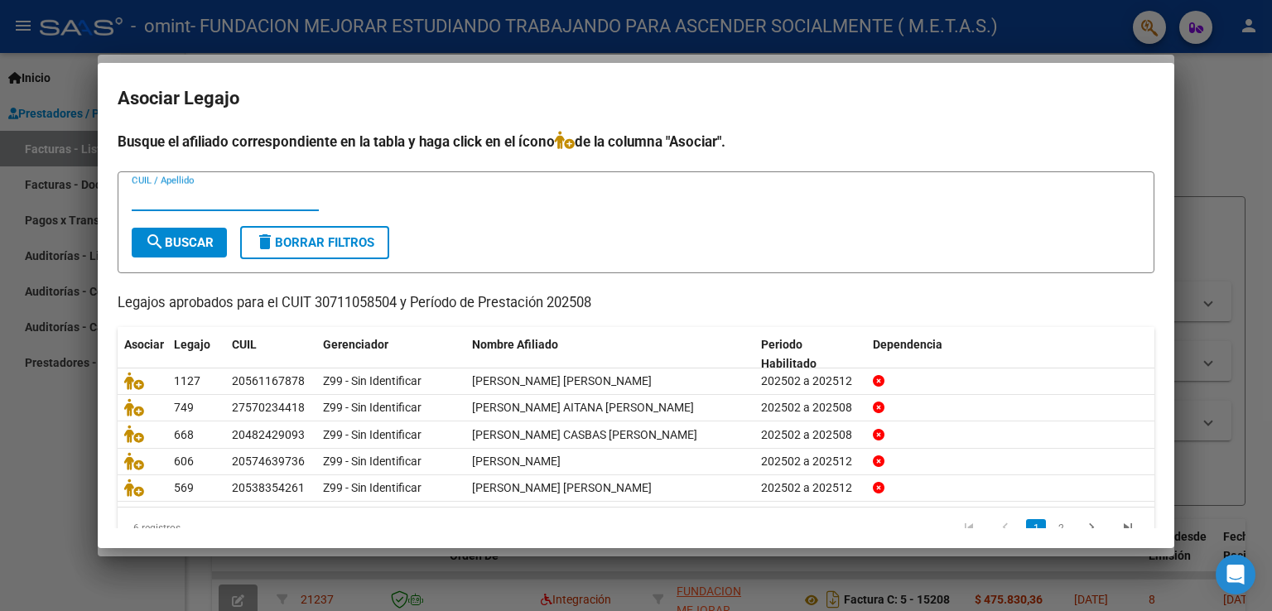
paste input "48508112"
type input "48508112"
click at [204, 235] on span "search Buscar" at bounding box center [179, 242] width 69 height 15
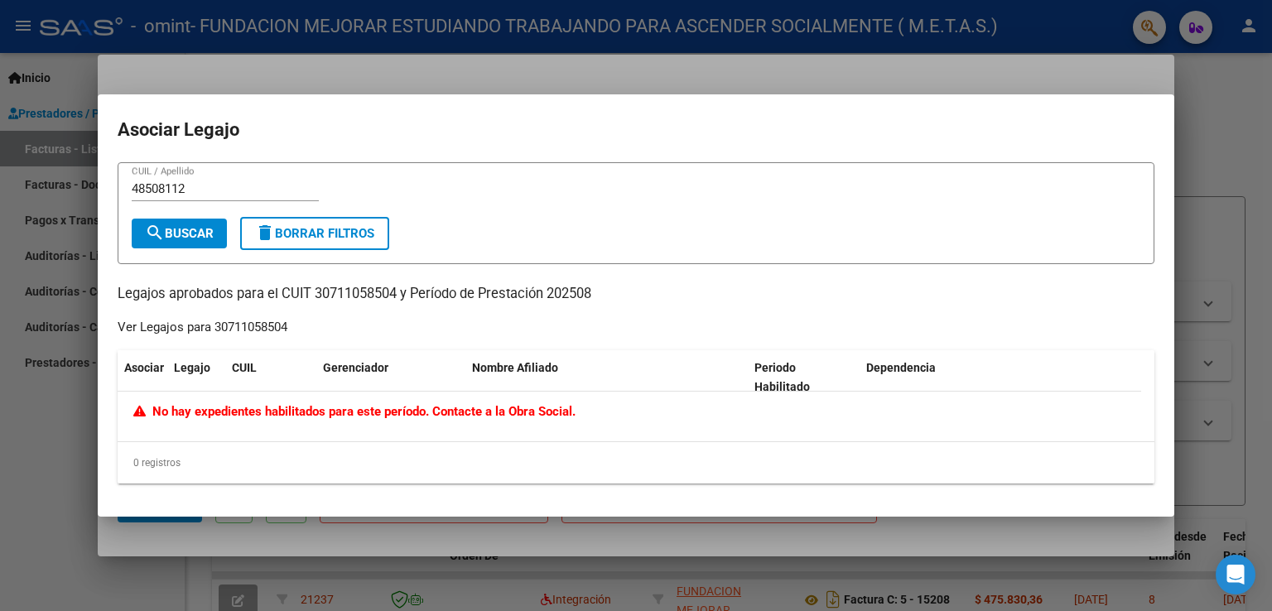
drag, startPoint x: 202, startPoint y: 180, endPoint x: 121, endPoint y: 186, distance: 81.4
click at [121, 186] on form "48508112 CUIL / Apellido search Buscar delete Borrar Filtros" at bounding box center [636, 213] width 1037 height 102
drag, startPoint x: 192, startPoint y: 186, endPoint x: 109, endPoint y: 187, distance: 82.8
click at [109, 187] on mat-dialog-content "48508112 CUIL / Apellido search Buscar delete Borrar Filtros Legajos aprobados …" at bounding box center [636, 329] width 1077 height 335
paste input "57463973"
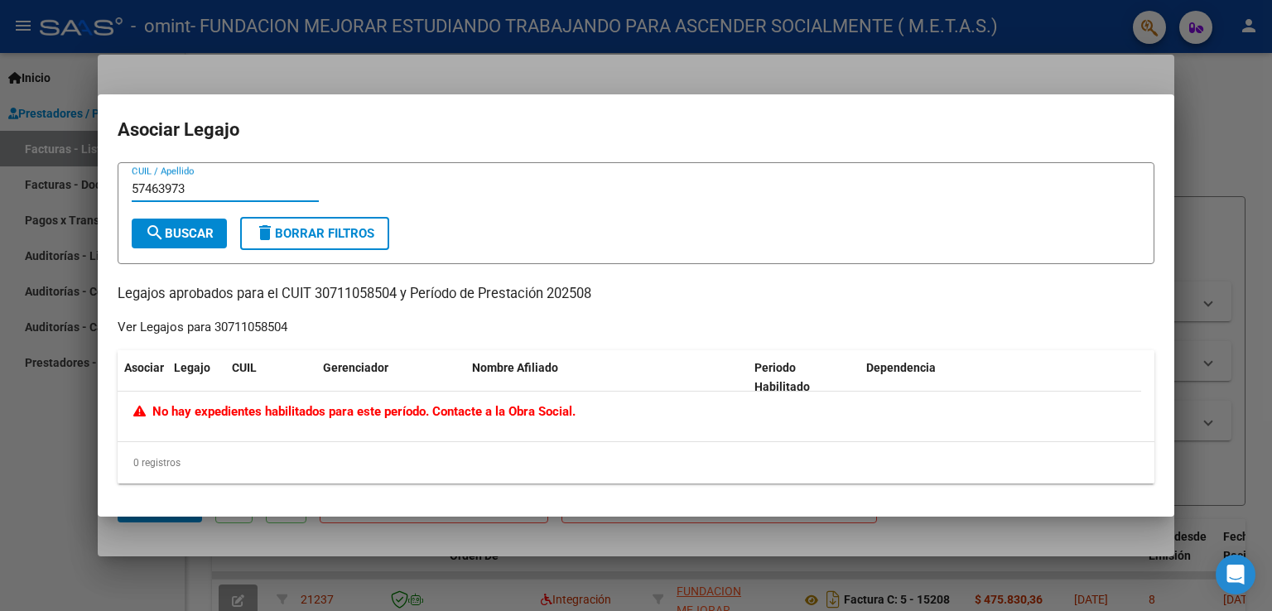
type input "57463973"
click at [201, 244] on button "search Buscar" at bounding box center [179, 234] width 95 height 30
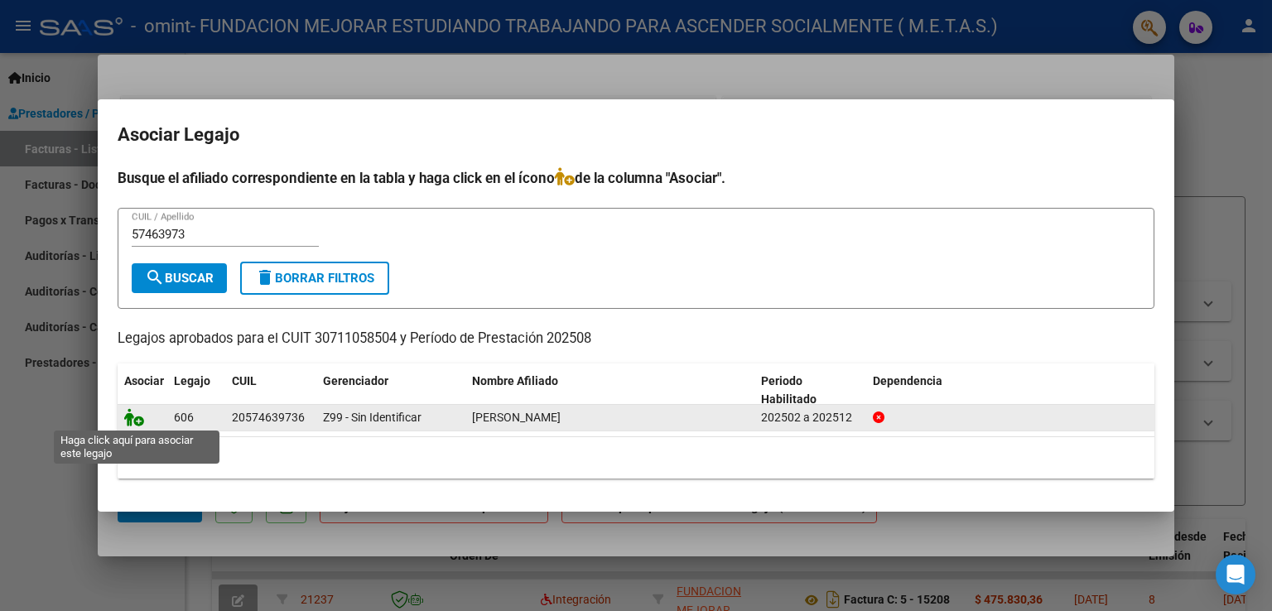
click at [137, 424] on icon at bounding box center [134, 417] width 20 height 18
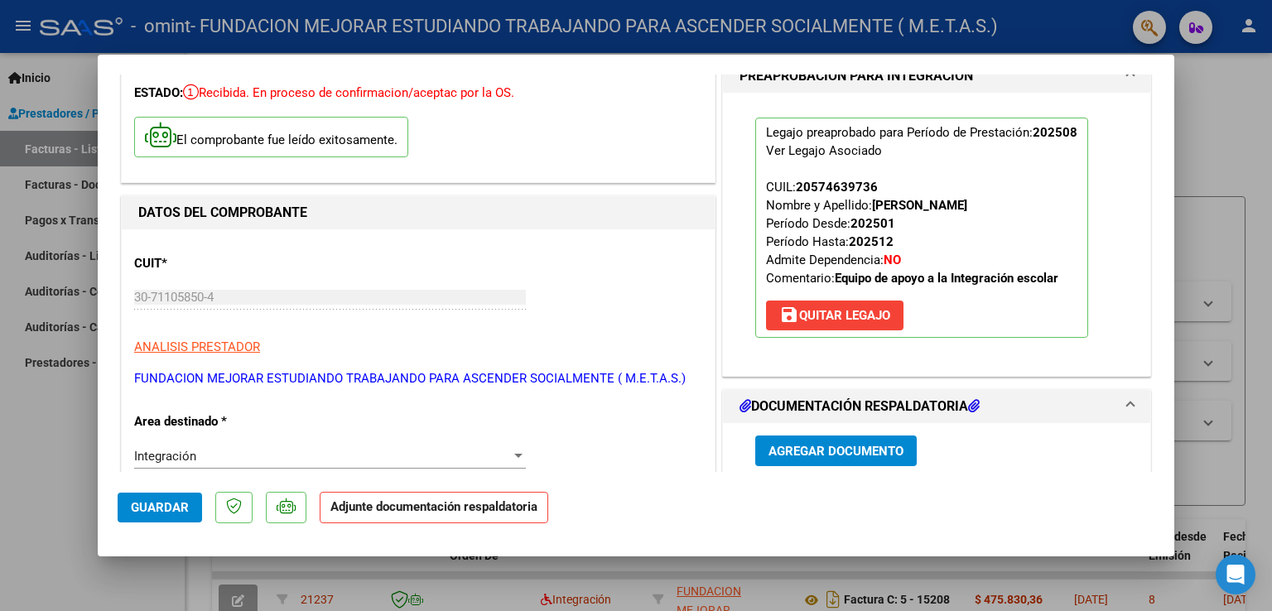
scroll to position [166, 0]
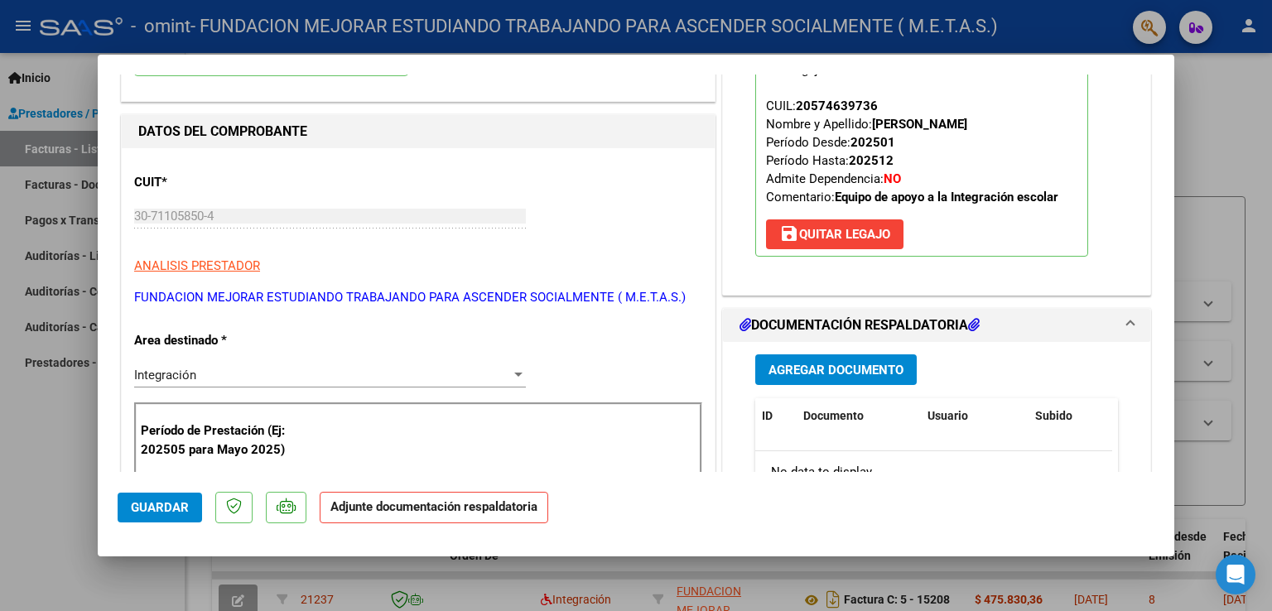
click at [855, 370] on span "Agregar Documento" at bounding box center [836, 370] width 135 height 15
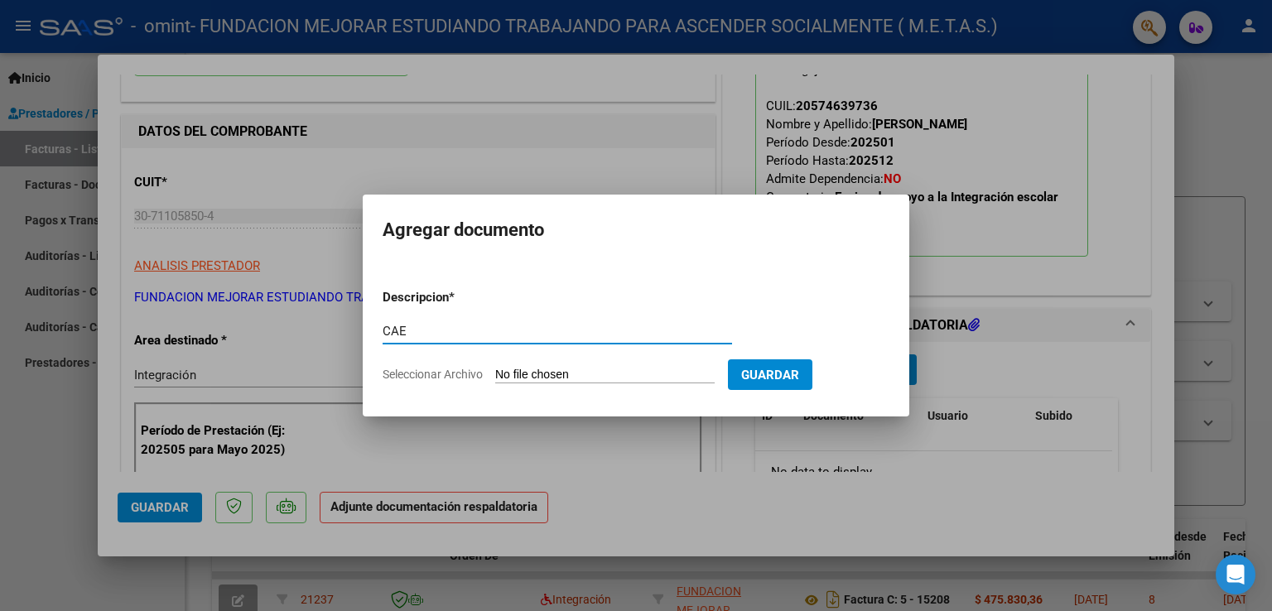
type input "CAE"
click at [604, 375] on input "Seleccionar Archivo" at bounding box center [604, 376] width 219 height 16
type input "C:\fakepath\CAE FC 15280.pdf"
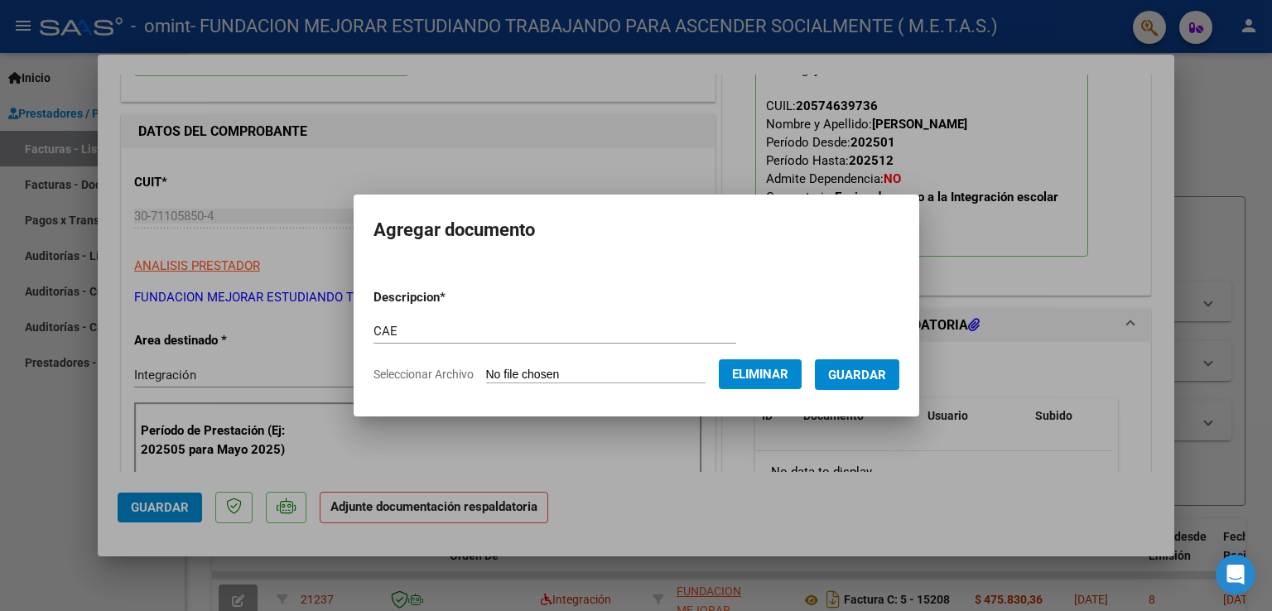
click at [886, 375] on span "Guardar" at bounding box center [857, 375] width 58 height 15
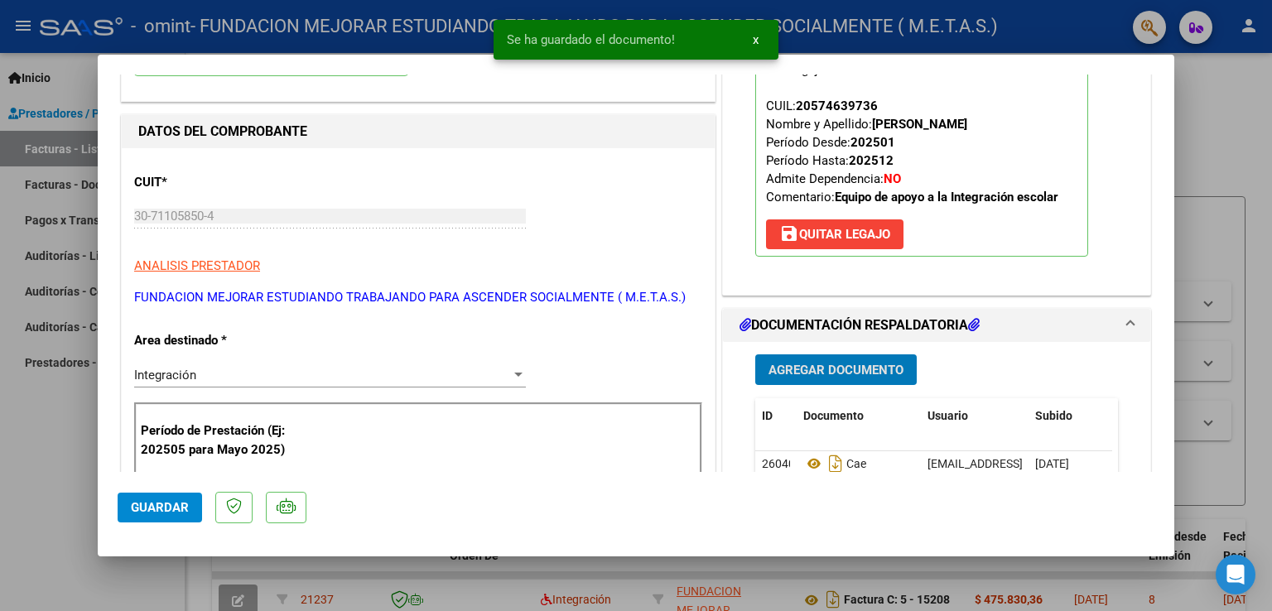
click at [868, 374] on span "Agregar Documento" at bounding box center [836, 370] width 135 height 15
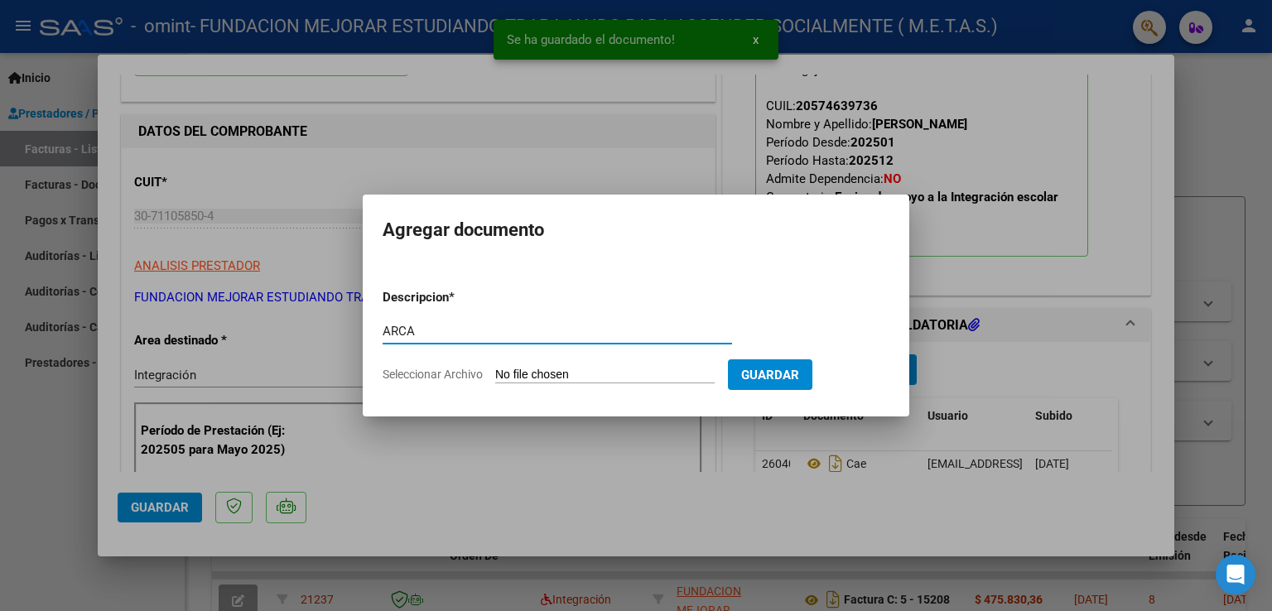
type input "ARCA"
click at [568, 375] on input "Seleccionar Archivo" at bounding box center [604, 376] width 219 height 16
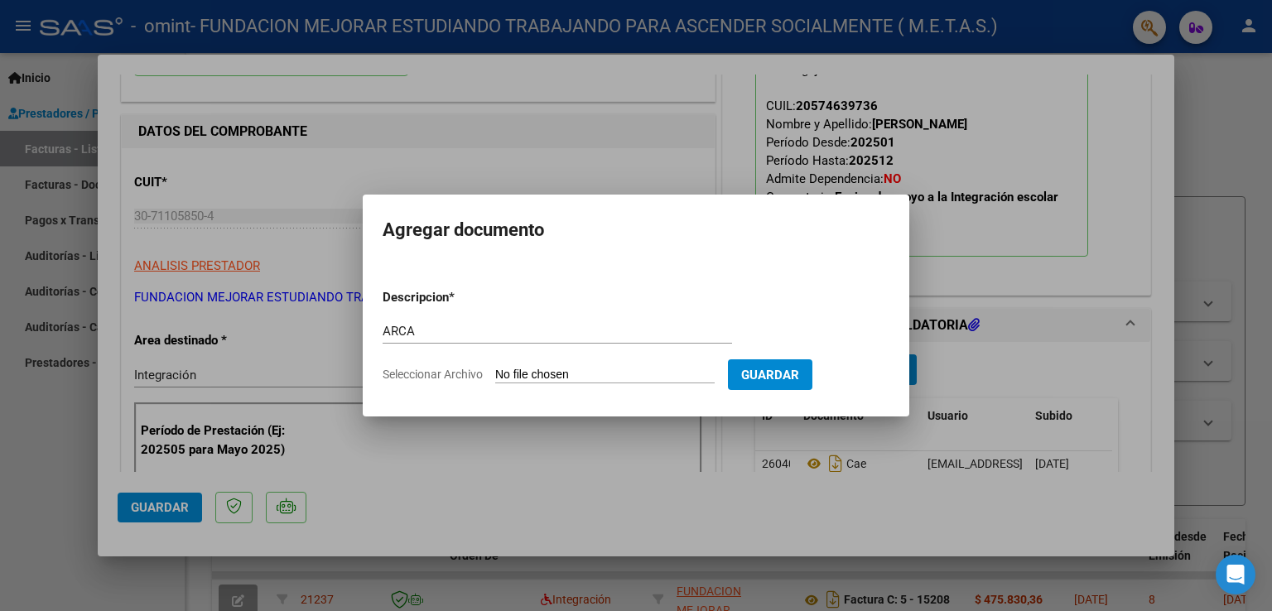
type input "C:\fakepath\ARCA AFIP.pdf"
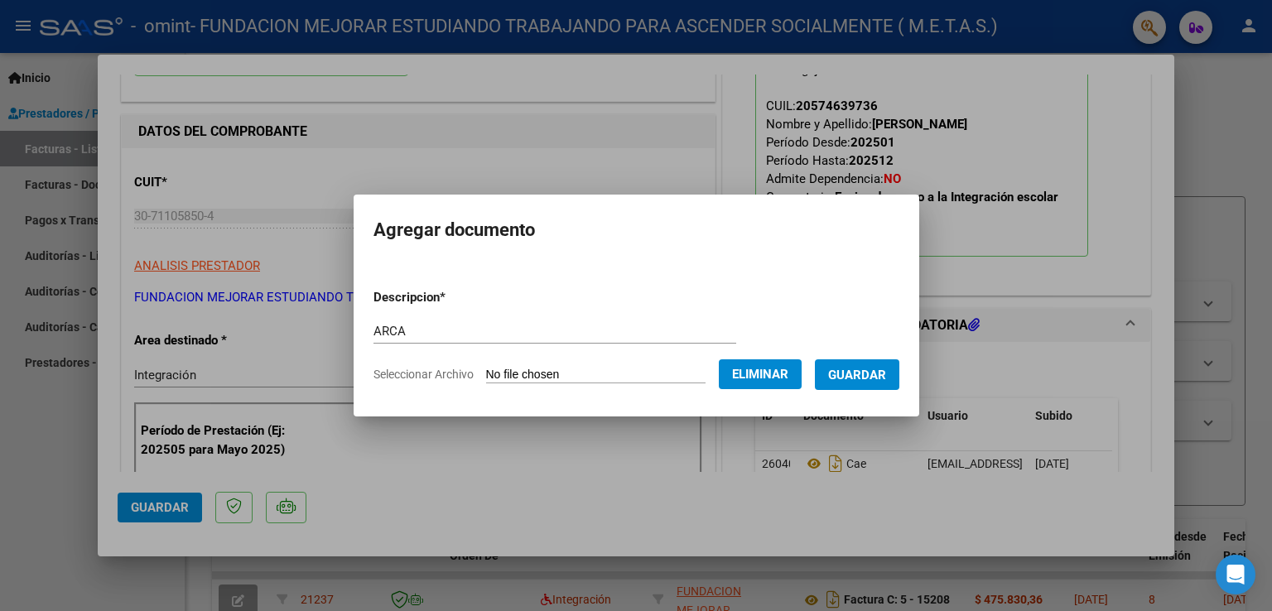
click at [861, 379] on span "Guardar" at bounding box center [857, 375] width 58 height 15
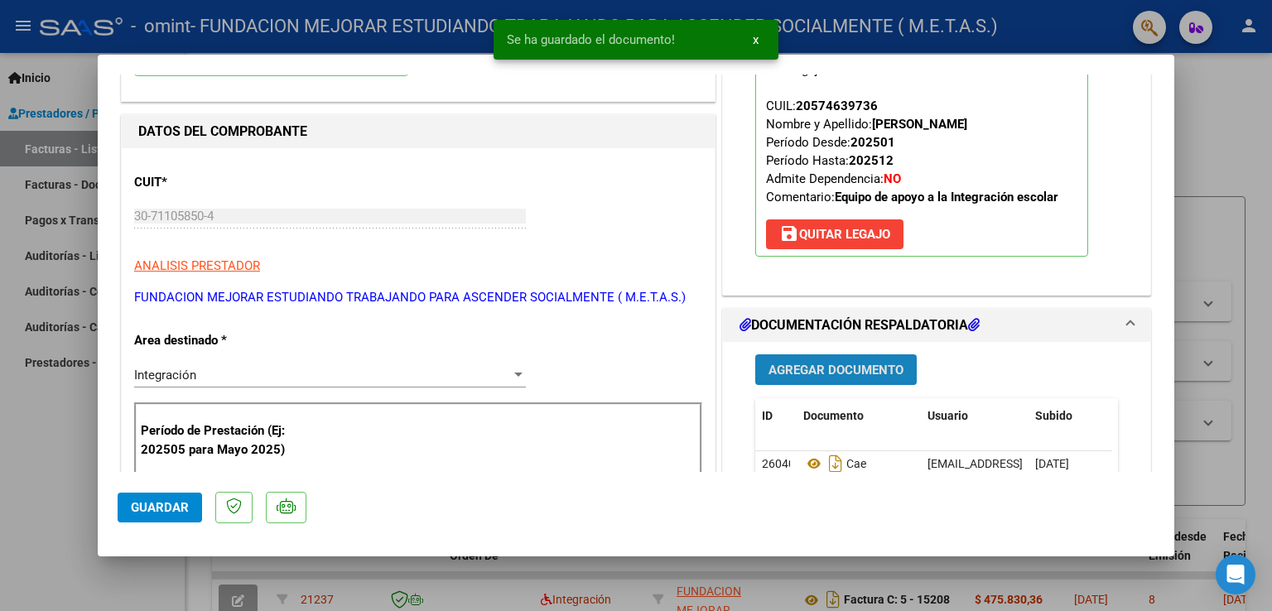
click at [842, 370] on span "Agregar Documento" at bounding box center [836, 370] width 135 height 15
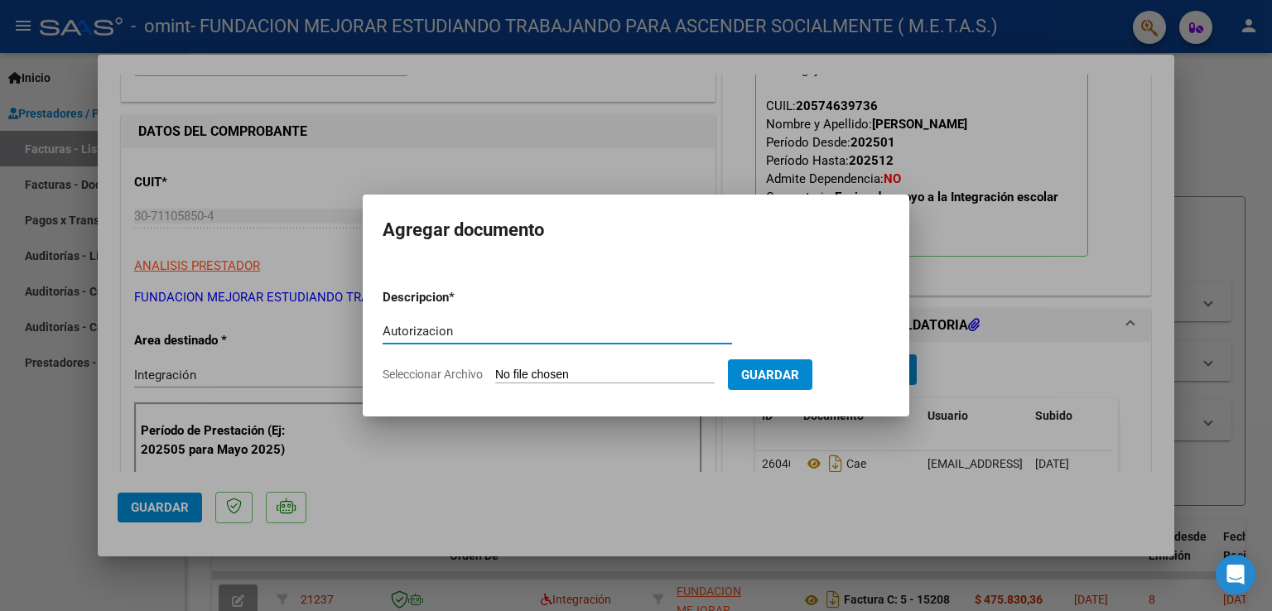
type input "Autorizacion"
click at [573, 377] on input "Seleccionar Archivo" at bounding box center [604, 376] width 219 height 16
type input "C:\fakepath\[PERSON_NAME] hasta dic.pdf"
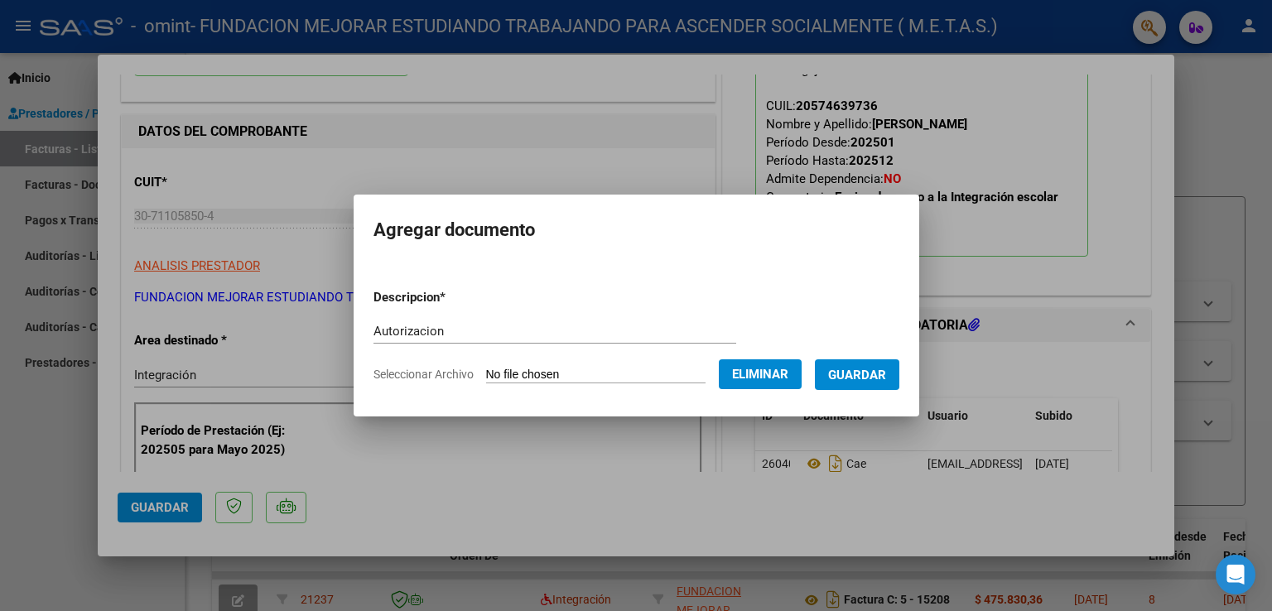
click at [860, 373] on span "Guardar" at bounding box center [857, 375] width 58 height 15
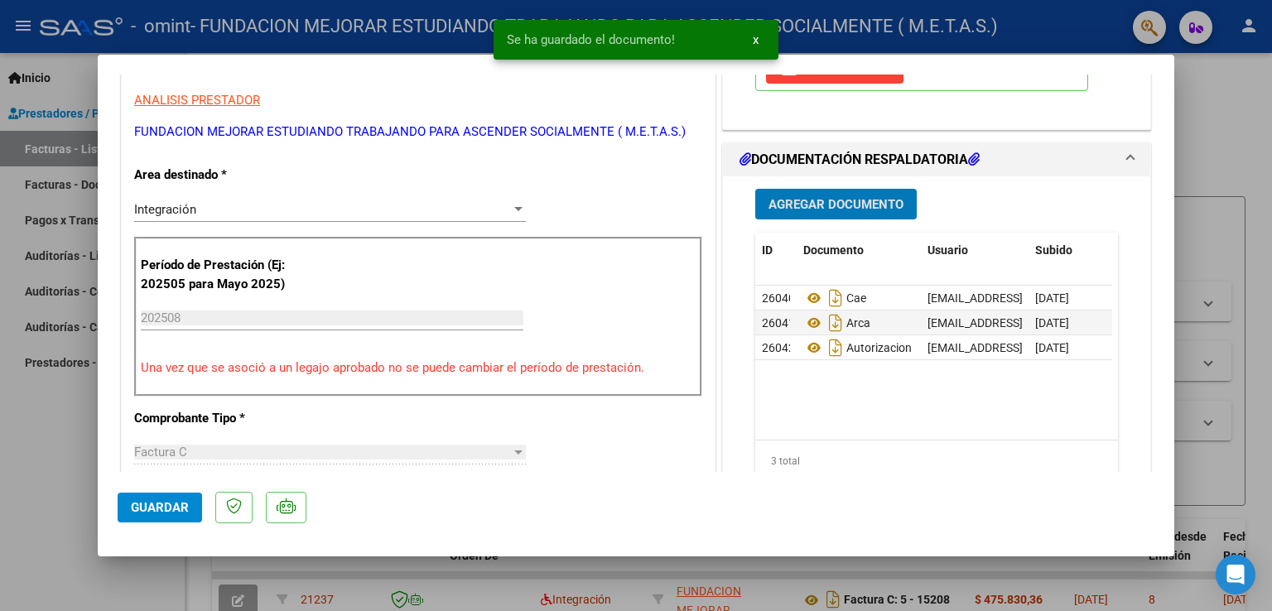
scroll to position [414, 0]
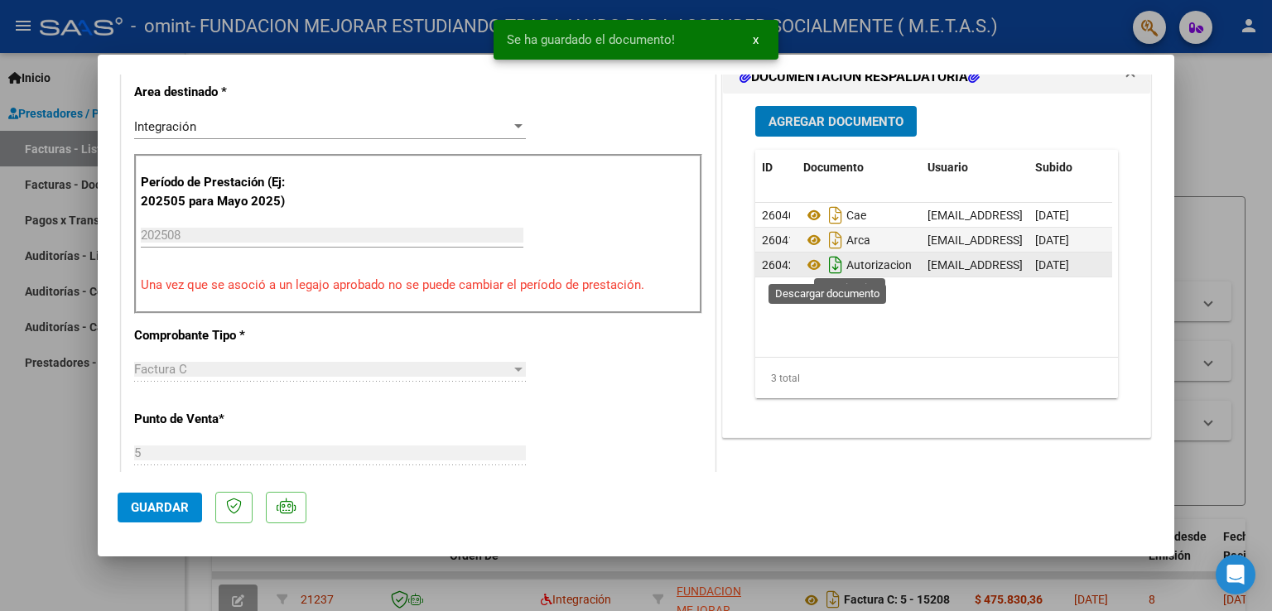
click at [829, 266] on icon "Descargar documento" at bounding box center [836, 265] width 22 height 27
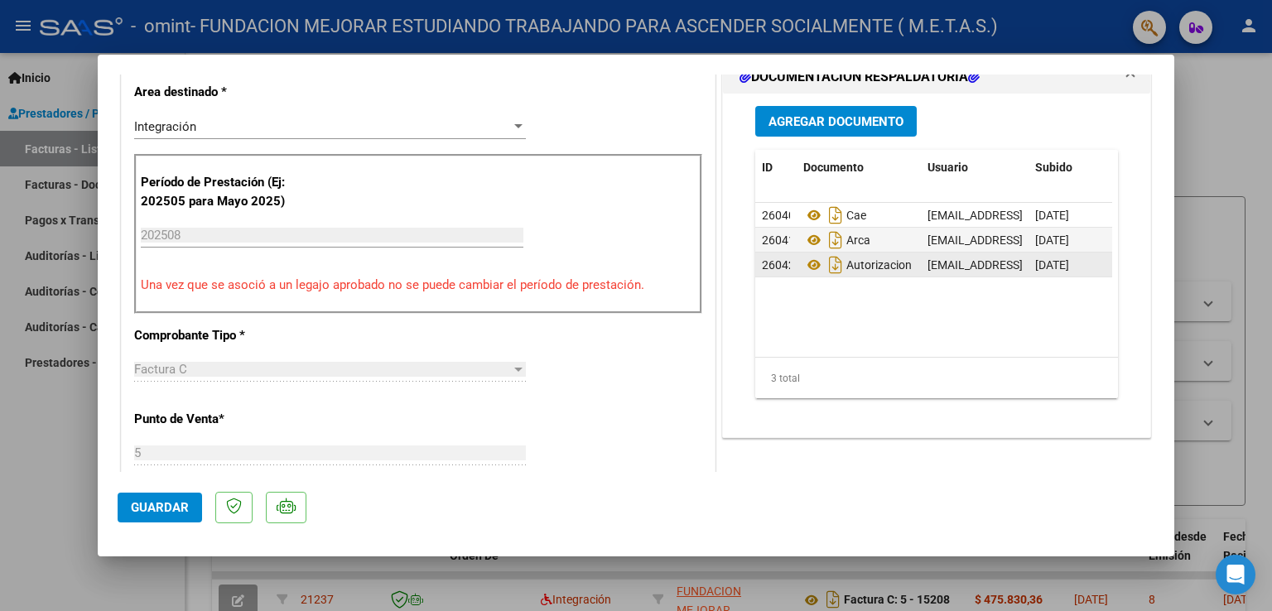
scroll to position [0, 81]
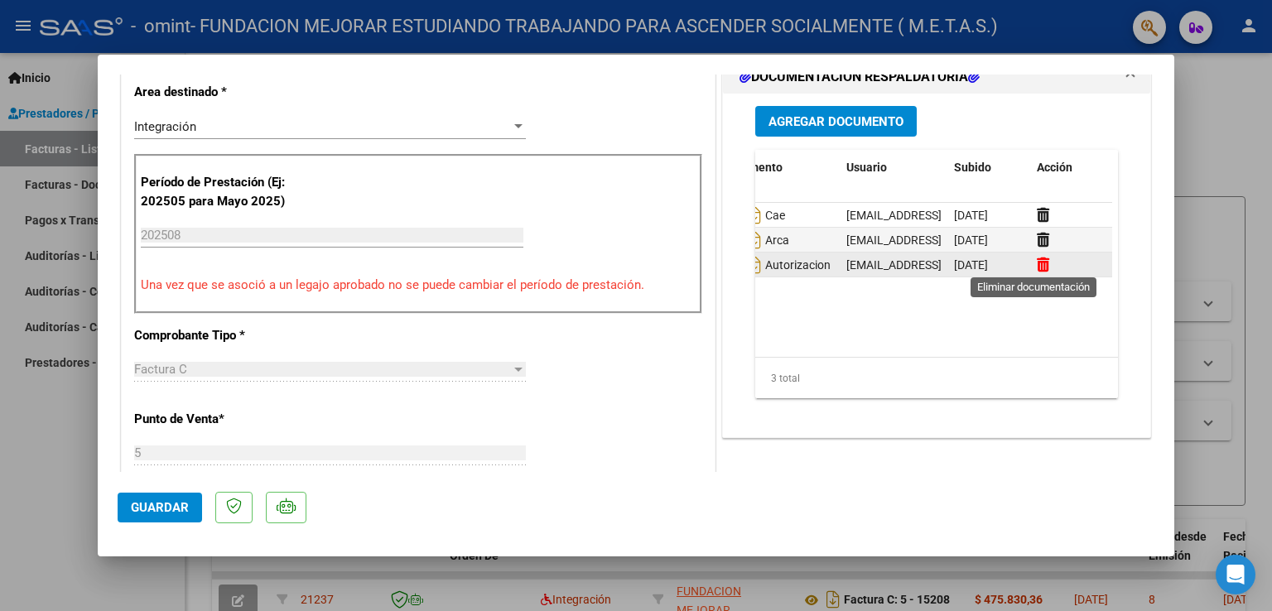
click at [1037, 268] on icon at bounding box center [1043, 265] width 12 height 16
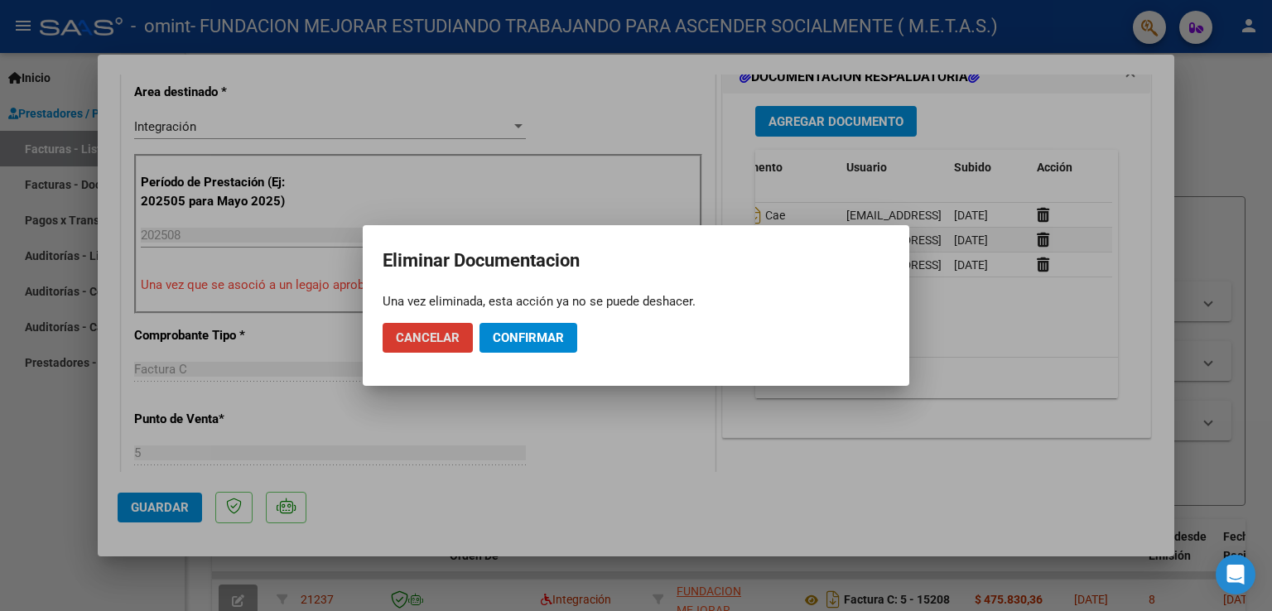
click at [503, 335] on span "Confirmar" at bounding box center [528, 337] width 71 height 15
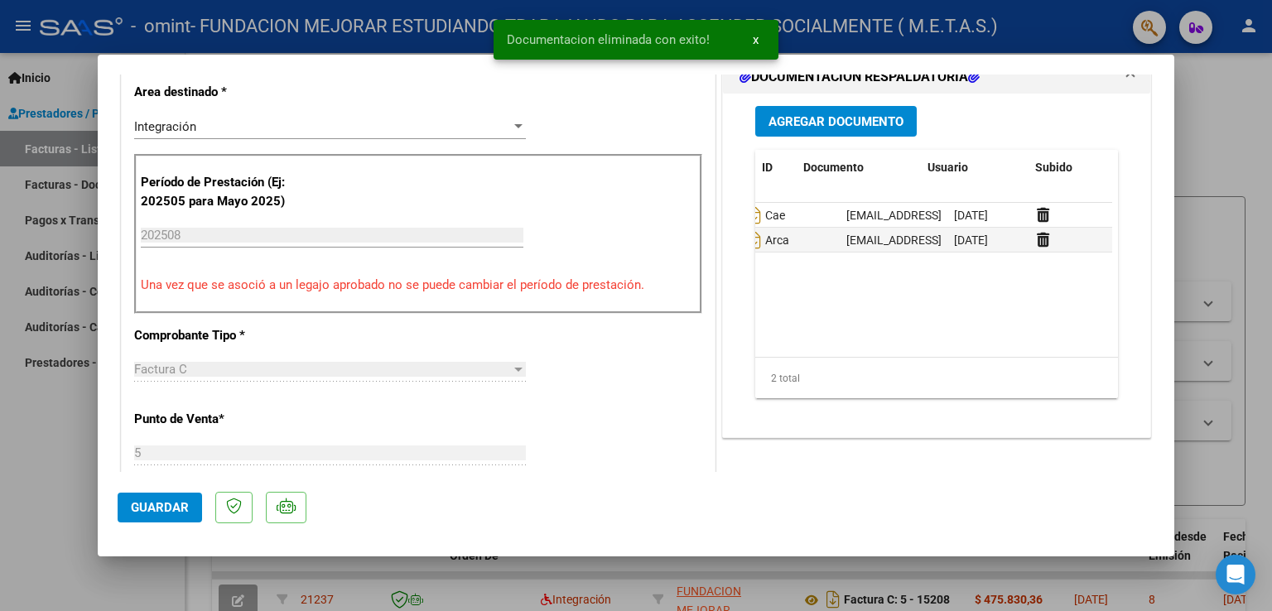
scroll to position [0, 0]
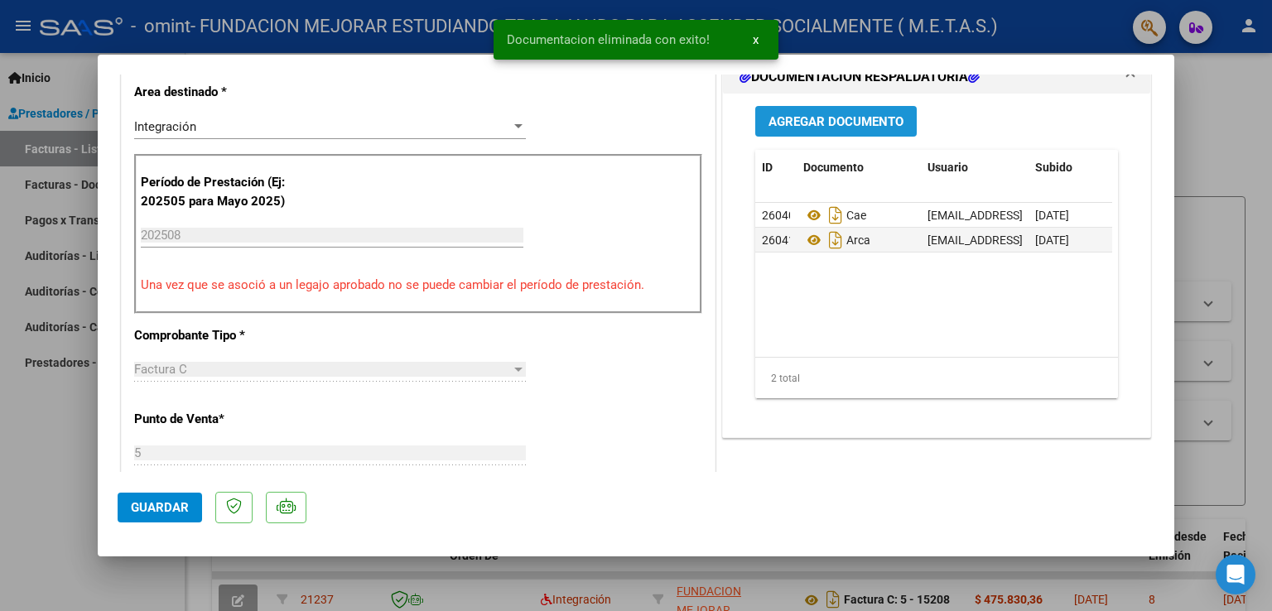
click at [819, 120] on span "Agregar Documento" at bounding box center [836, 121] width 135 height 15
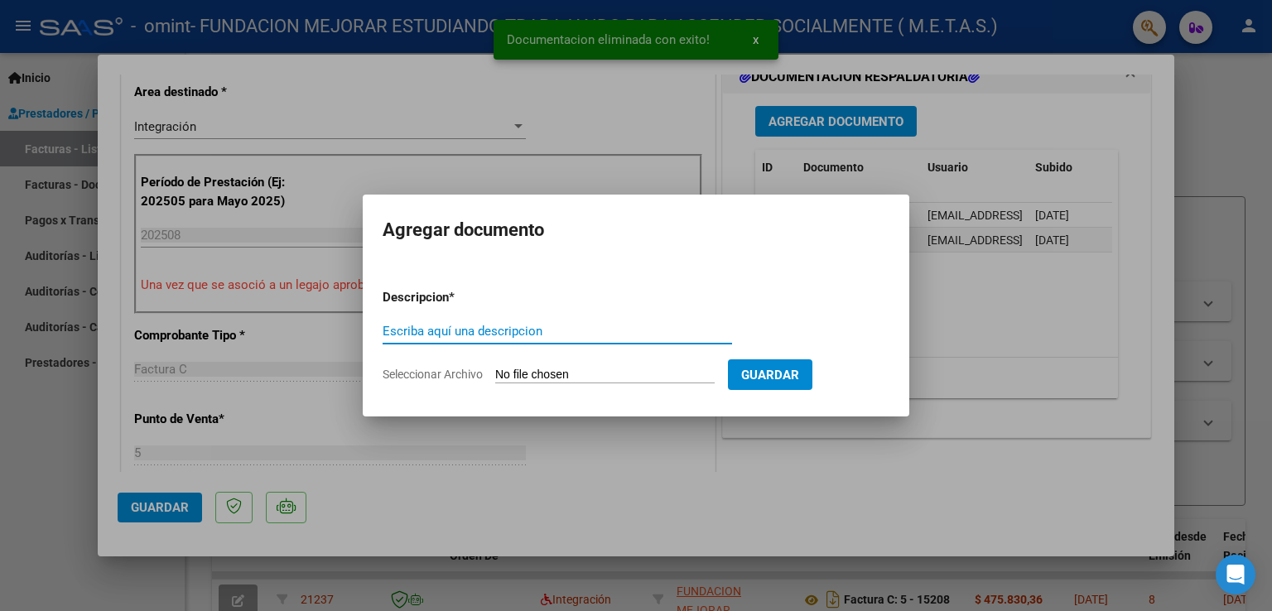
click at [544, 325] on input "Escriba aquí una descripcion" at bounding box center [558, 331] width 350 height 15
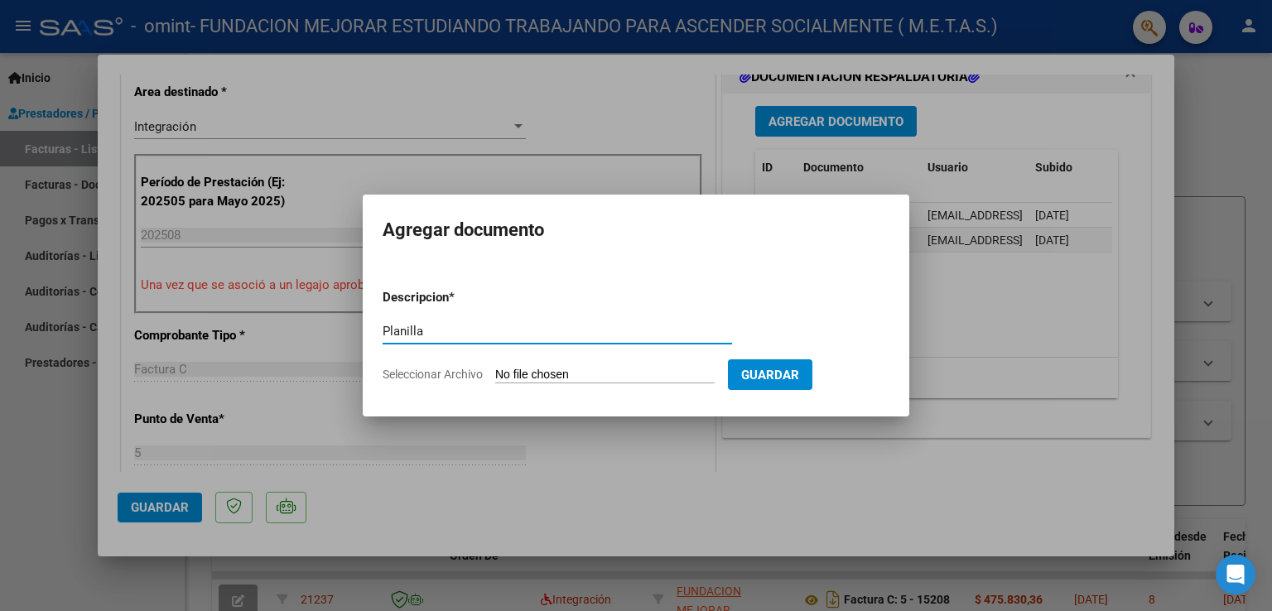
type input "Planilla"
click at [537, 374] on input "Seleccionar Archivo" at bounding box center [604, 376] width 219 height 16
type input "C:\fakepath\[PERSON_NAME] - Planilla agosto.pdf"
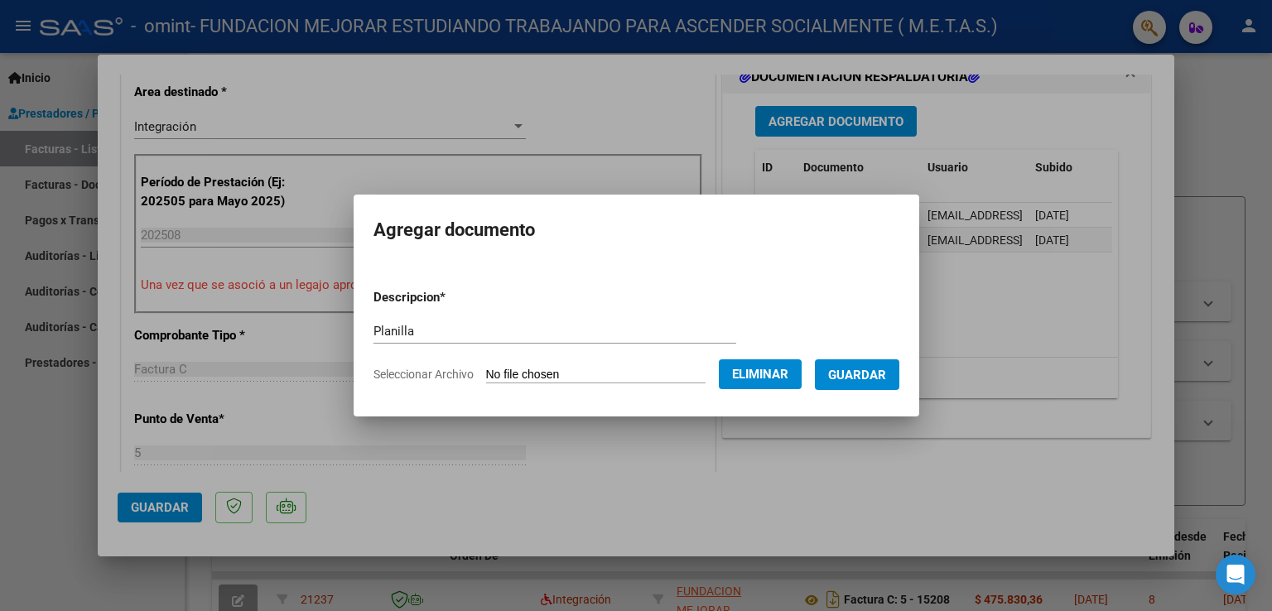
click at [855, 384] on button "Guardar" at bounding box center [857, 374] width 84 height 31
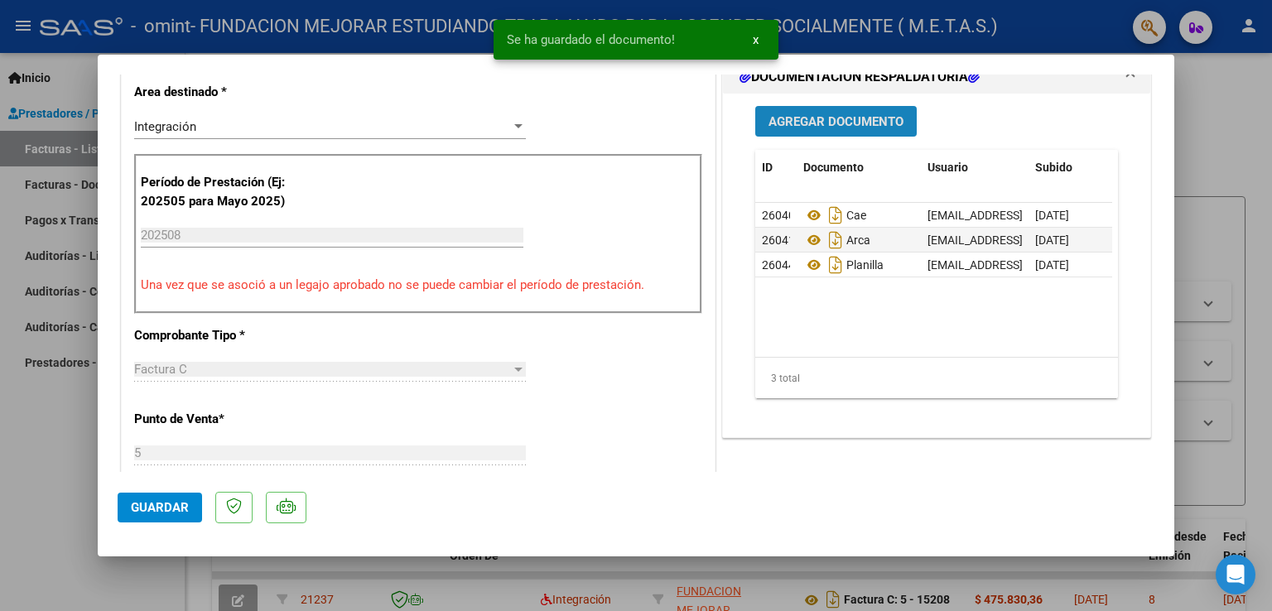
click at [828, 107] on button "Agregar Documento" at bounding box center [836, 121] width 162 height 31
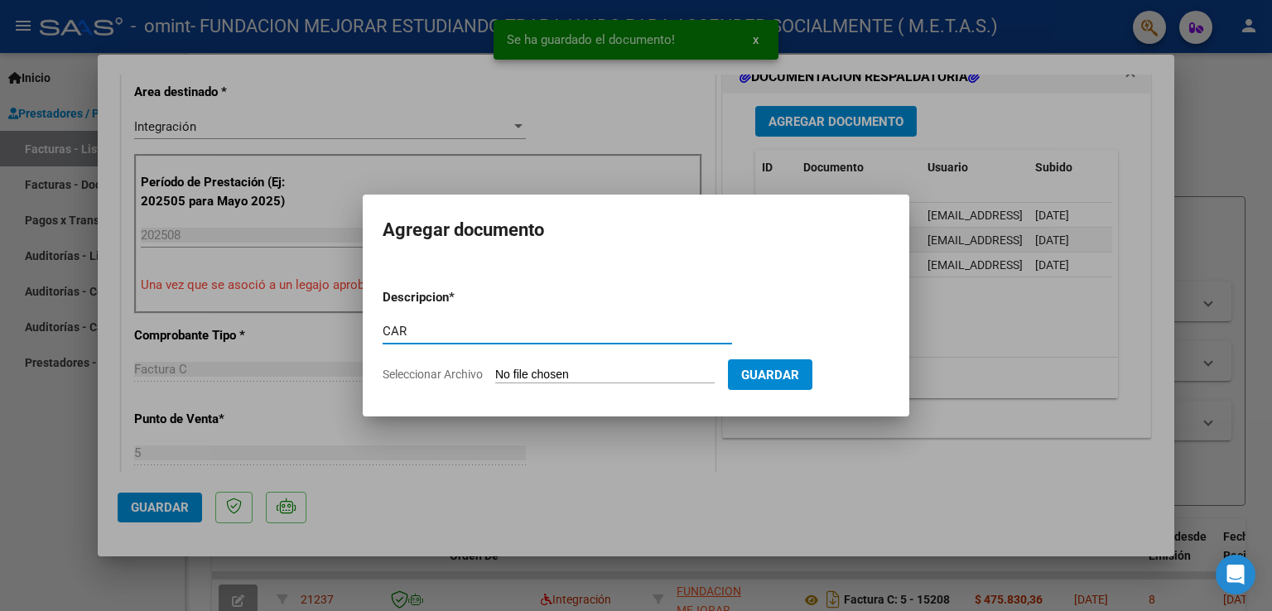
type input "CAR"
click at [547, 375] on input "Seleccionar Archivo" at bounding box center [604, 376] width 219 height 16
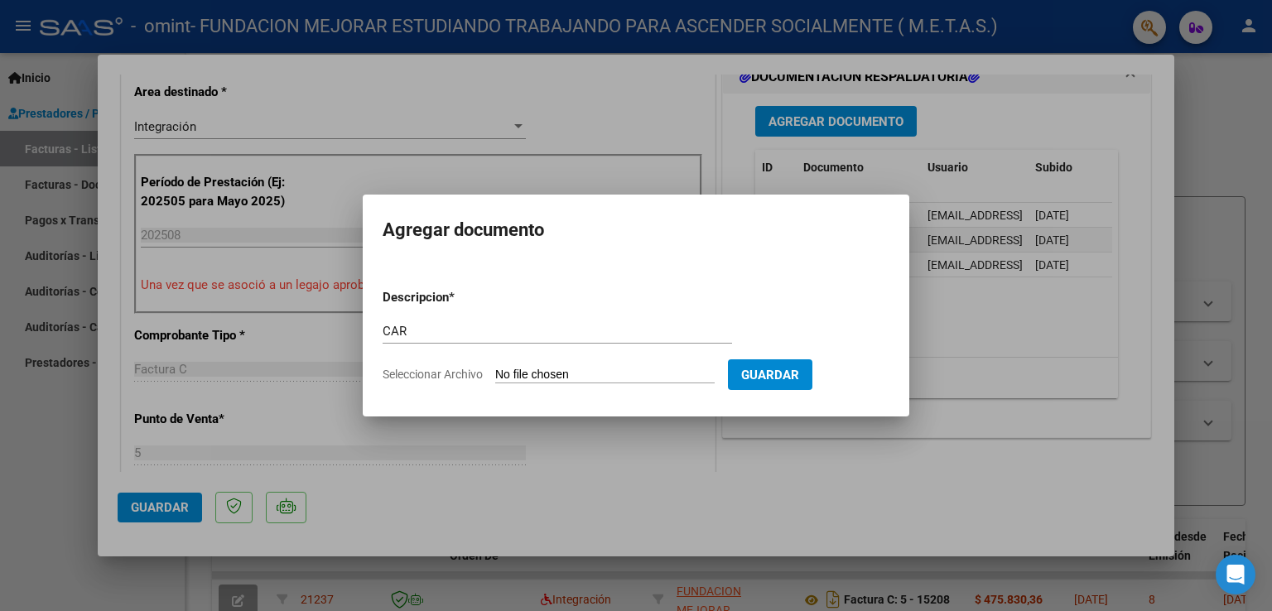
type input "C:\fakepath\[PERSON_NAME] - CAR [PERSON_NAME].pdf"
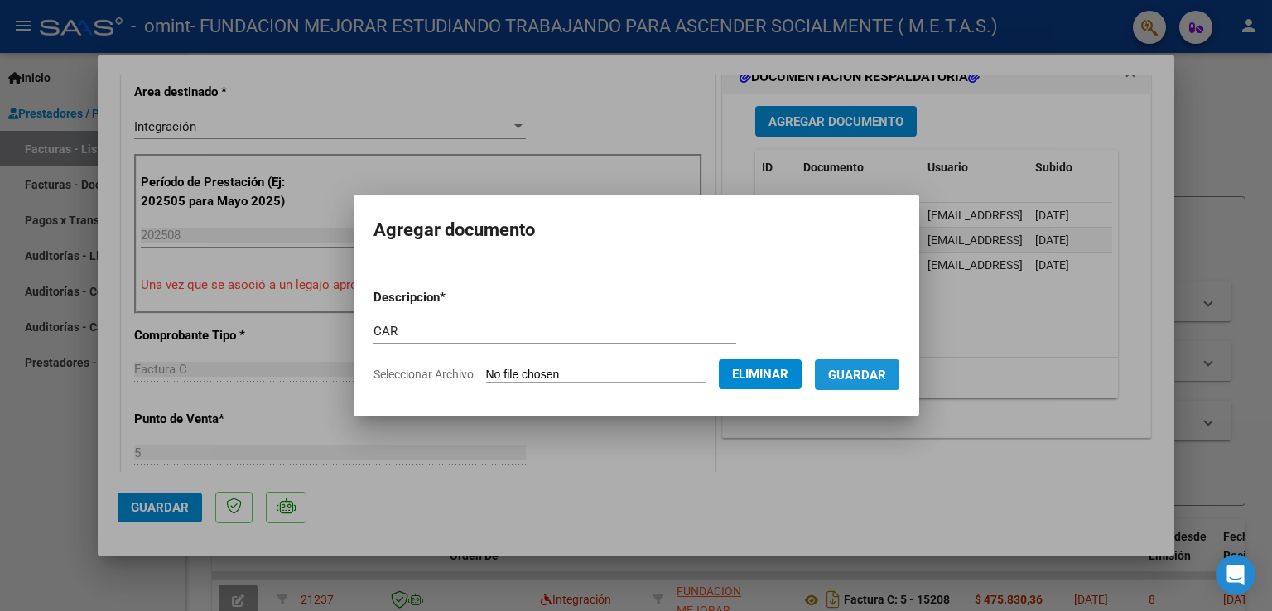
click at [861, 380] on span "Guardar" at bounding box center [857, 375] width 58 height 15
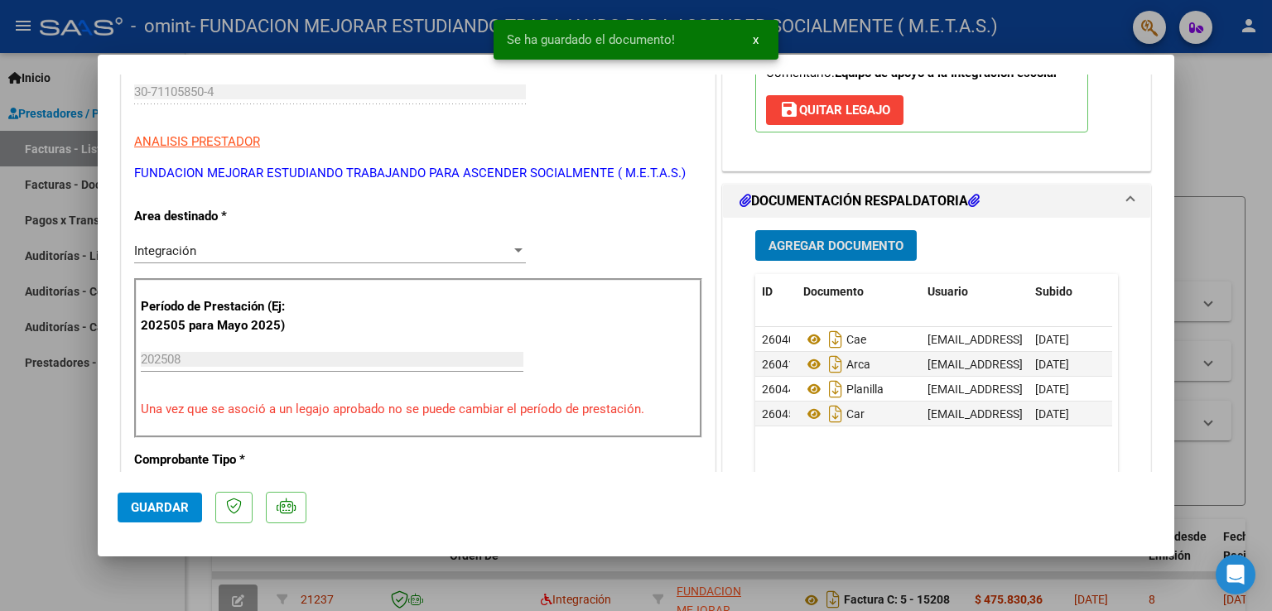
scroll to position [331, 0]
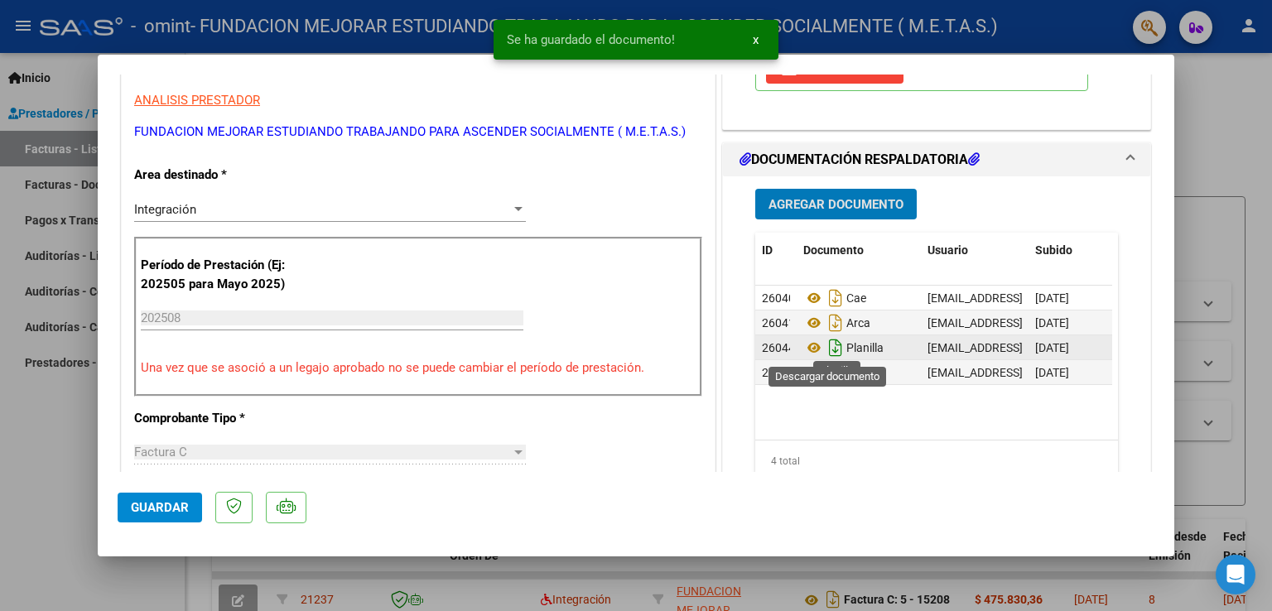
click at [828, 345] on icon "Descargar documento" at bounding box center [836, 348] width 22 height 27
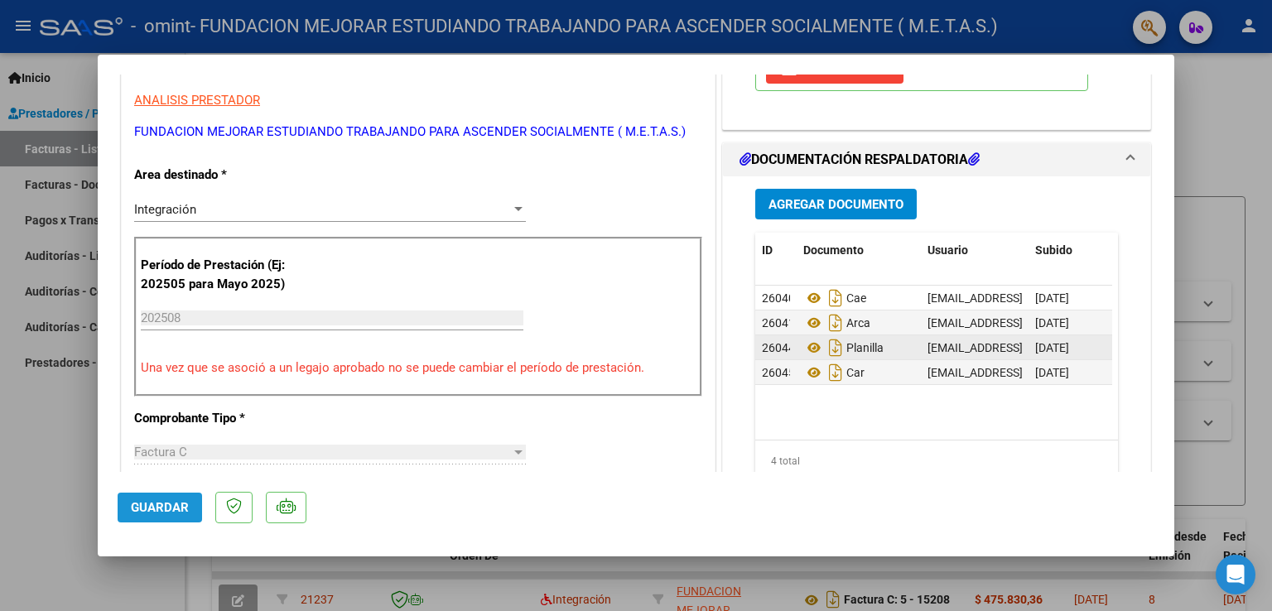
click at [151, 500] on span "Guardar" at bounding box center [160, 507] width 58 height 15
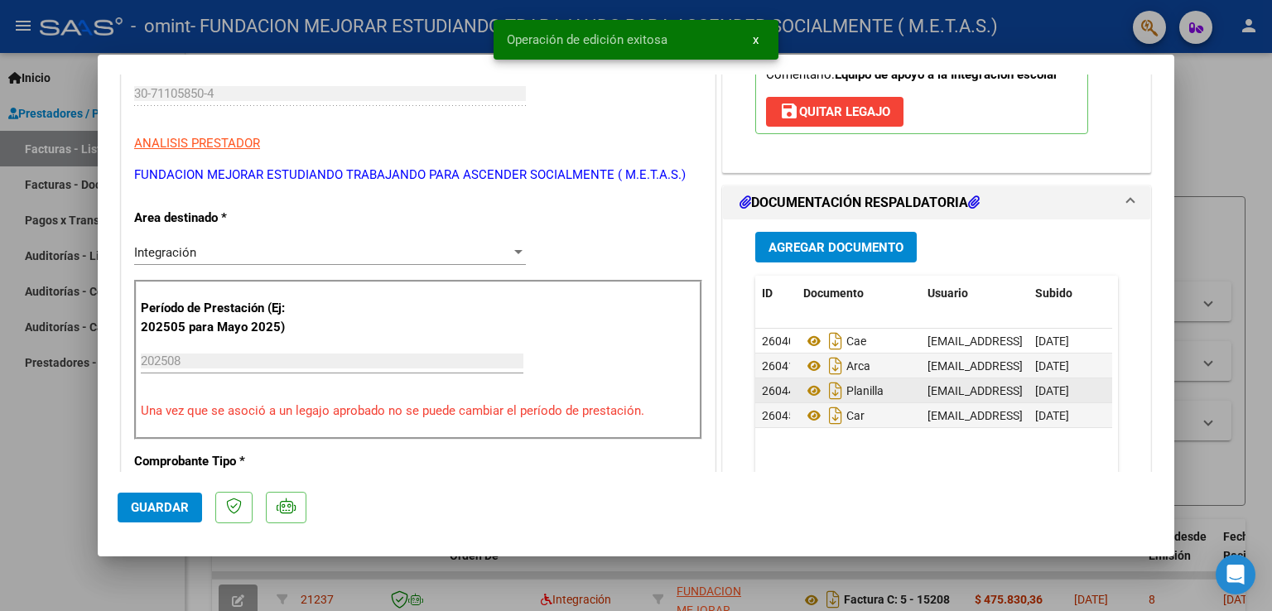
scroll to position [248, 0]
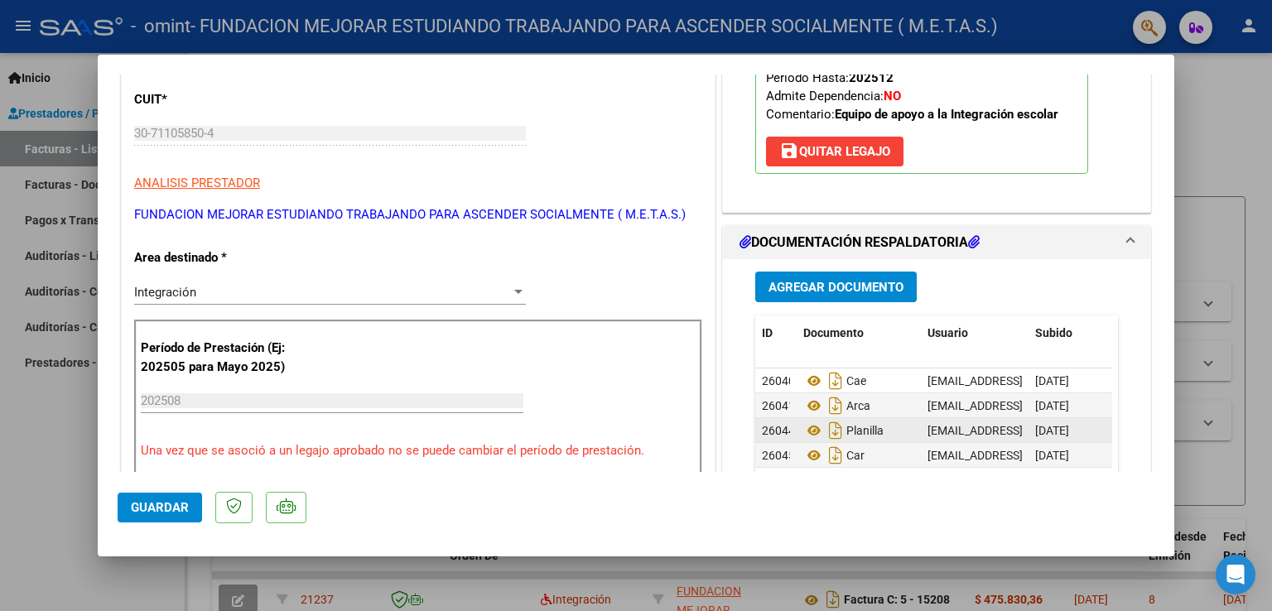
click at [133, 500] on span "Guardar" at bounding box center [160, 507] width 58 height 15
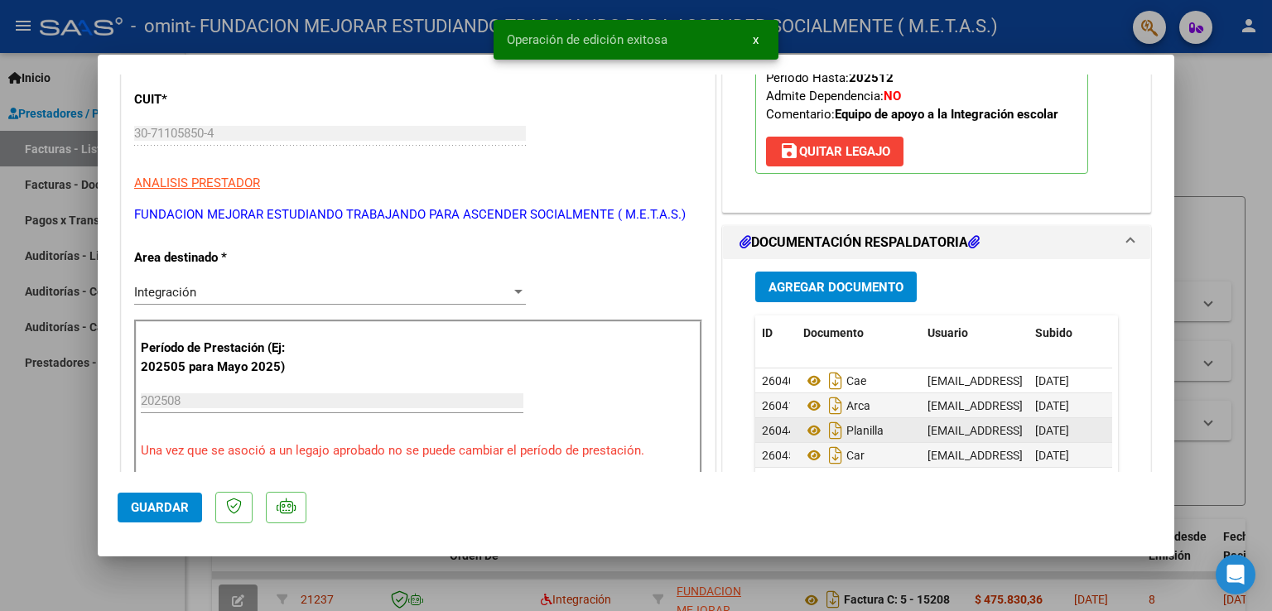
click at [52, 488] on div at bounding box center [636, 305] width 1272 height 611
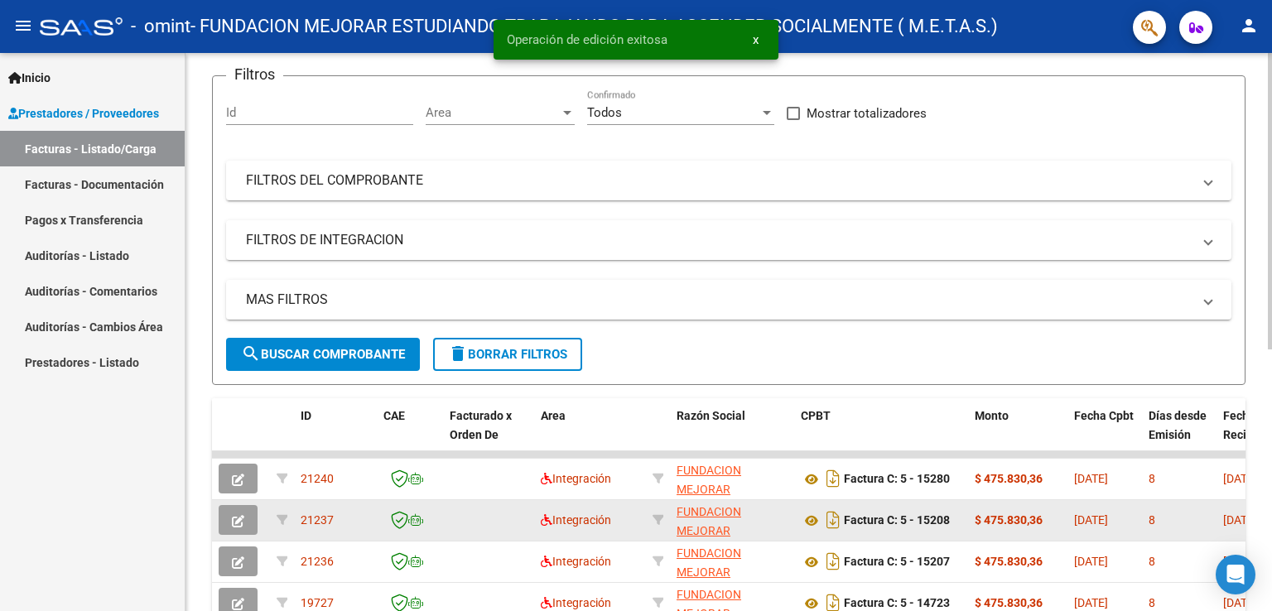
scroll to position [166, 0]
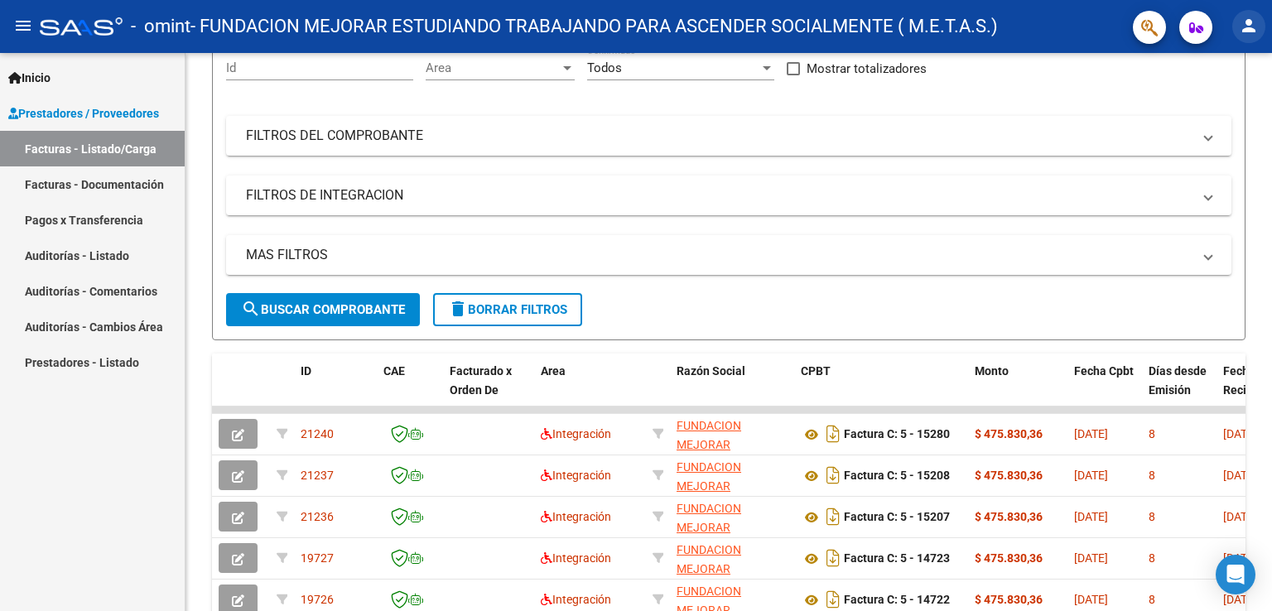
click at [1245, 28] on mat-icon "person" at bounding box center [1249, 26] width 20 height 20
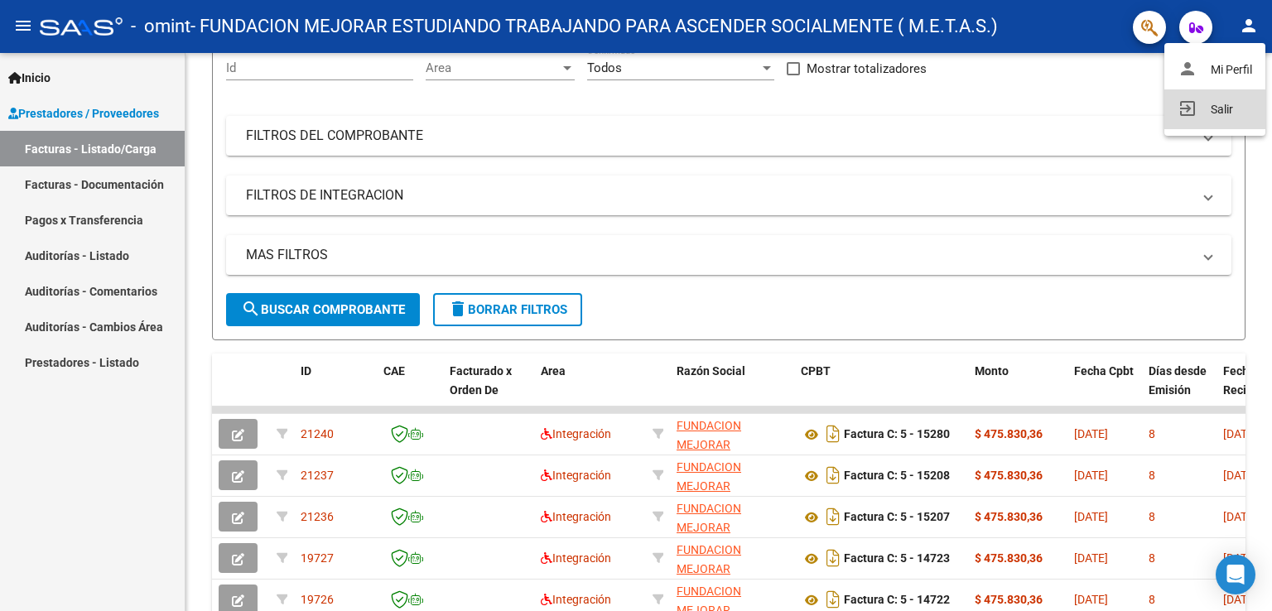
click at [1206, 105] on button "exit_to_app Salir" at bounding box center [1214, 109] width 101 height 40
